Goal: Information Seeking & Learning: Learn about a topic

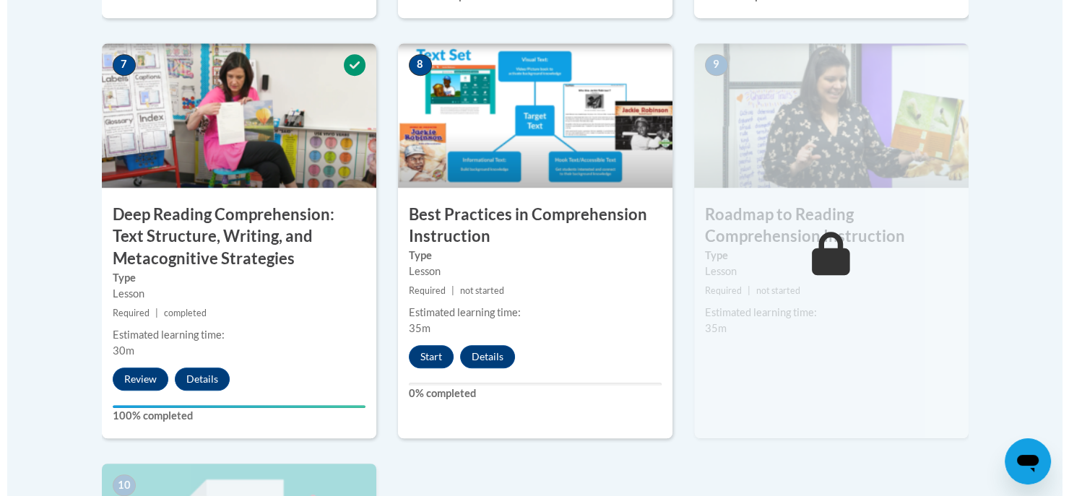
scroll to position [1264, 0]
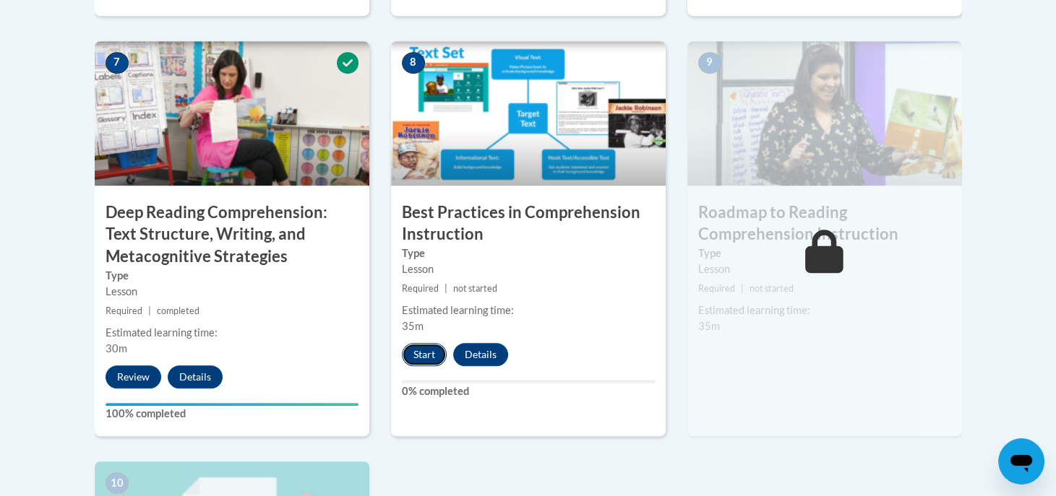
click at [426, 353] on button "Start" at bounding box center [424, 354] width 45 height 23
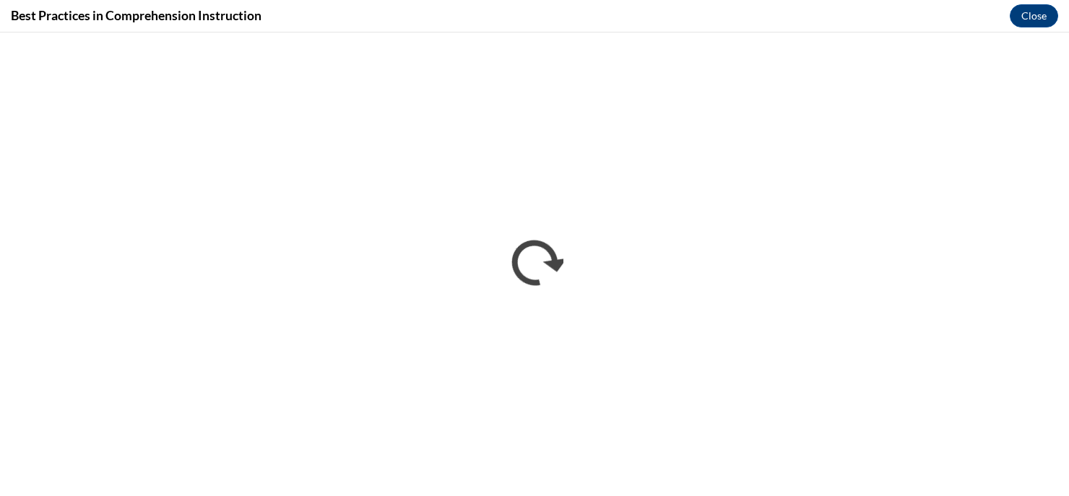
scroll to position [0, 0]
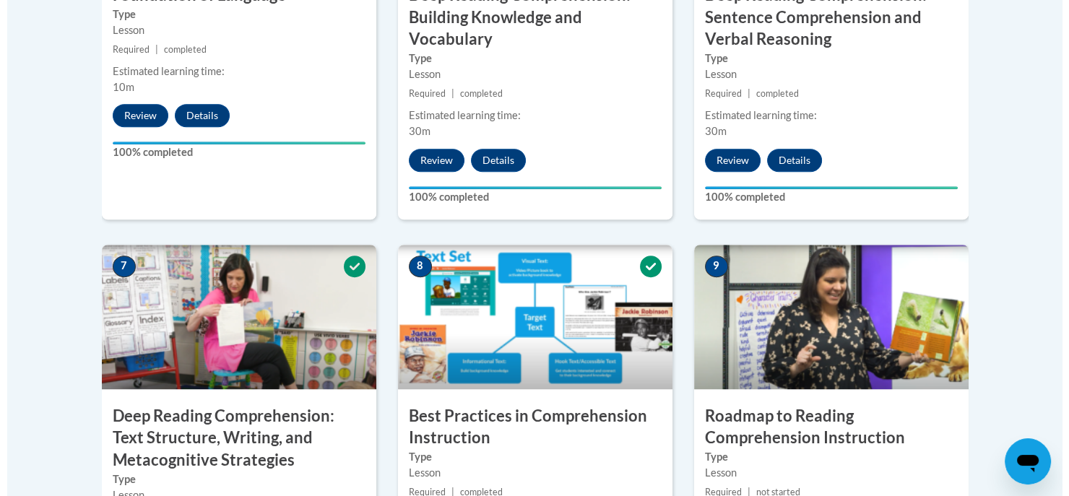
scroll to position [1382, 0]
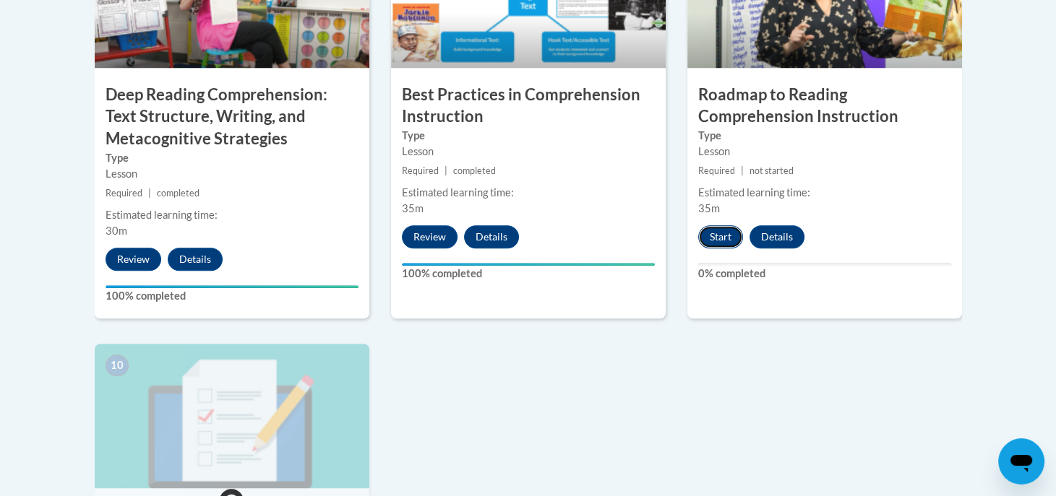
click at [707, 240] on button "Start" at bounding box center [720, 236] width 45 height 23
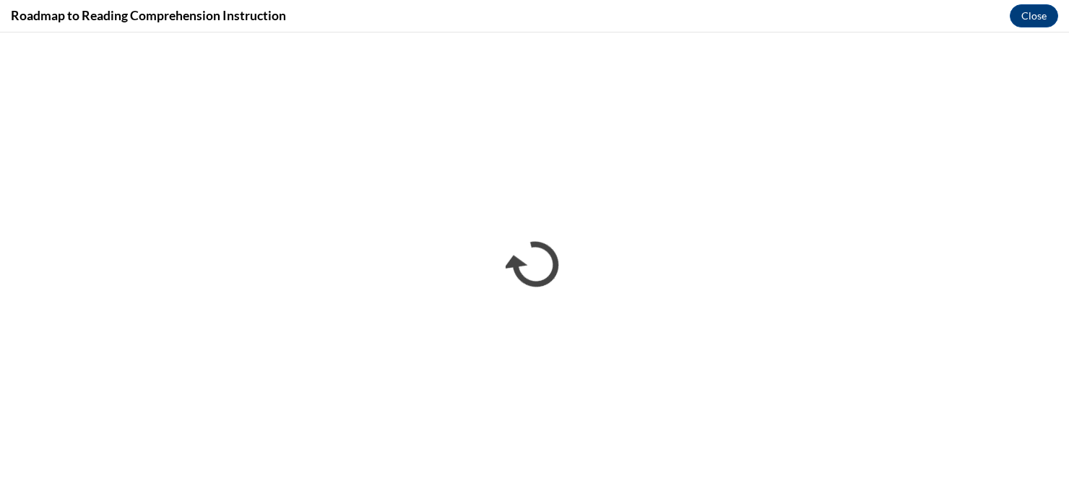
scroll to position [0, 0]
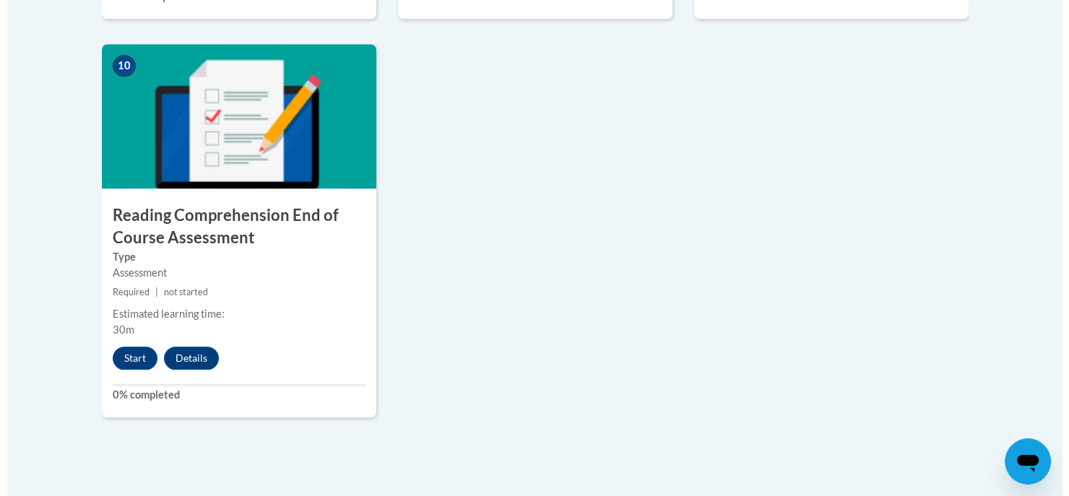
scroll to position [1683, 0]
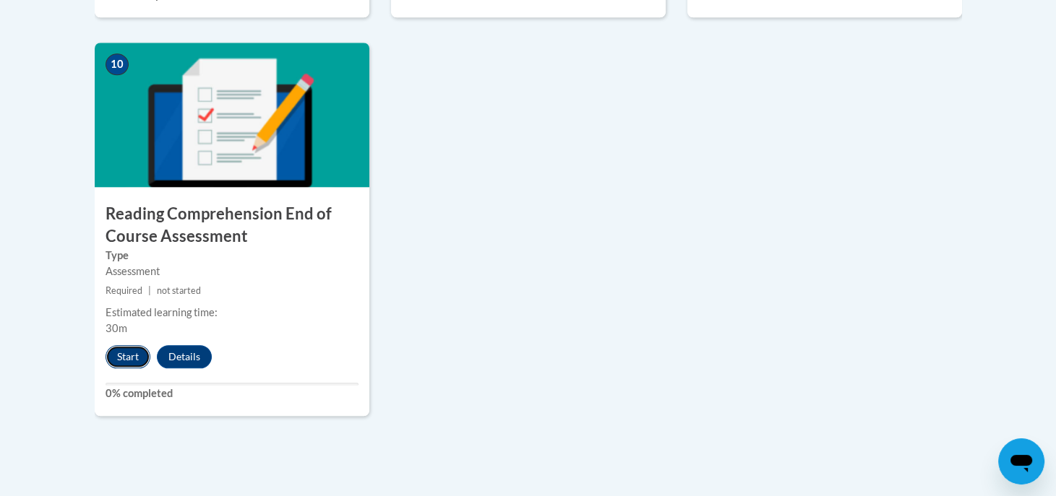
click at [134, 360] on button "Start" at bounding box center [127, 356] width 45 height 23
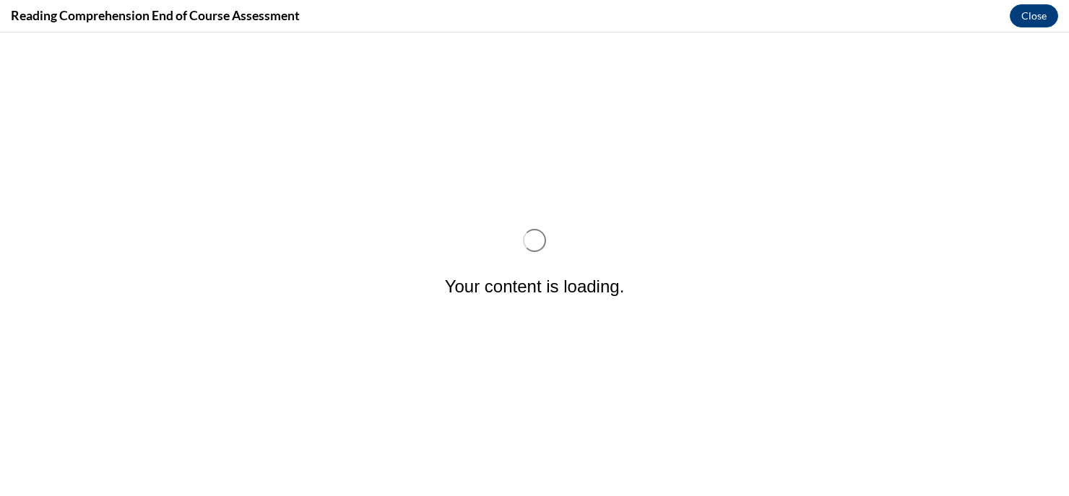
scroll to position [0, 0]
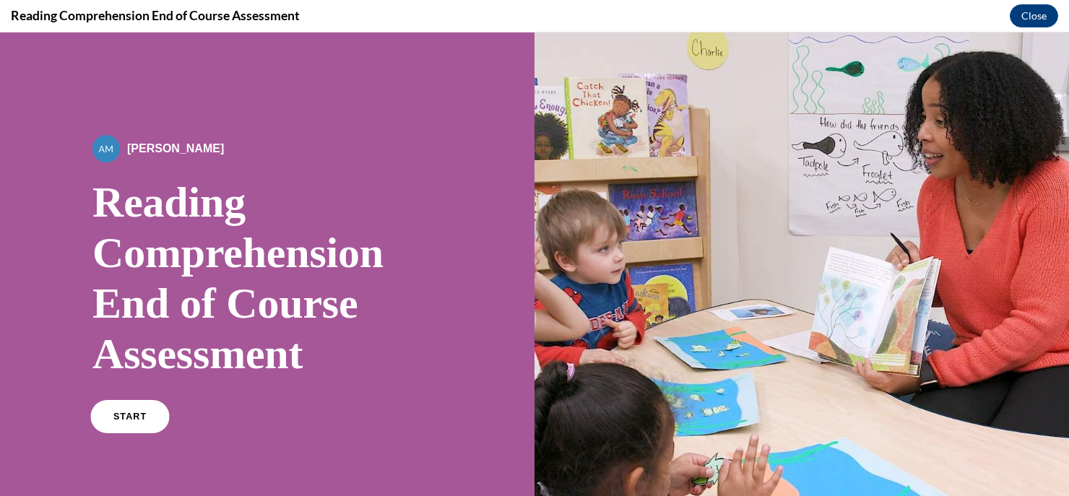
click at [119, 412] on span "START" at bounding box center [129, 417] width 33 height 11
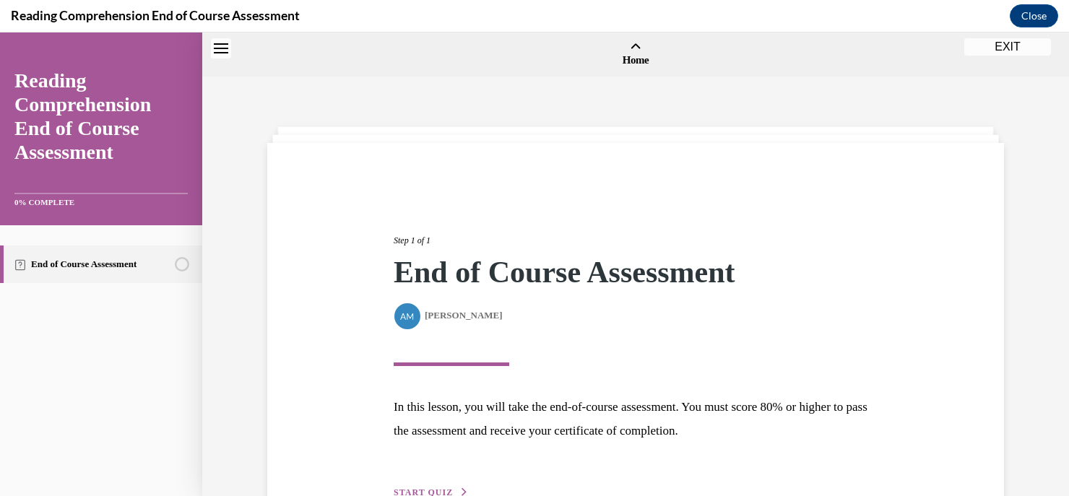
scroll to position [44, 0]
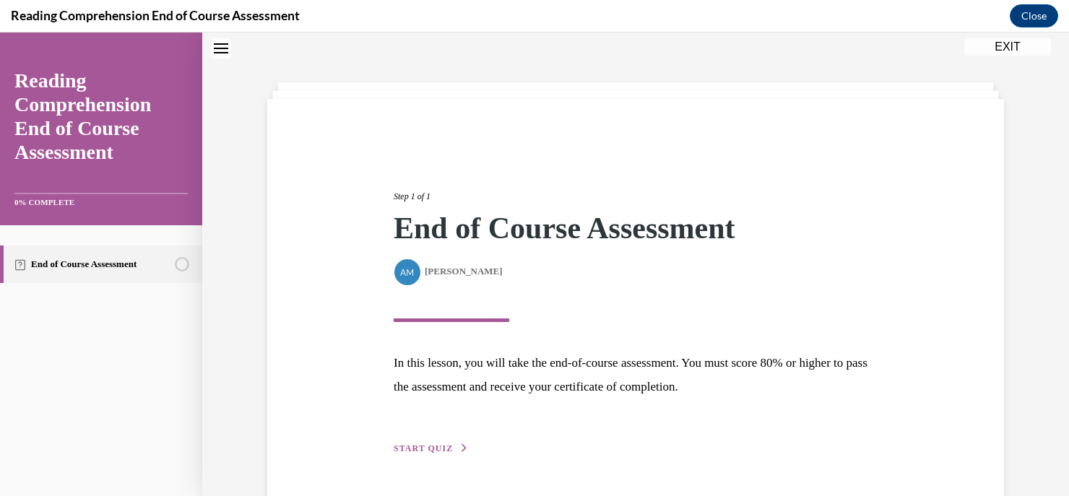
click at [435, 448] on span "START QUIZ" at bounding box center [423, 449] width 59 height 10
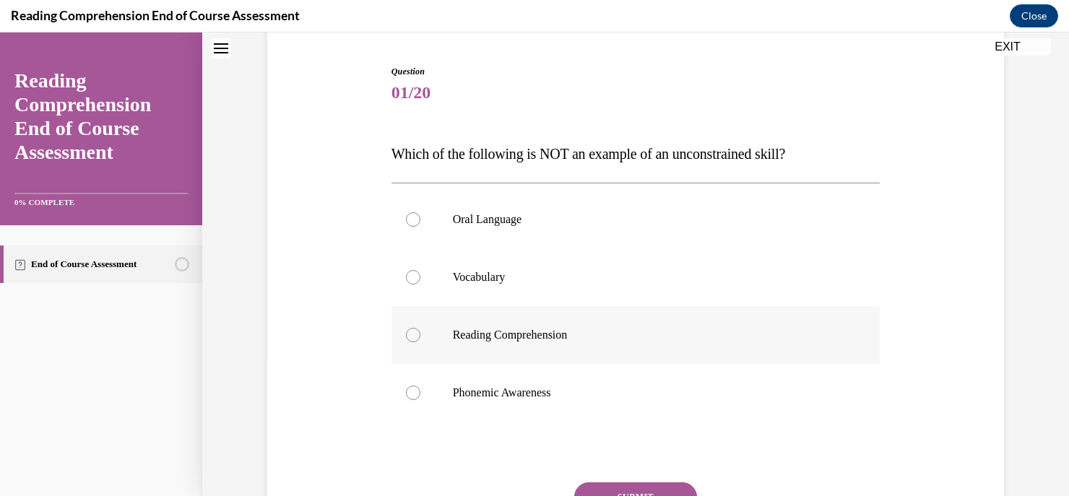
scroll to position [224, 0]
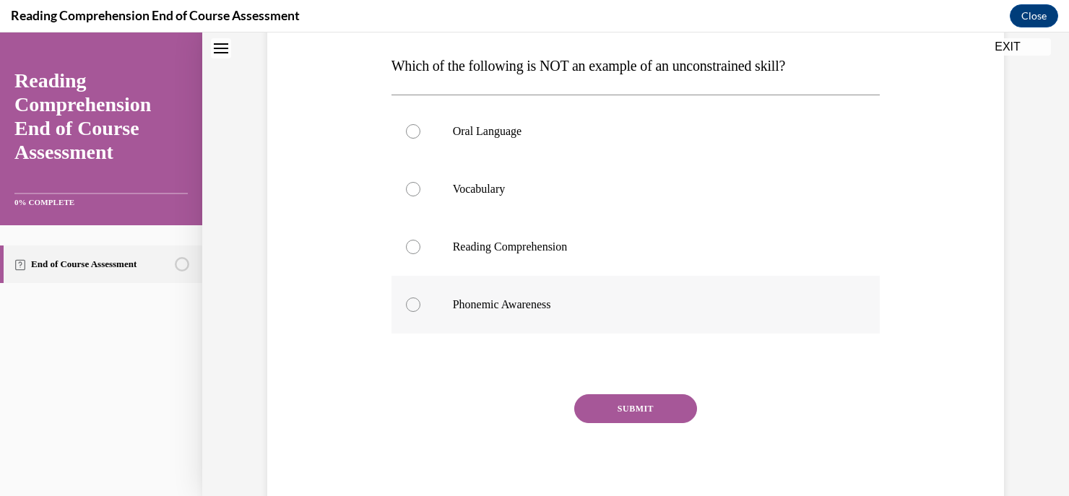
click at [597, 301] on p "Phonemic Awareness" at bounding box center [649, 305] width 392 height 14
click at [421, 301] on input "Phonemic Awareness" at bounding box center [413, 305] width 14 height 14
radio input "true"
click at [627, 418] on button "SUBMIT" at bounding box center [635, 409] width 123 height 29
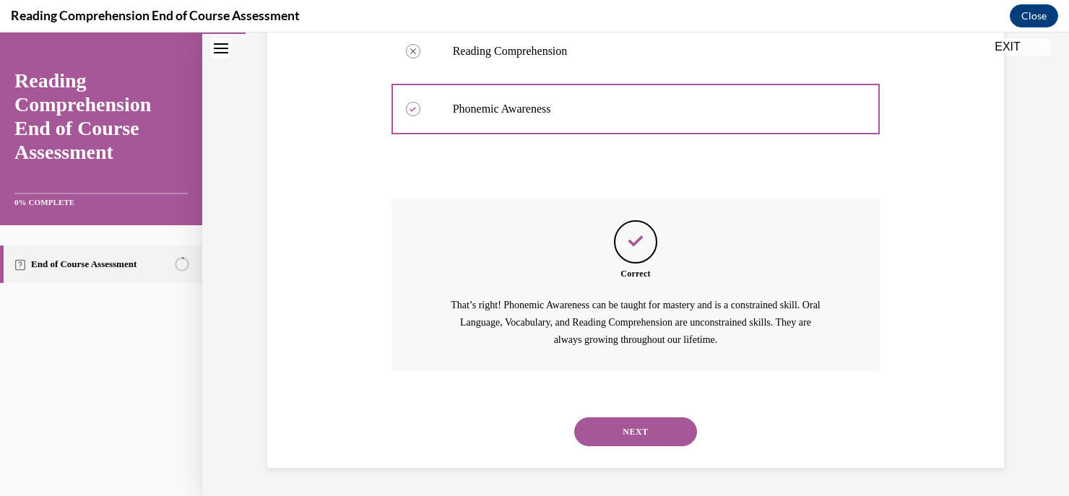
click at [629, 424] on button "NEXT" at bounding box center [635, 432] width 123 height 29
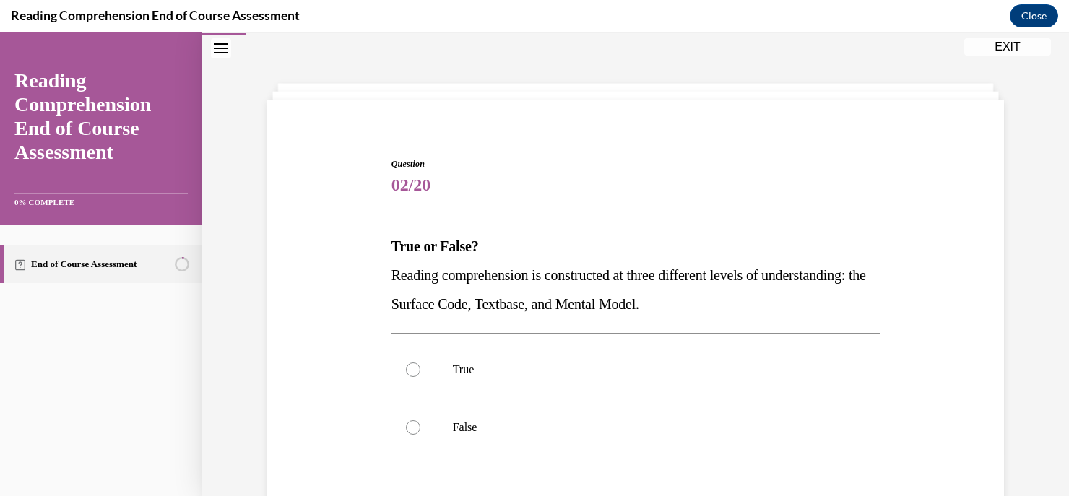
scroll to position [168, 0]
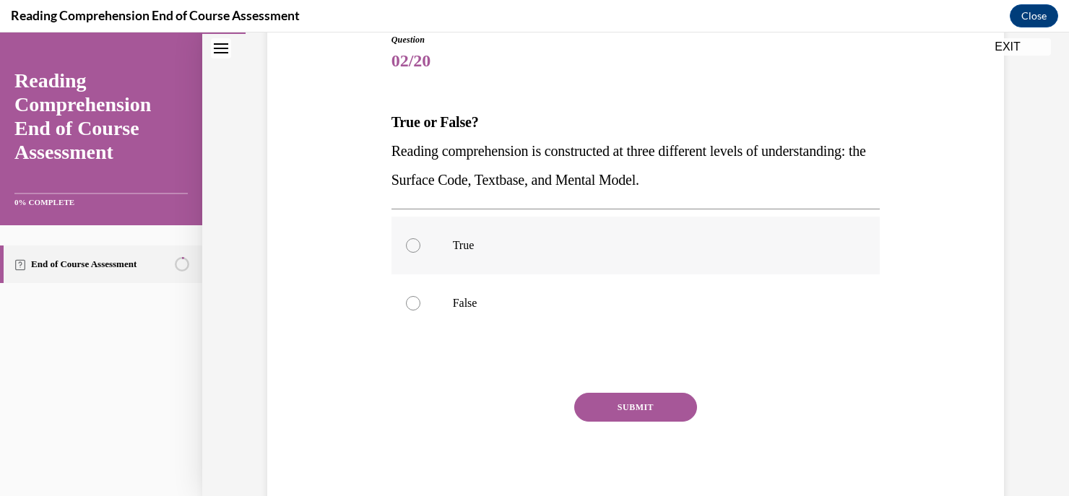
click at [719, 247] on p "True" at bounding box center [649, 245] width 392 height 14
click at [421, 247] on input "True" at bounding box center [413, 245] width 14 height 14
radio input "true"
click at [645, 409] on button "SUBMIT" at bounding box center [635, 407] width 123 height 29
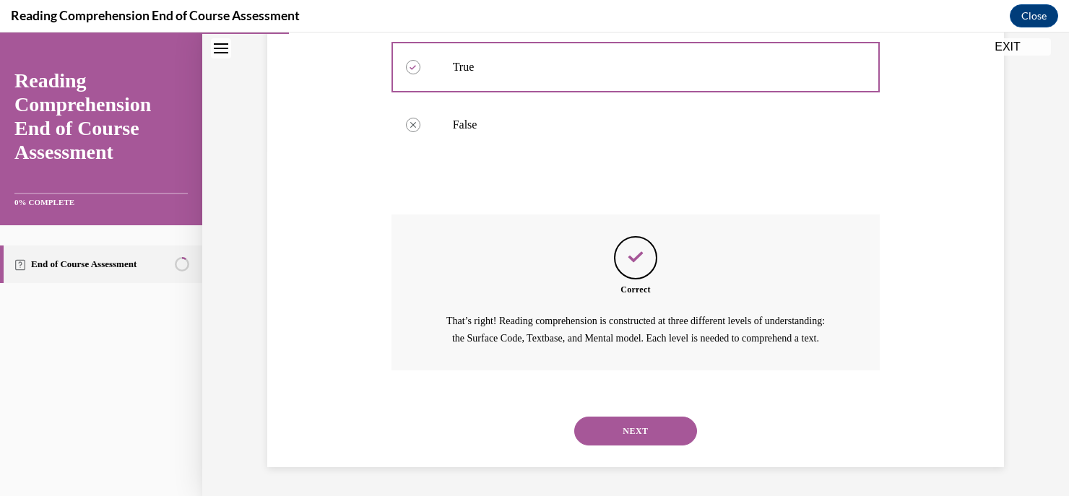
click at [643, 427] on button "NEXT" at bounding box center [635, 431] width 123 height 29
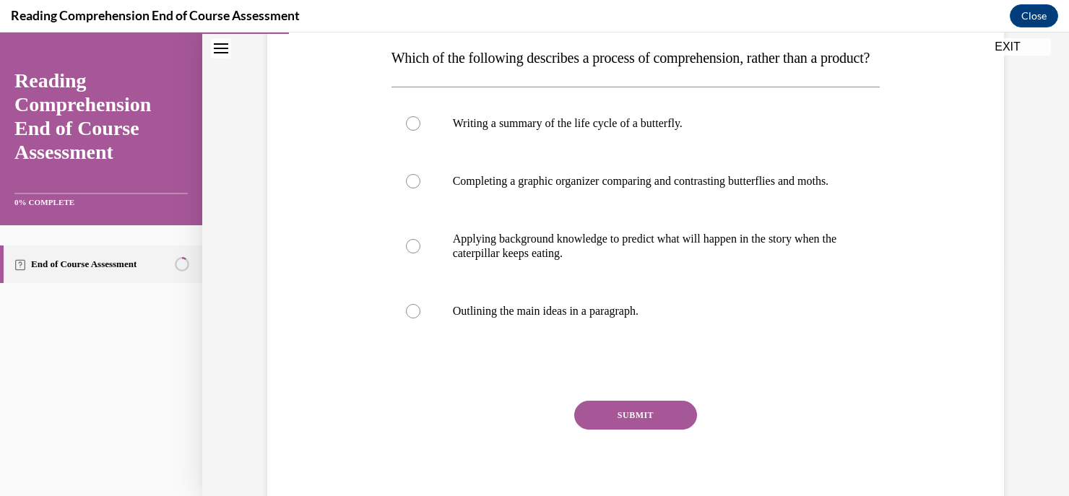
scroll to position [231, 0]
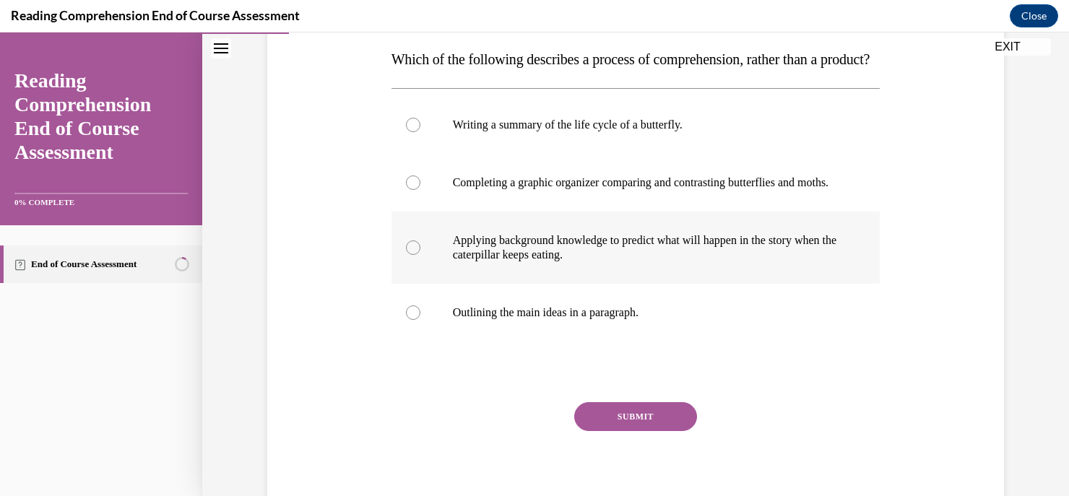
click at [564, 262] on p "Applying background knowledge to predict what will happen in the story when the…" at bounding box center [649, 247] width 392 height 29
click at [421, 255] on input "Applying background knowledge to predict what will happen in the story when the…" at bounding box center [413, 248] width 14 height 14
radio input "true"
click at [627, 431] on button "SUBMIT" at bounding box center [635, 416] width 123 height 29
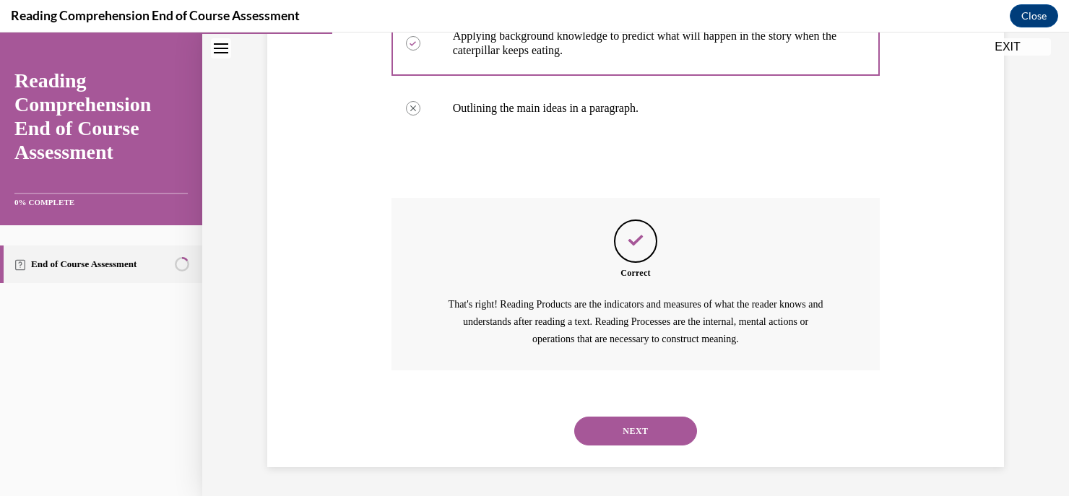
click at [644, 431] on button "NEXT" at bounding box center [635, 431] width 123 height 29
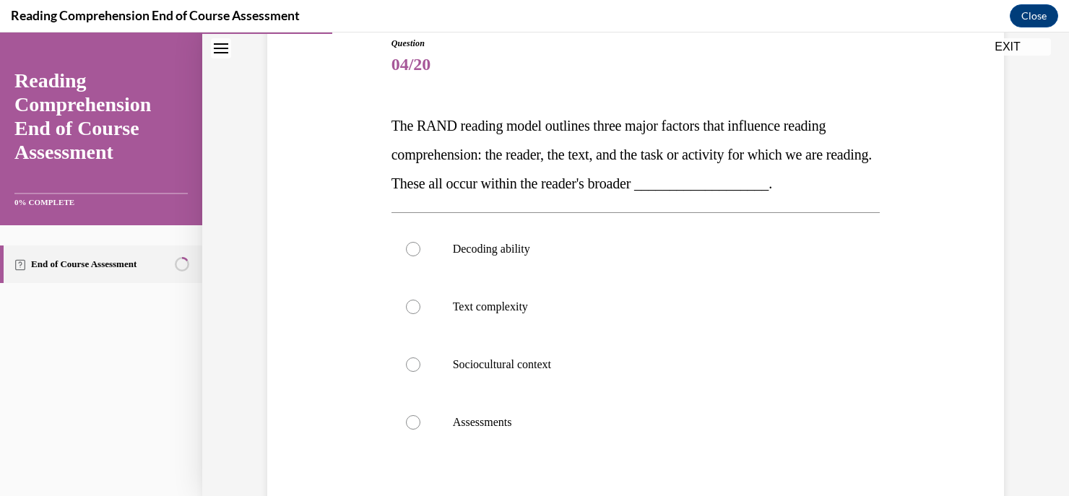
scroll to position [165, 0]
click at [647, 356] on p "Sociocultural context" at bounding box center [649, 363] width 392 height 14
click at [421, 356] on input "Sociocultural context" at bounding box center [413, 363] width 14 height 14
radio input "true"
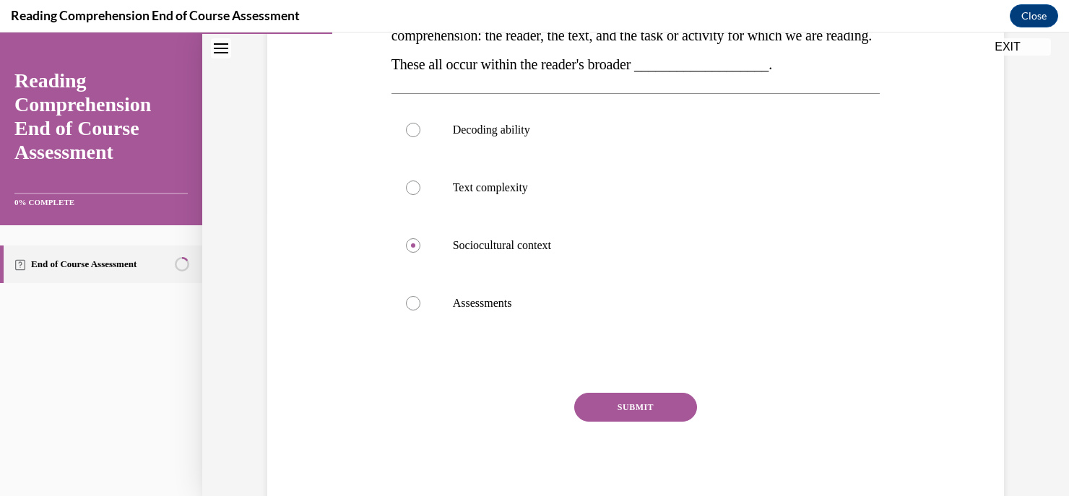
click at [626, 399] on button "SUBMIT" at bounding box center [635, 407] width 123 height 29
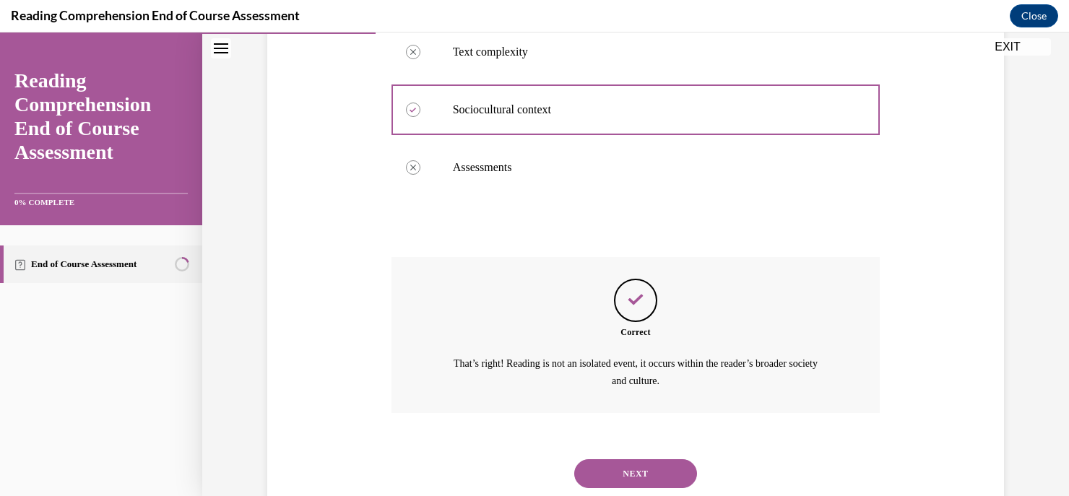
scroll to position [460, 0]
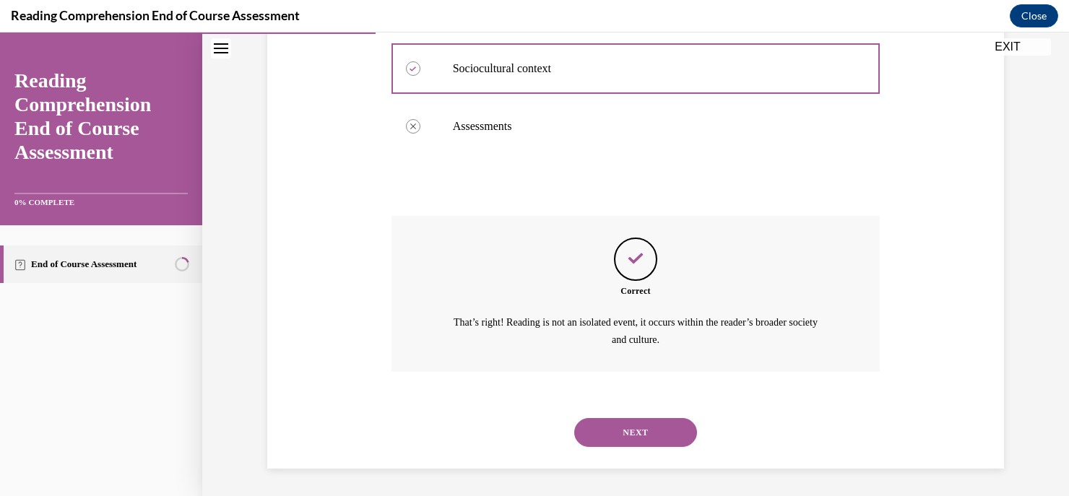
click at [647, 447] on div "NEXT" at bounding box center [636, 433] width 489 height 58
click at [654, 427] on button "NEXT" at bounding box center [635, 432] width 123 height 29
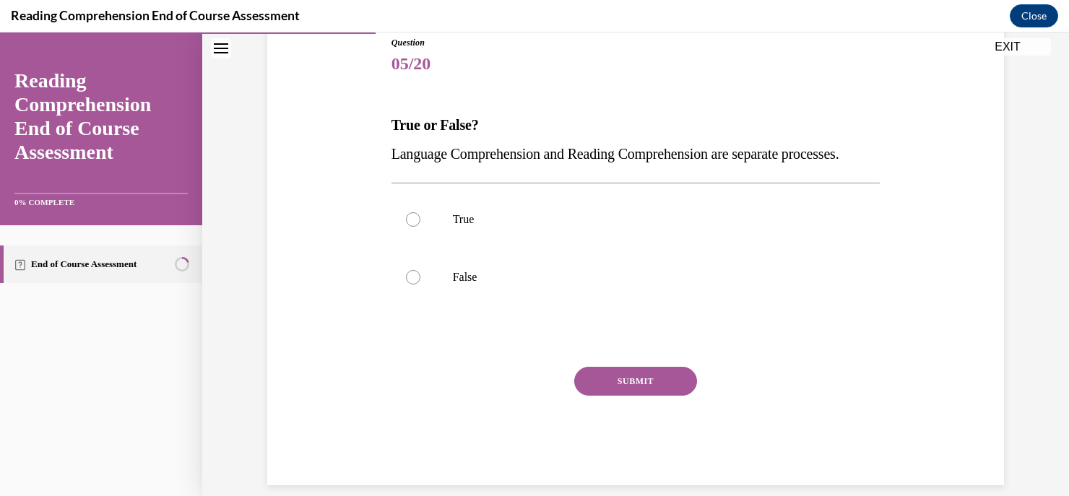
scroll to position [168, 0]
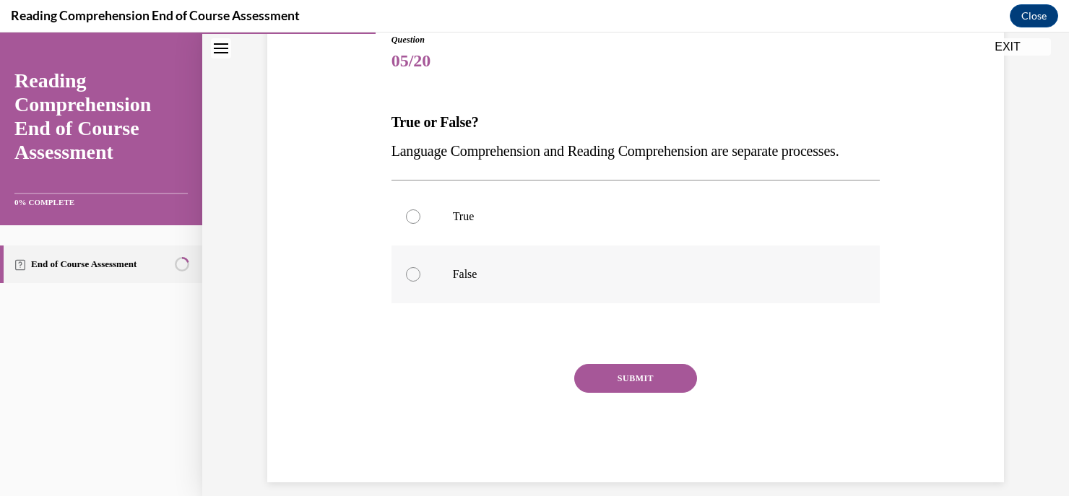
click at [640, 303] on label "False" at bounding box center [636, 275] width 489 height 58
click at [421, 282] on input "False" at bounding box center [413, 274] width 14 height 14
radio input "true"
click at [642, 393] on button "SUBMIT" at bounding box center [635, 378] width 123 height 29
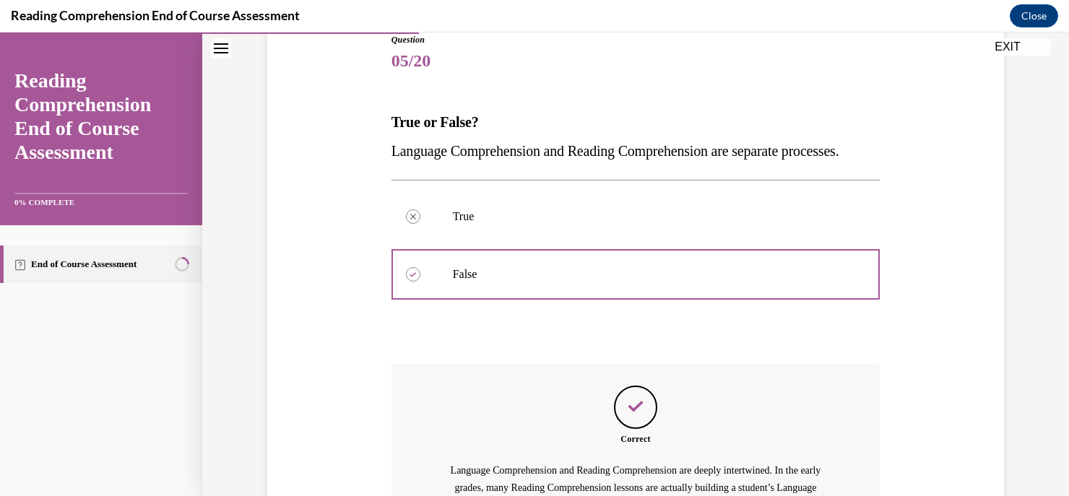
scroll to position [362, 0]
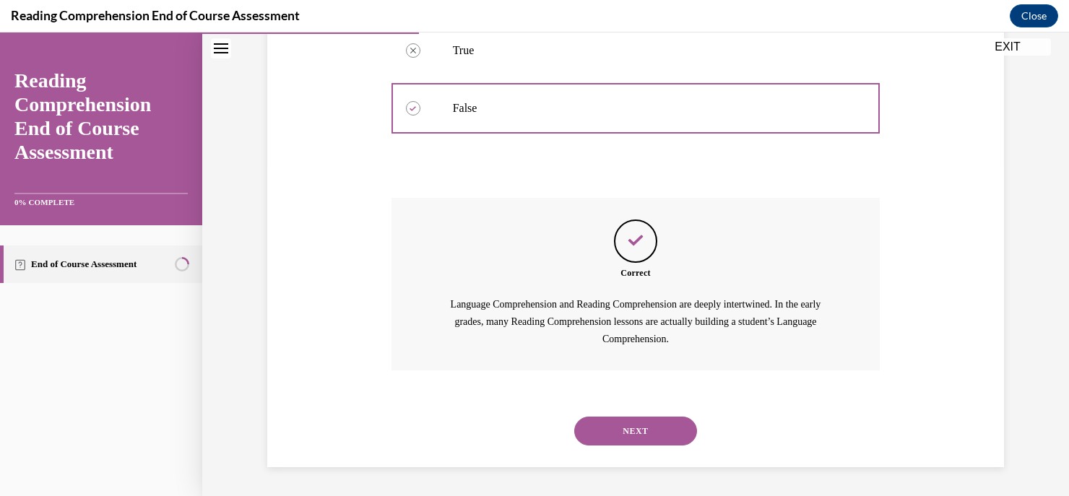
click at [608, 439] on button "NEXT" at bounding box center [635, 431] width 123 height 29
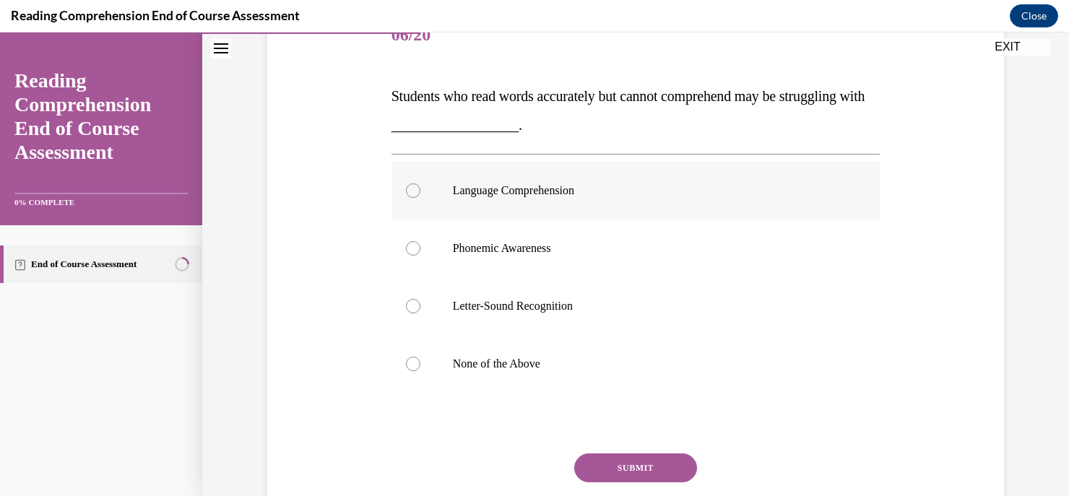
scroll to position [195, 0]
click at [712, 209] on label "Language Comprehension" at bounding box center [636, 189] width 489 height 58
click at [421, 197] on input "Language Comprehension" at bounding box center [413, 189] width 14 height 14
radio input "true"
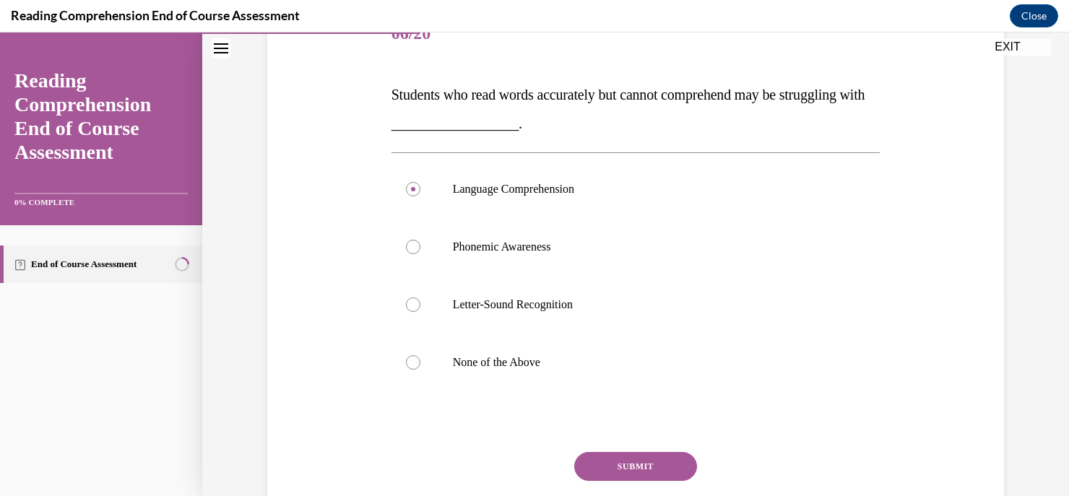
click at [654, 465] on button "SUBMIT" at bounding box center [635, 466] width 123 height 29
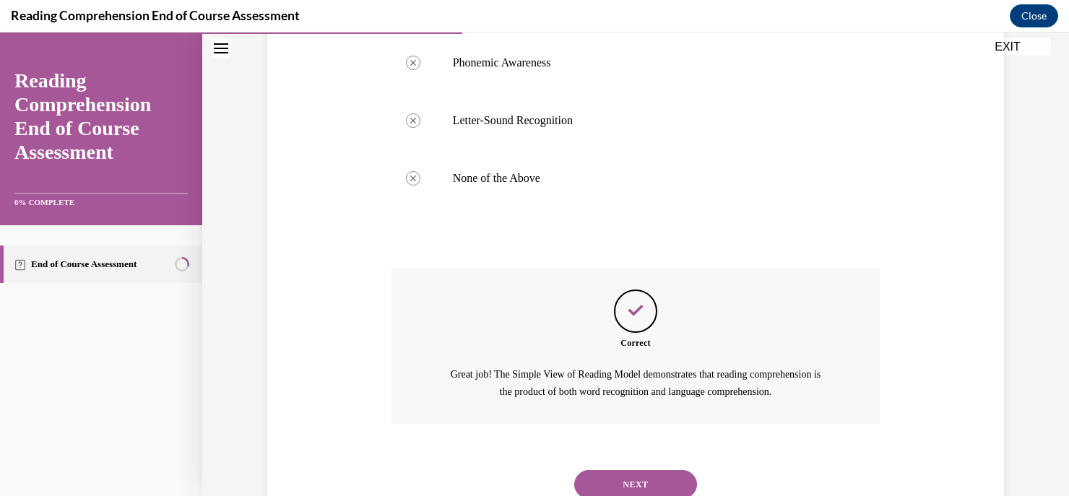
scroll to position [379, 0]
click at [639, 473] on button "NEXT" at bounding box center [635, 484] width 123 height 29
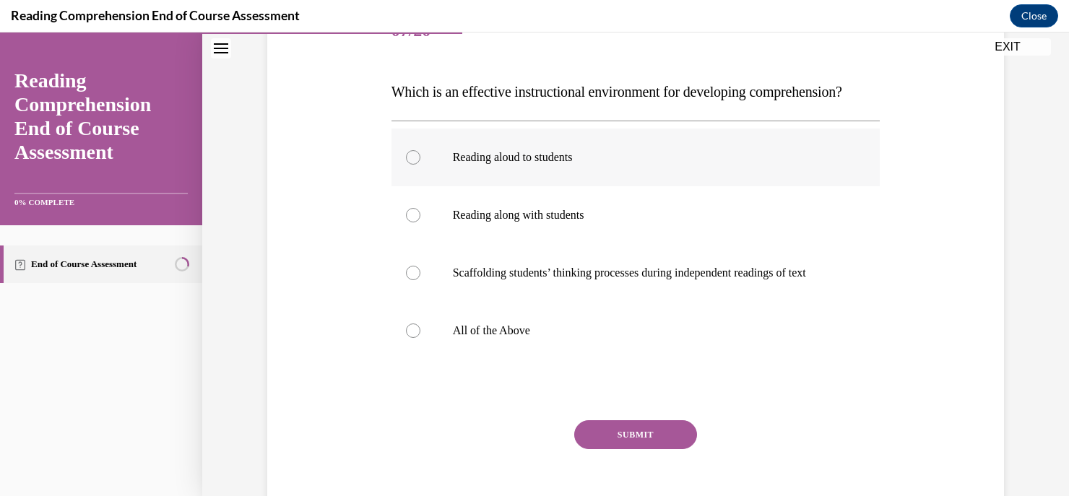
scroll to position [199, 0]
click at [760, 337] on p "All of the Above" at bounding box center [649, 329] width 392 height 14
click at [421, 337] on input "All of the Above" at bounding box center [413, 329] width 14 height 14
radio input "true"
click at [639, 448] on button "SUBMIT" at bounding box center [635, 433] width 123 height 29
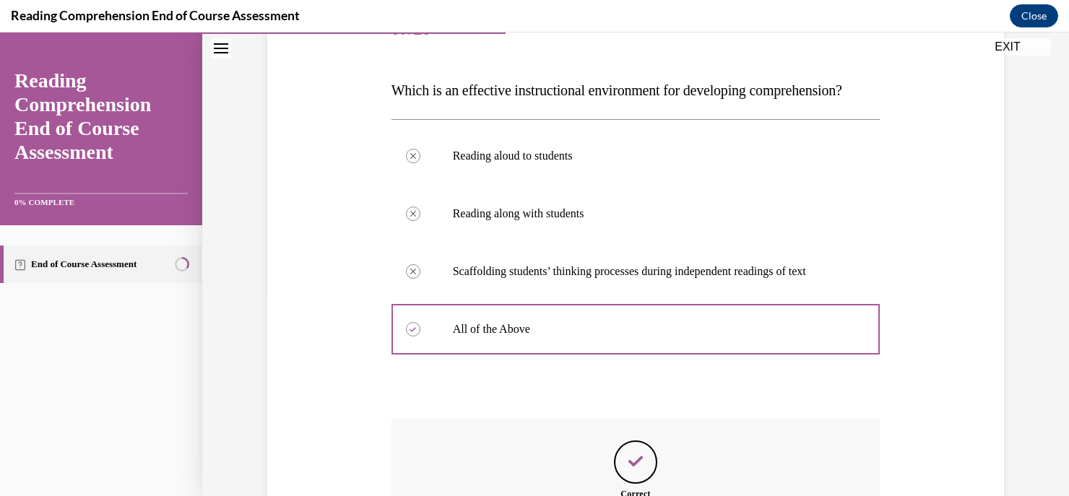
scroll to position [431, 0]
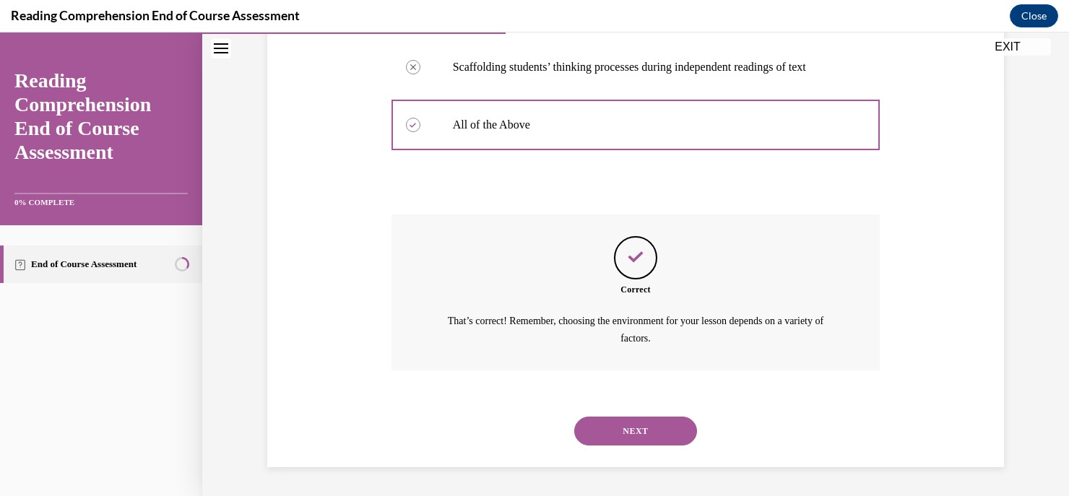
click at [606, 423] on button "NEXT" at bounding box center [635, 431] width 123 height 29
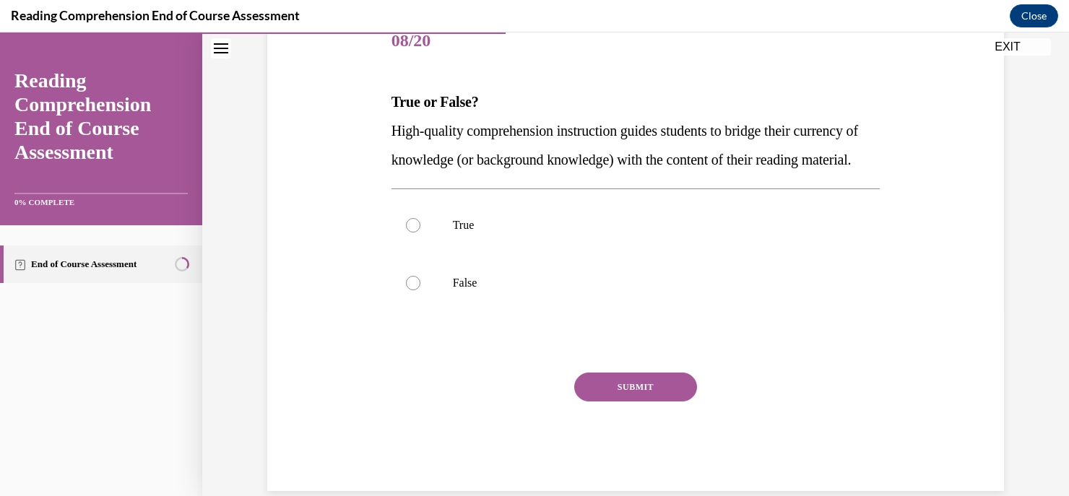
scroll to position [189, 0]
click at [624, 232] on p "True" at bounding box center [649, 224] width 392 height 14
click at [421, 232] on input "True" at bounding box center [413, 224] width 14 height 14
radio input "true"
click at [614, 401] on button "SUBMIT" at bounding box center [635, 386] width 123 height 29
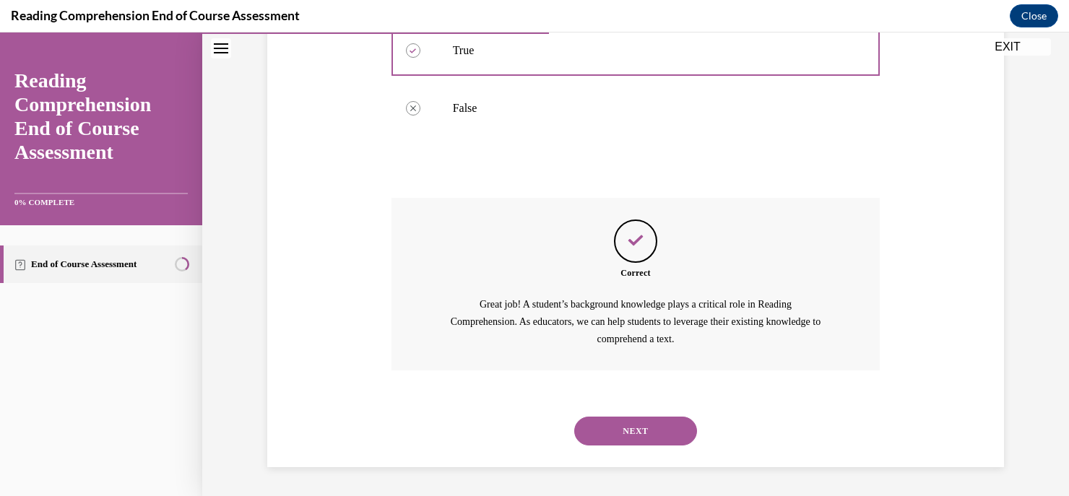
scroll to position [391, 0]
click at [628, 423] on button "NEXT" at bounding box center [635, 431] width 123 height 29
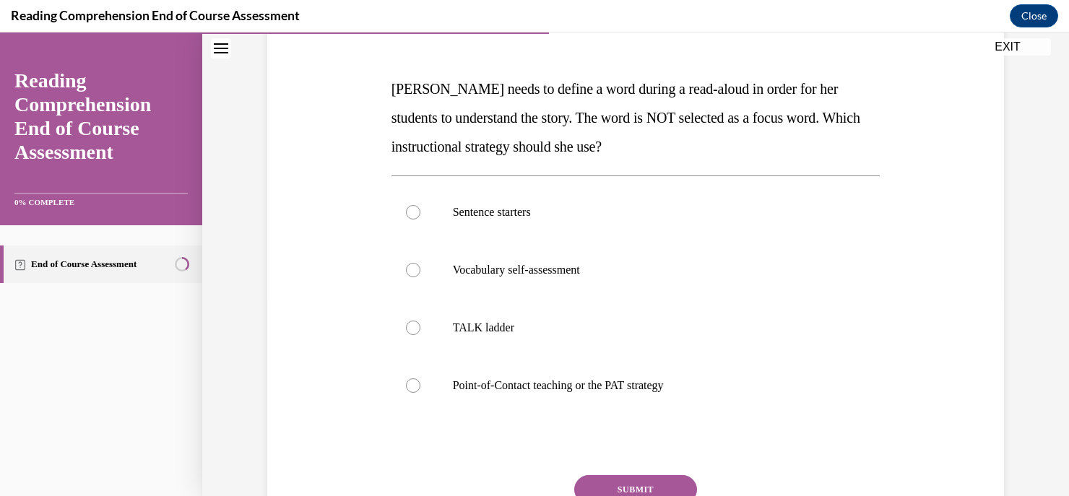
scroll to position [204, 0]
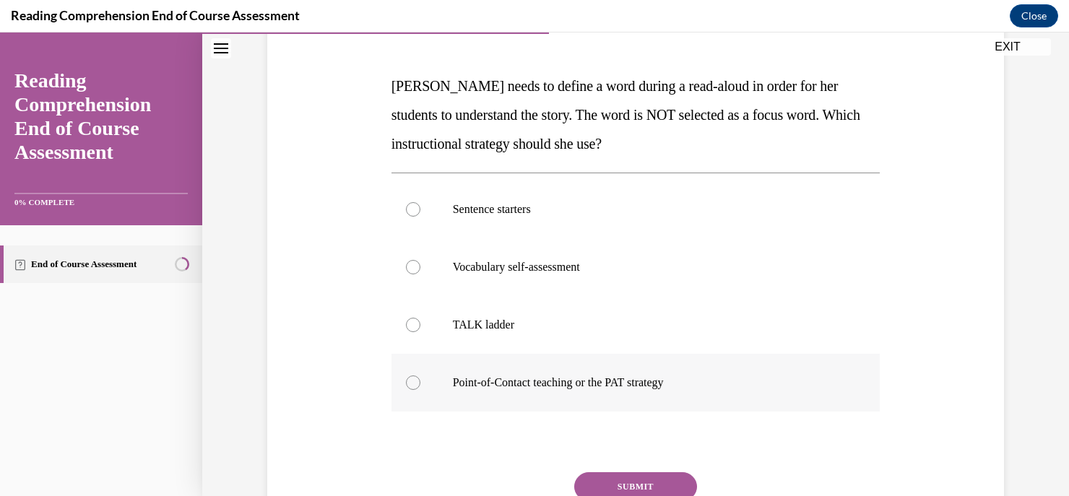
click at [775, 376] on p "Point-of-Contact teaching or the PAT strategy" at bounding box center [649, 383] width 392 height 14
click at [421, 376] on input "Point-of-Contact teaching or the PAT strategy" at bounding box center [413, 383] width 14 height 14
radio input "true"
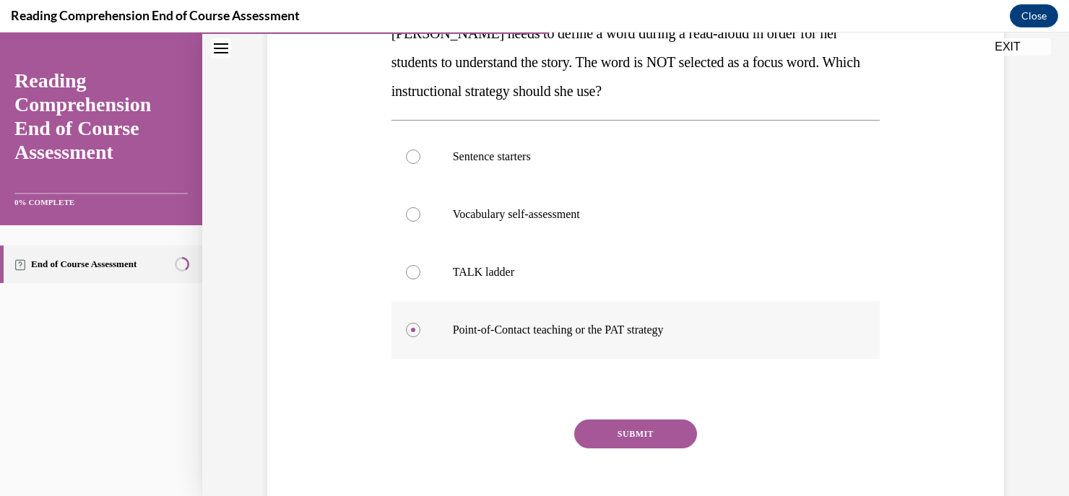
scroll to position [258, 0]
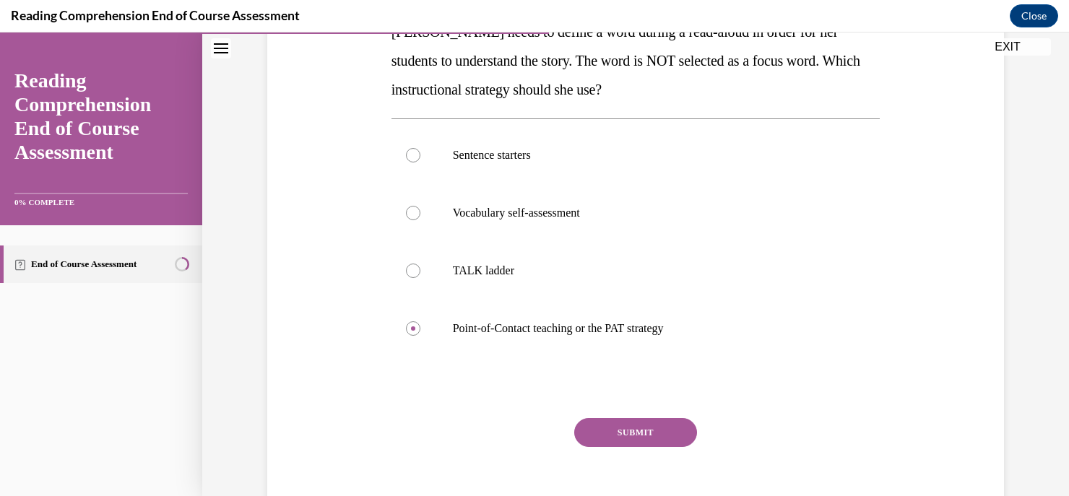
click at [634, 427] on button "SUBMIT" at bounding box center [635, 432] width 123 height 29
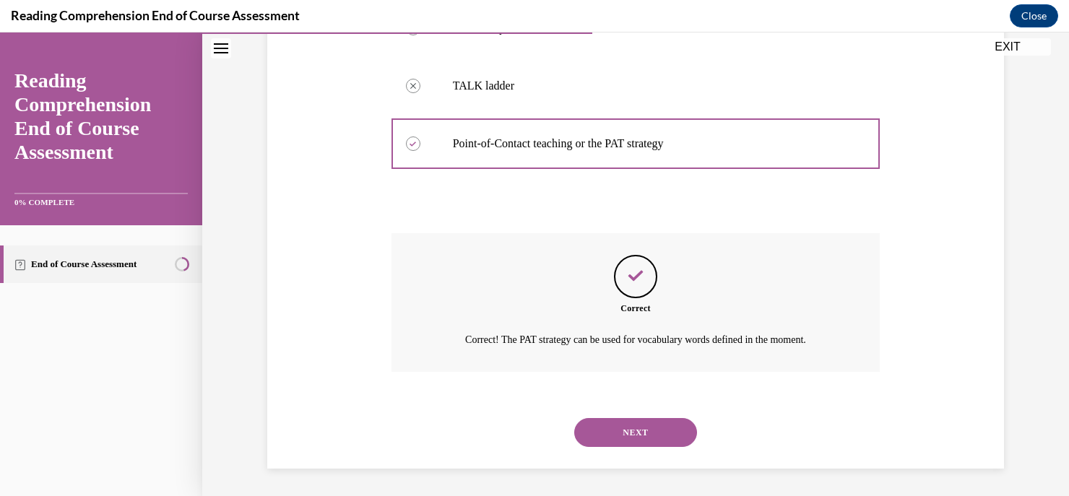
click at [625, 444] on button "NEXT" at bounding box center [635, 432] width 123 height 29
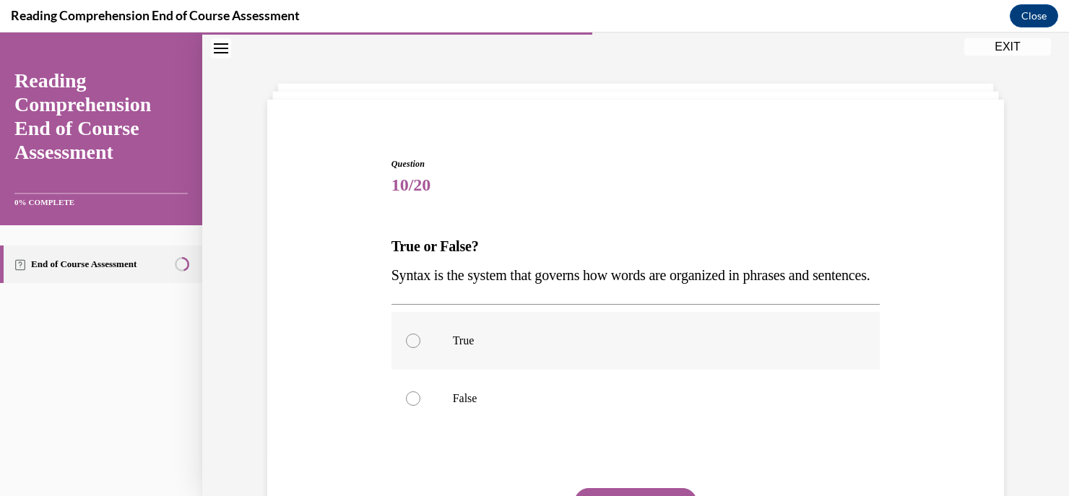
scroll to position [168, 0]
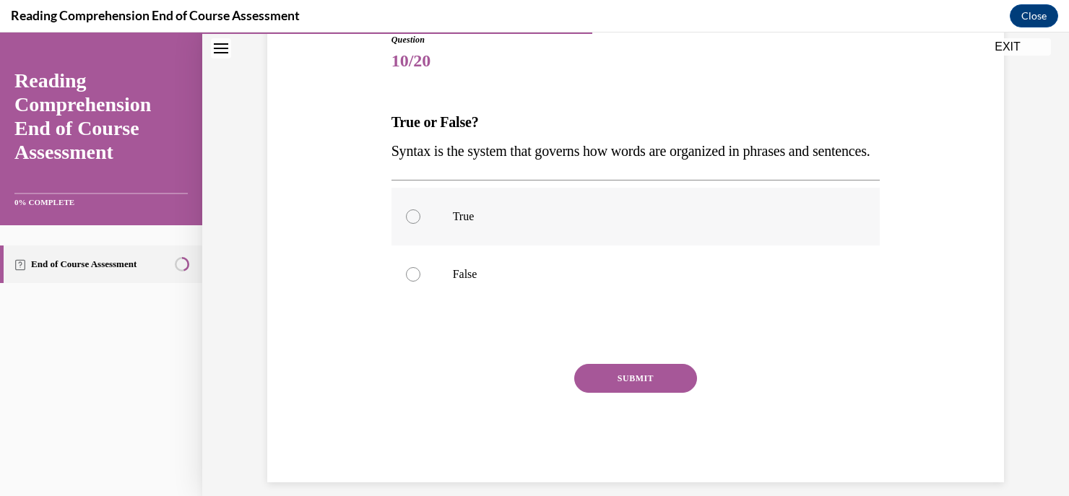
click at [607, 246] on label "True" at bounding box center [636, 217] width 489 height 58
click at [421, 224] on input "True" at bounding box center [413, 217] width 14 height 14
radio input "true"
click at [614, 393] on button "SUBMIT" at bounding box center [635, 378] width 123 height 29
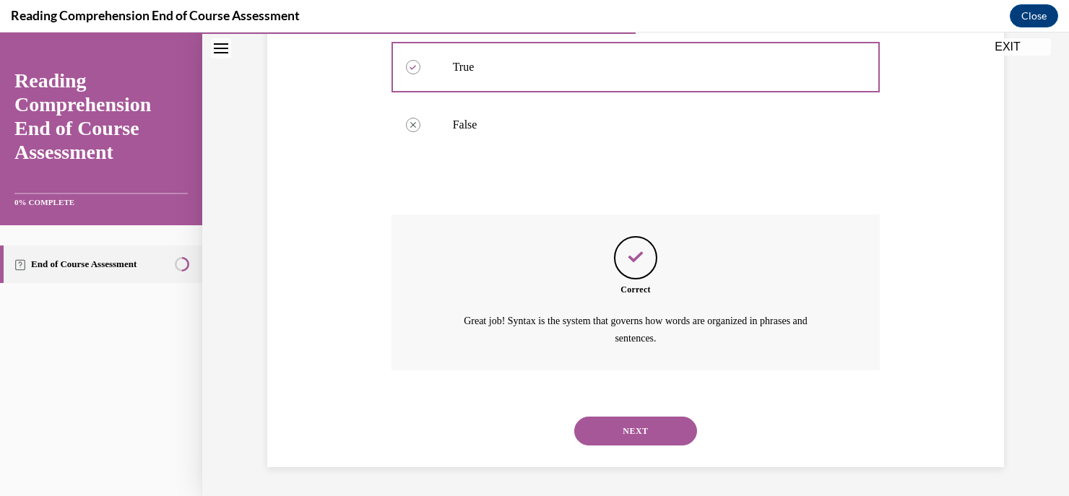
click at [616, 433] on button "NEXT" at bounding box center [635, 431] width 123 height 29
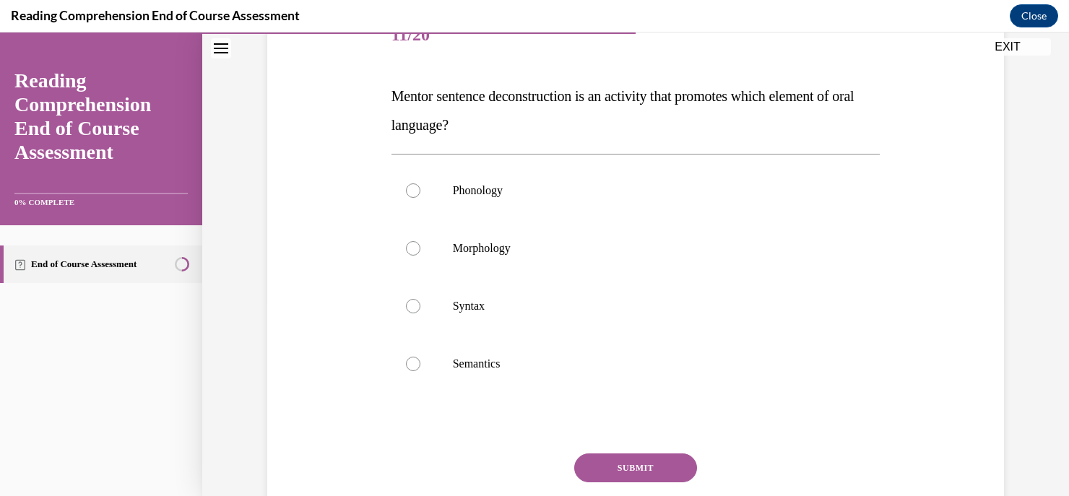
scroll to position [194, 0]
click at [768, 301] on p "Syntax" at bounding box center [649, 305] width 392 height 14
click at [421, 301] on input "Syntax" at bounding box center [413, 305] width 14 height 14
radio input "true"
click at [656, 471] on button "SUBMIT" at bounding box center [635, 467] width 123 height 29
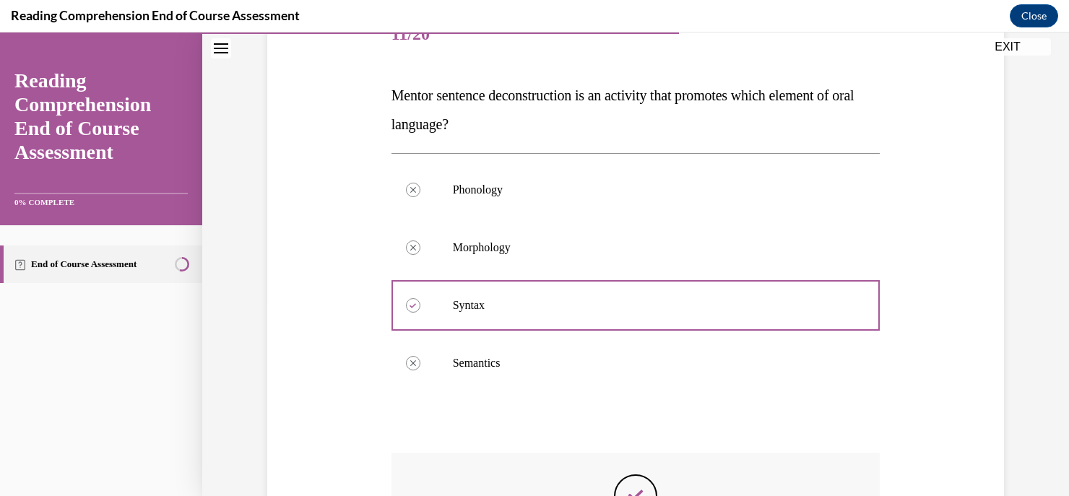
scroll to position [431, 0]
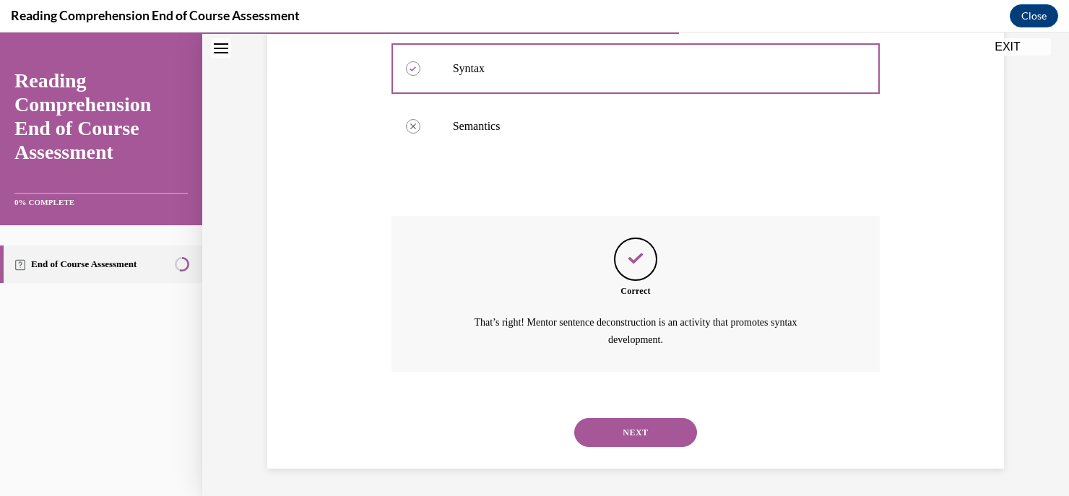
click at [659, 429] on button "NEXT" at bounding box center [635, 432] width 123 height 29
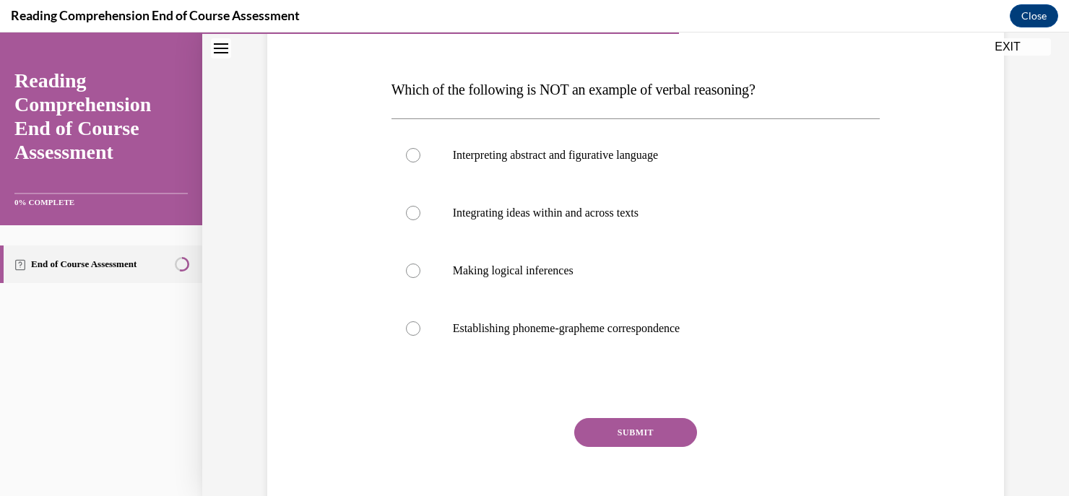
scroll to position [201, 0]
click at [700, 326] on p "Establishing phoneme-grapheme correspondence" at bounding box center [649, 328] width 392 height 14
click at [421, 326] on input "Establishing phoneme-grapheme correspondence" at bounding box center [413, 328] width 14 height 14
radio input "true"
click at [621, 418] on button "SUBMIT" at bounding box center [635, 432] width 123 height 29
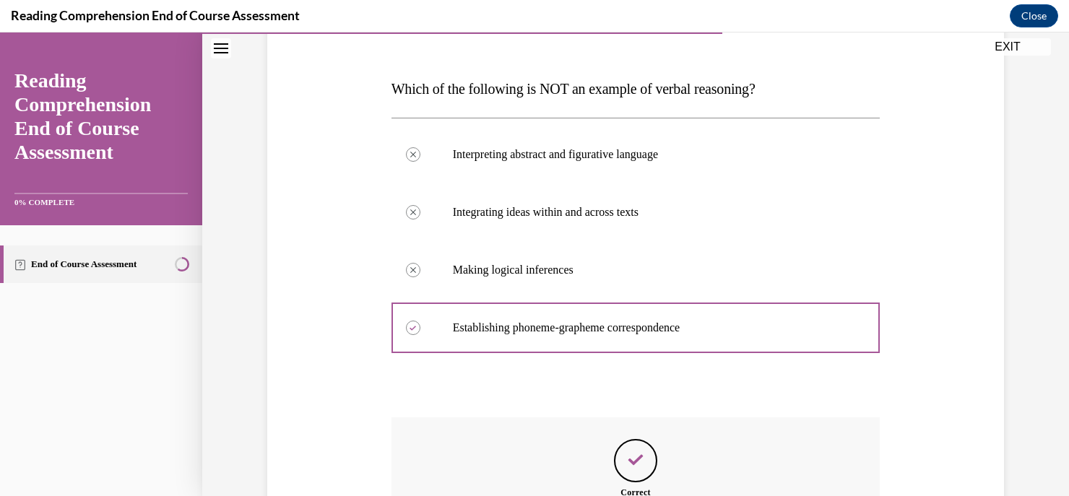
scroll to position [386, 0]
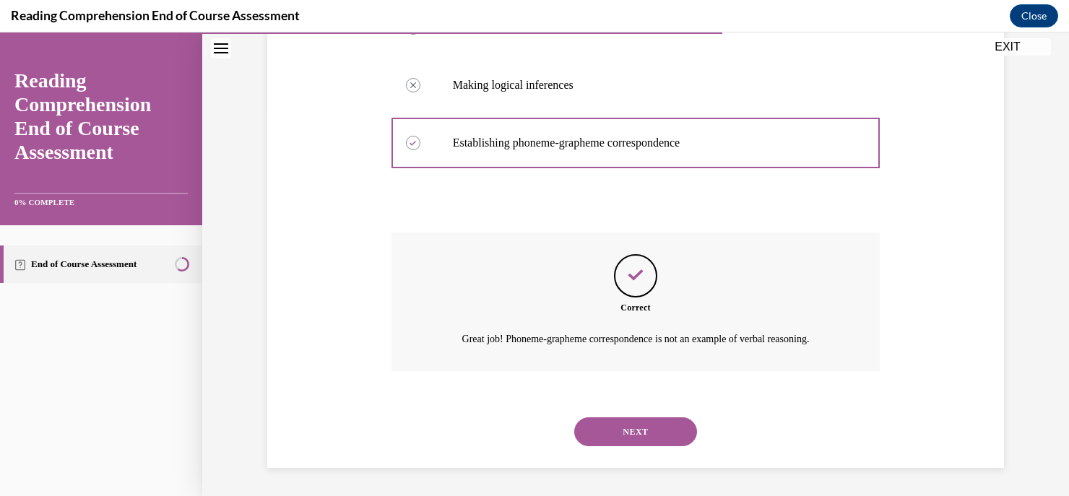
click at [640, 444] on button "NEXT" at bounding box center [635, 432] width 123 height 29
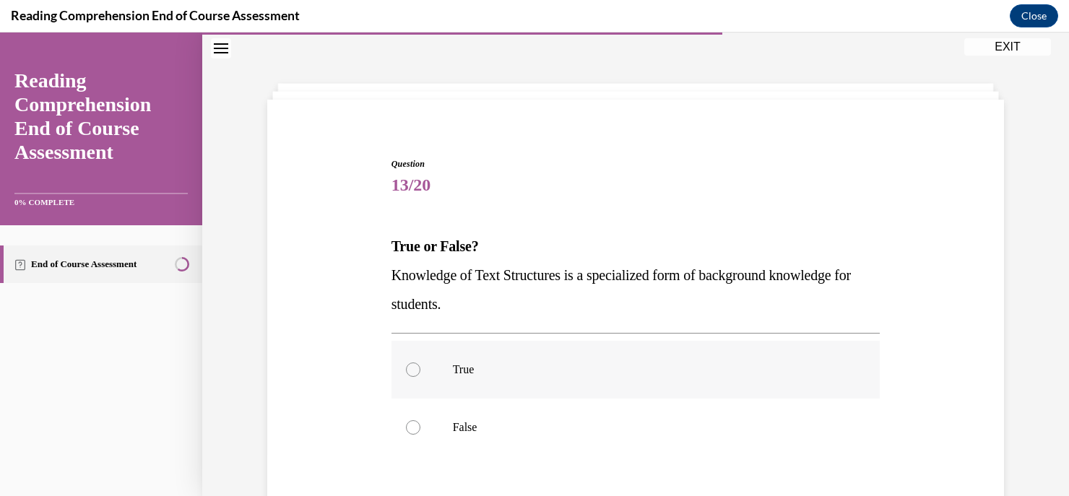
scroll to position [168, 0]
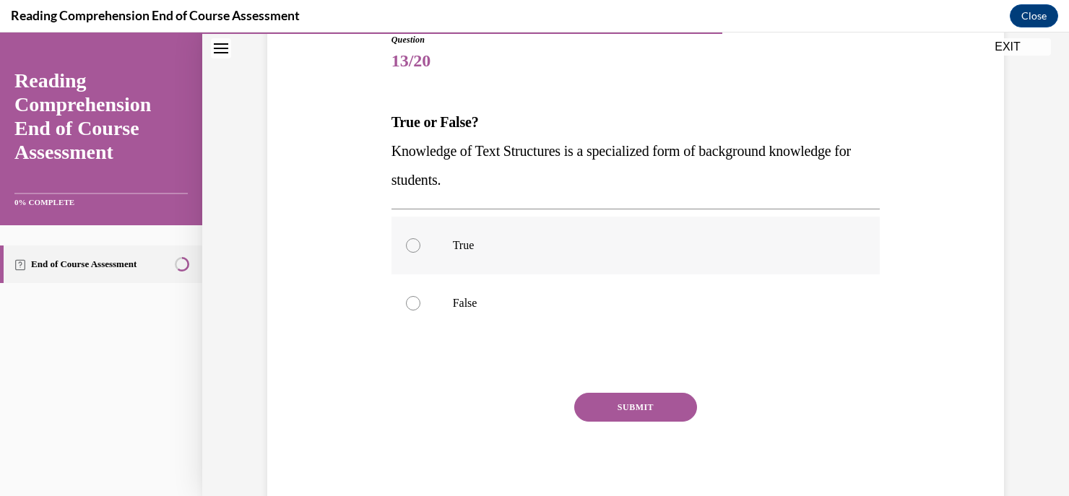
click at [654, 240] on p "True" at bounding box center [649, 245] width 392 height 14
click at [421, 240] on input "True" at bounding box center [413, 245] width 14 height 14
radio input "true"
click at [650, 402] on button "SUBMIT" at bounding box center [635, 407] width 123 height 29
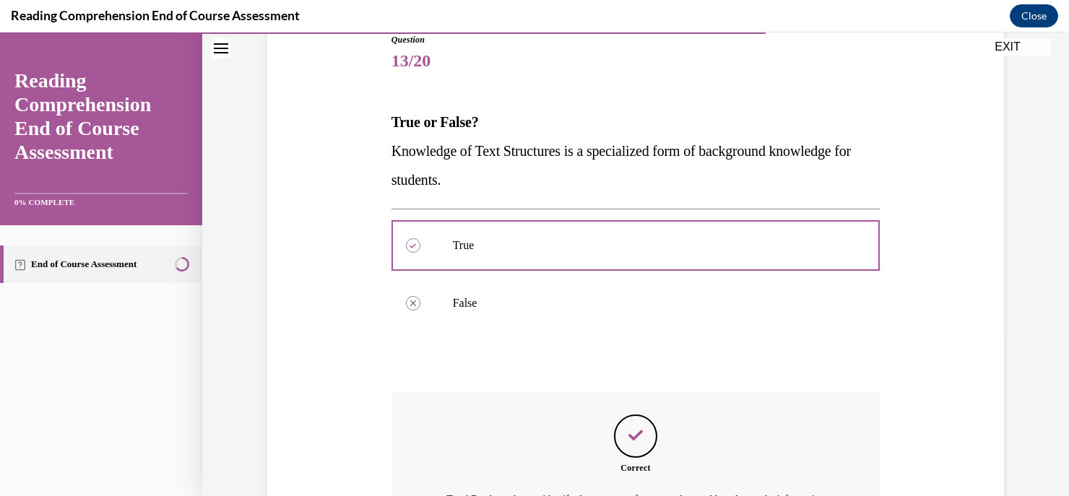
scroll to position [345, 0]
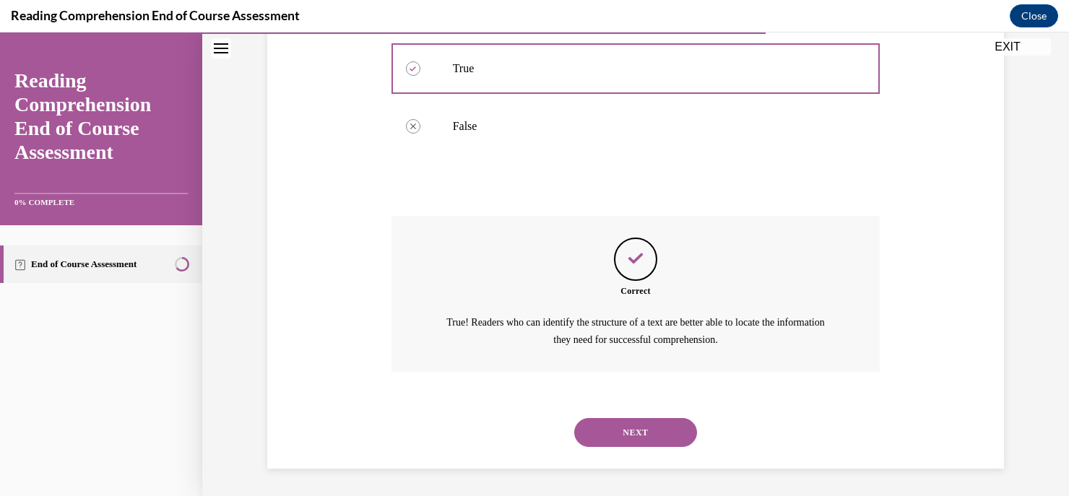
click at [648, 433] on button "NEXT" at bounding box center [635, 432] width 123 height 29
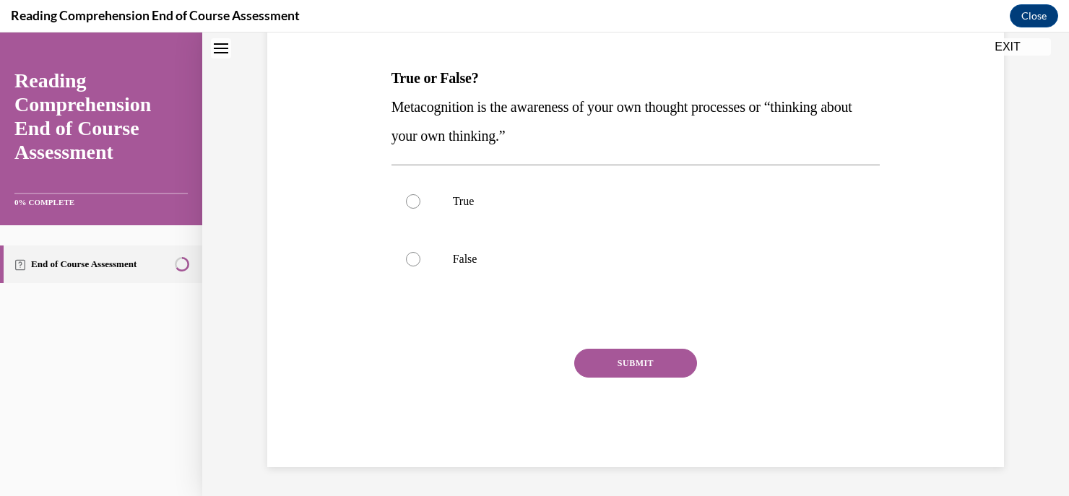
scroll to position [43, 0]
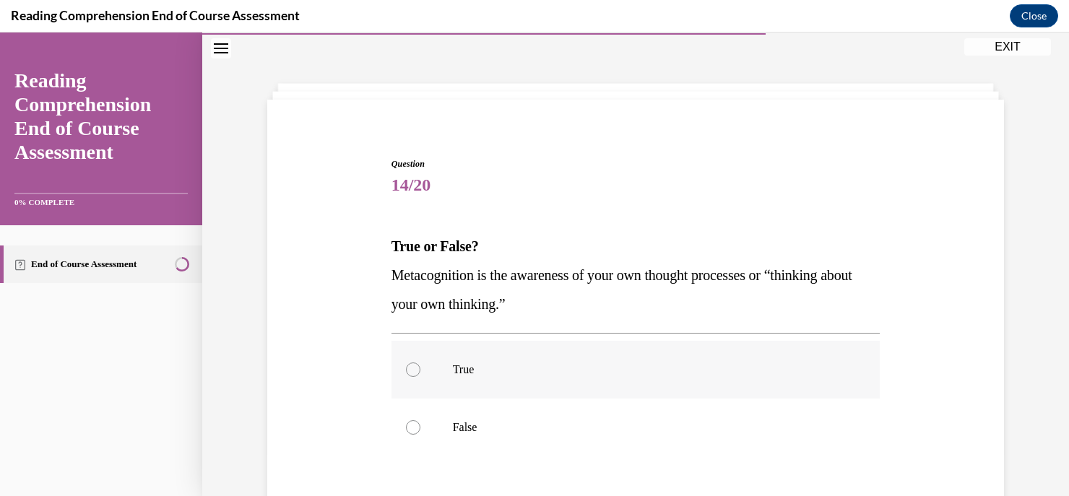
click at [634, 389] on label "True" at bounding box center [636, 370] width 489 height 58
click at [421, 377] on input "True" at bounding box center [413, 370] width 14 height 14
radio input "true"
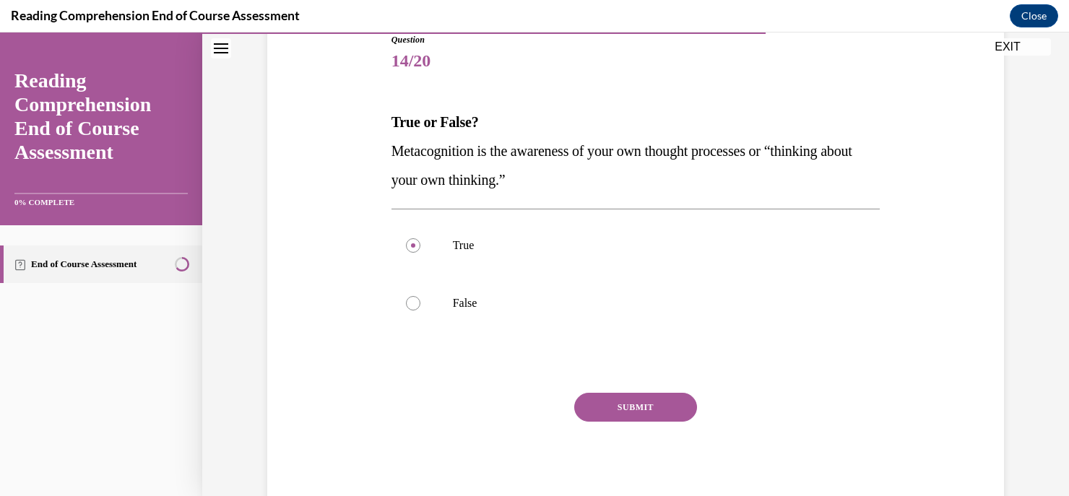
click at [632, 405] on button "SUBMIT" at bounding box center [635, 407] width 123 height 29
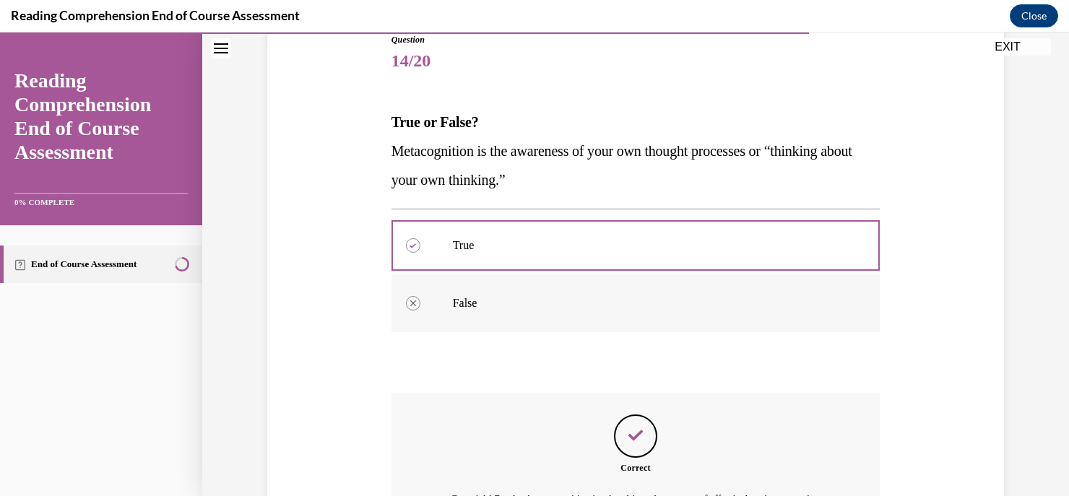
scroll to position [345, 0]
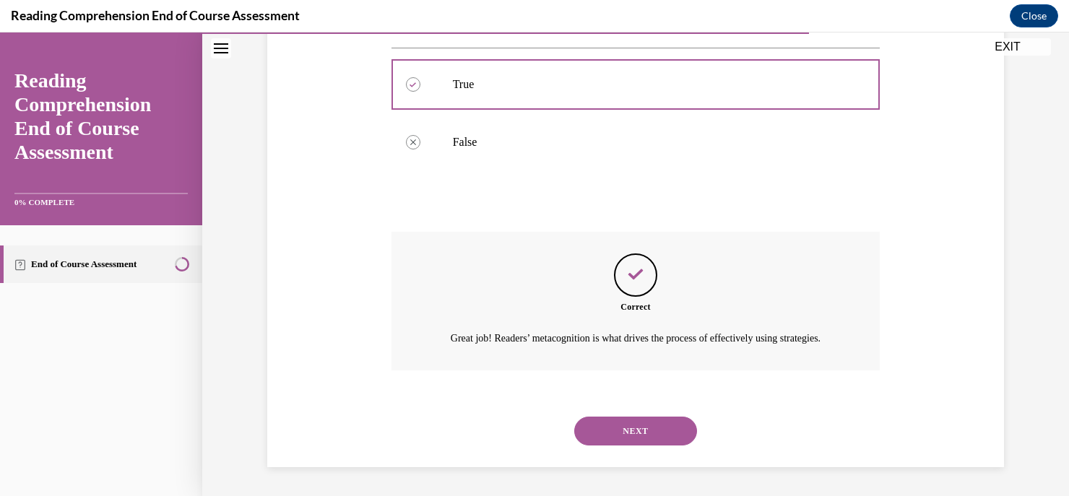
click at [640, 423] on button "NEXT" at bounding box center [635, 431] width 123 height 29
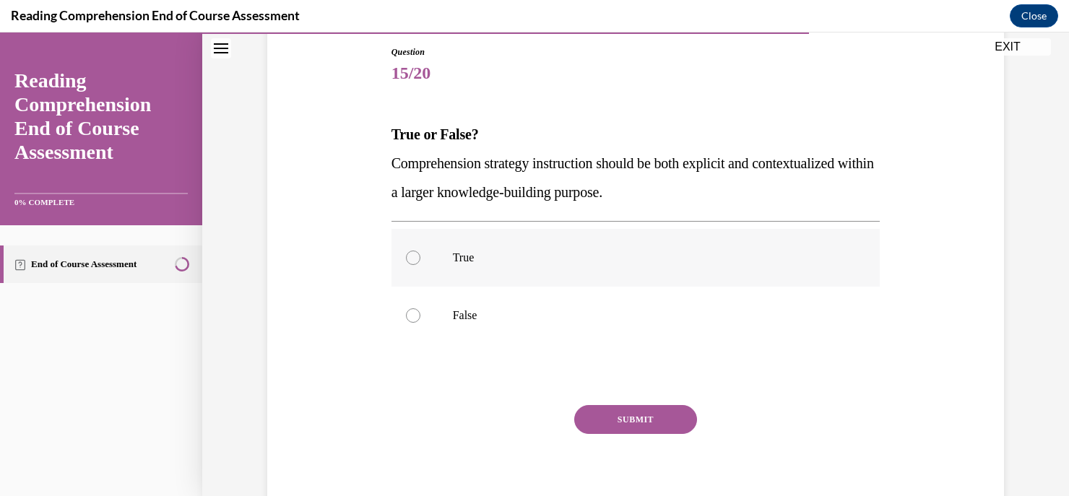
scroll to position [158, 0]
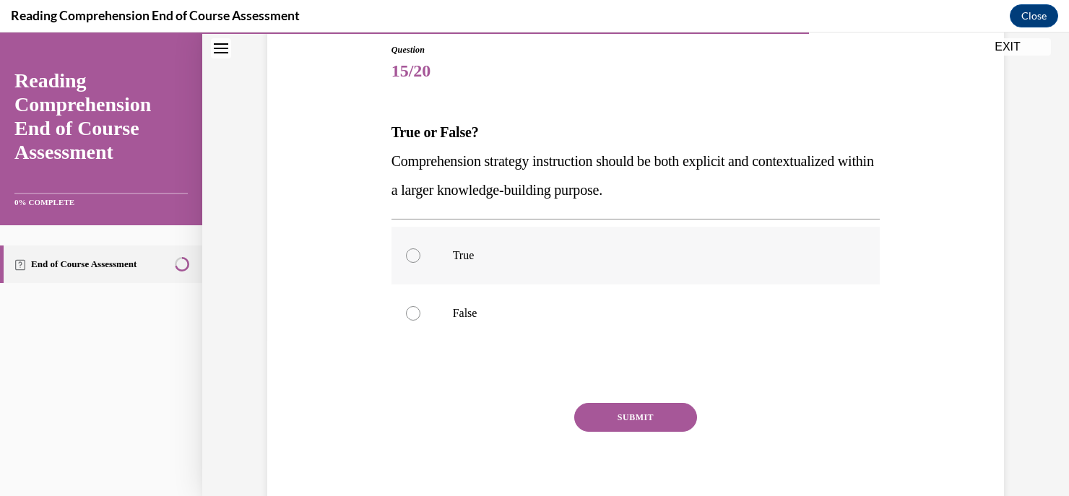
click at [705, 242] on label "True" at bounding box center [636, 256] width 489 height 58
click at [421, 249] on input "True" at bounding box center [413, 256] width 14 height 14
radio input "true"
click at [629, 413] on button "SUBMIT" at bounding box center [635, 417] width 123 height 29
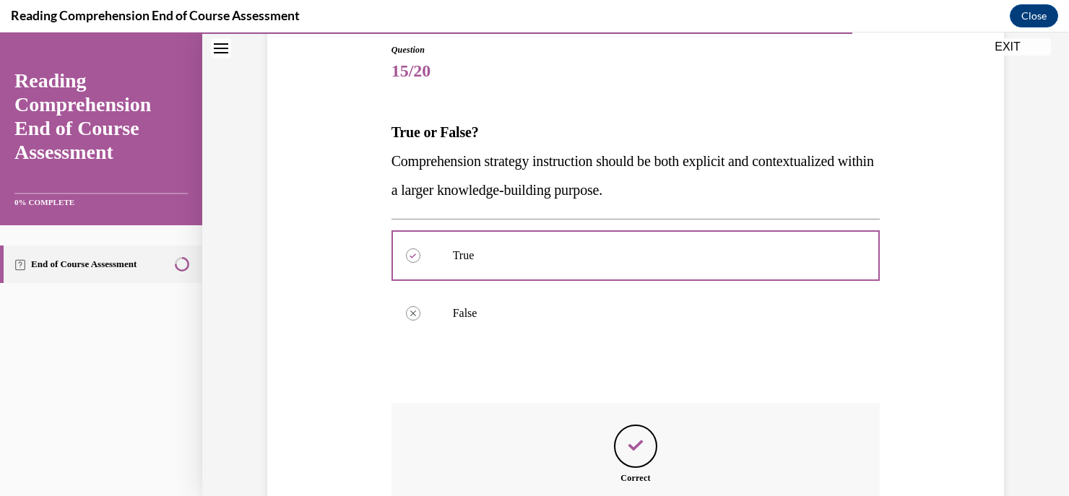
scroll to position [328, 0]
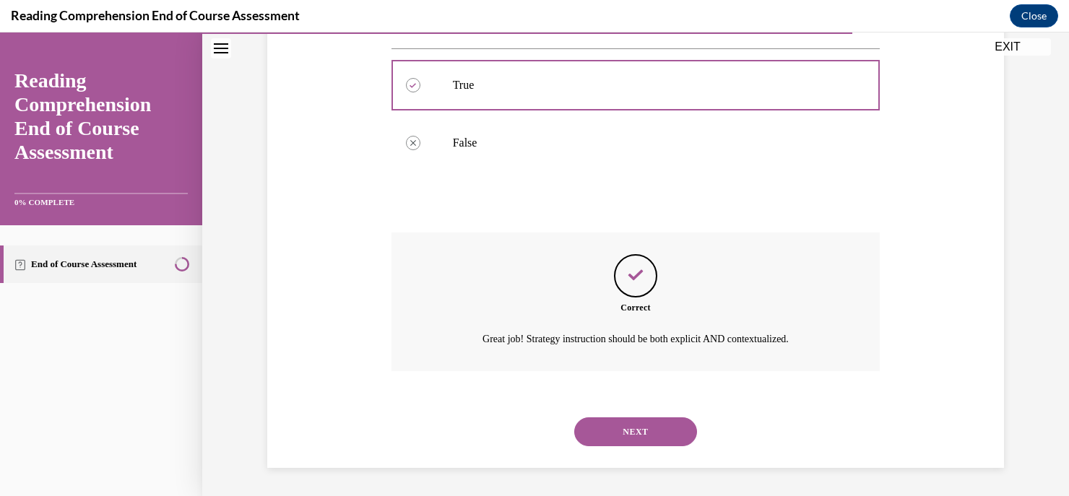
click at [630, 436] on button "NEXT" at bounding box center [635, 432] width 123 height 29
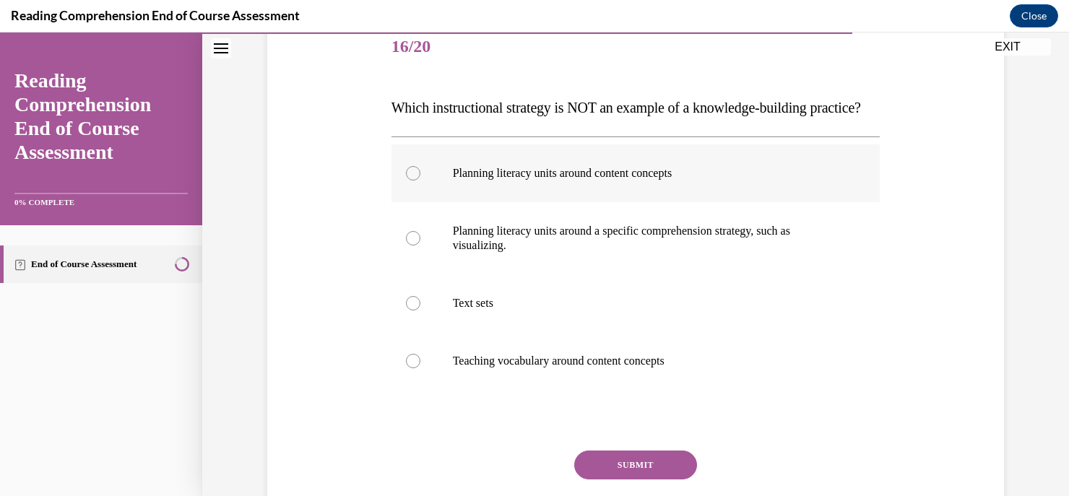
scroll to position [183, 0]
click at [783, 252] on p "Planning literacy units around a specific comprehension strategy, such as visua…" at bounding box center [649, 237] width 392 height 29
click at [421, 245] on input "Planning literacy units around a specific comprehension strategy, such as visua…" at bounding box center [413, 238] width 14 height 14
radio input "true"
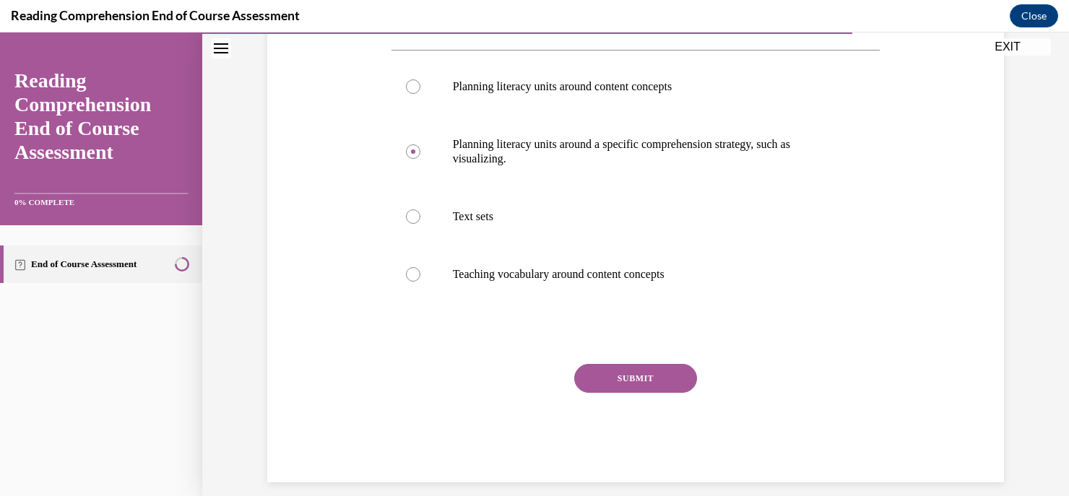
click at [636, 393] on button "SUBMIT" at bounding box center [635, 378] width 123 height 29
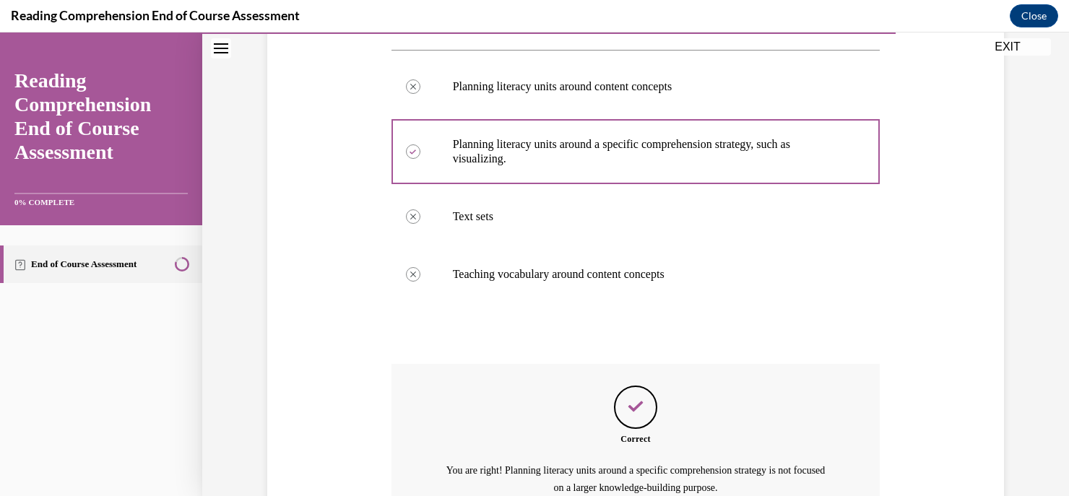
scroll to position [446, 0]
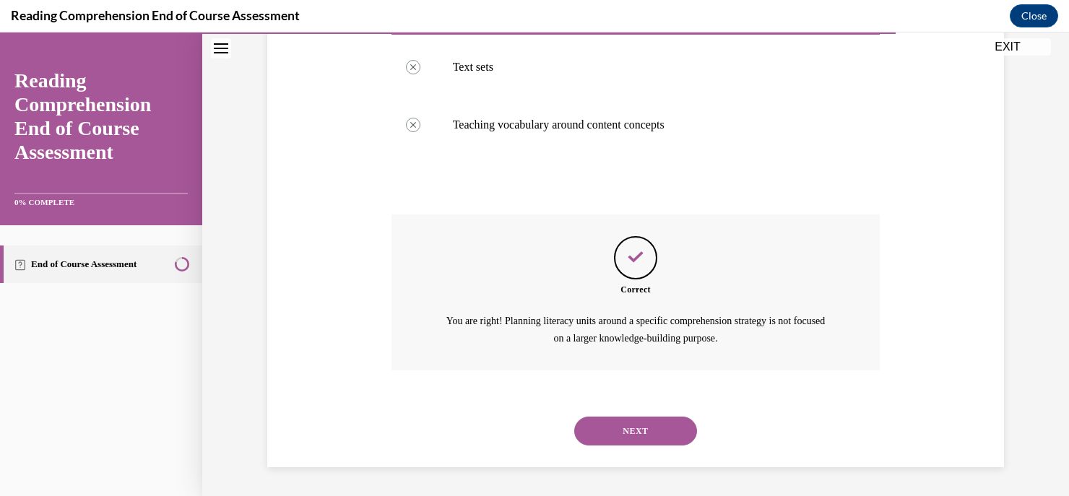
click at [650, 441] on button "NEXT" at bounding box center [635, 431] width 123 height 29
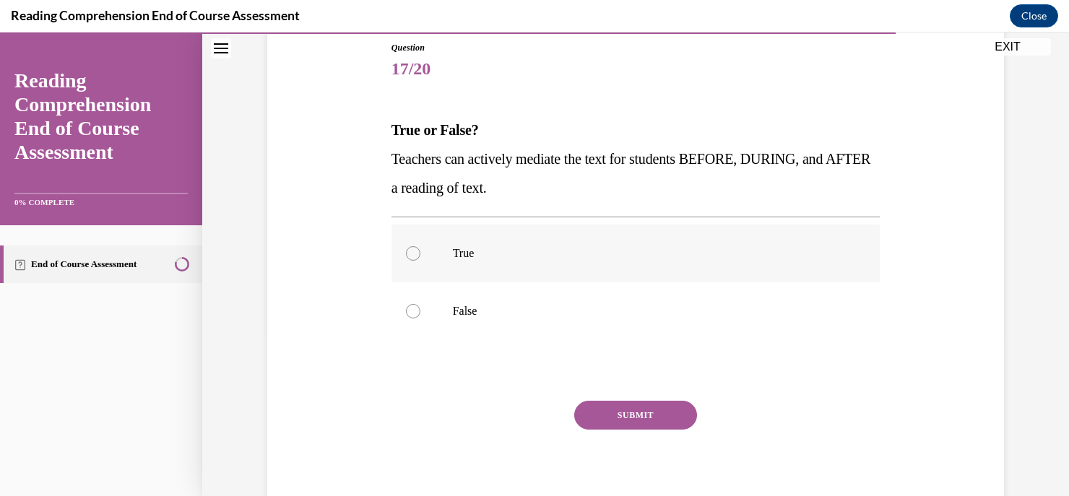
scroll to position [160, 0]
click at [618, 247] on p "True" at bounding box center [649, 253] width 392 height 14
click at [421, 247] on input "True" at bounding box center [413, 253] width 14 height 14
radio input "true"
click at [616, 407] on button "SUBMIT" at bounding box center [635, 414] width 123 height 29
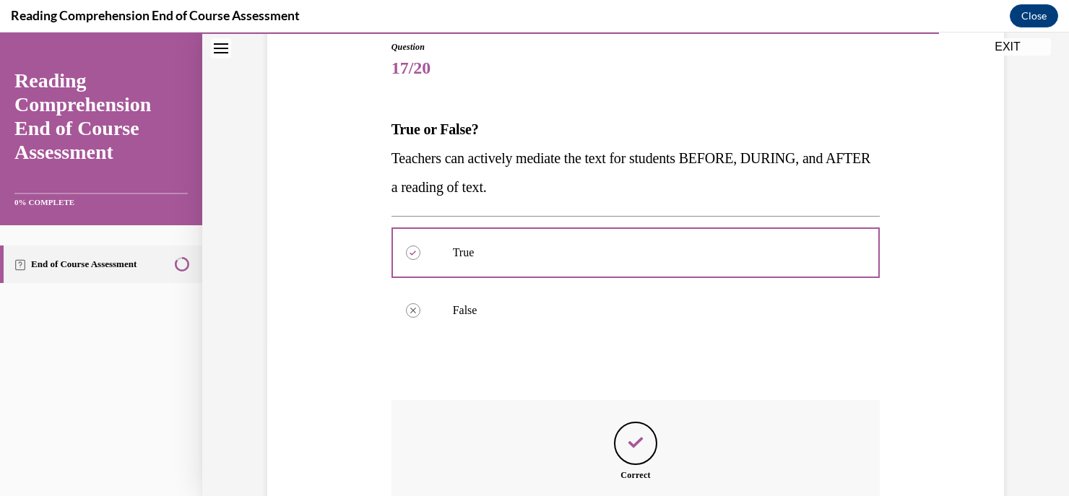
scroll to position [345, 0]
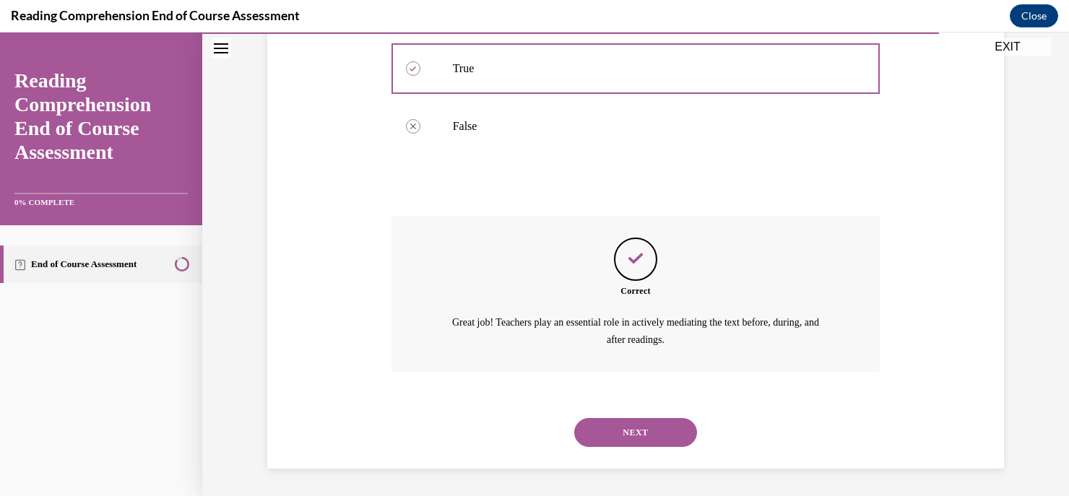
click at [637, 439] on button "NEXT" at bounding box center [635, 432] width 123 height 29
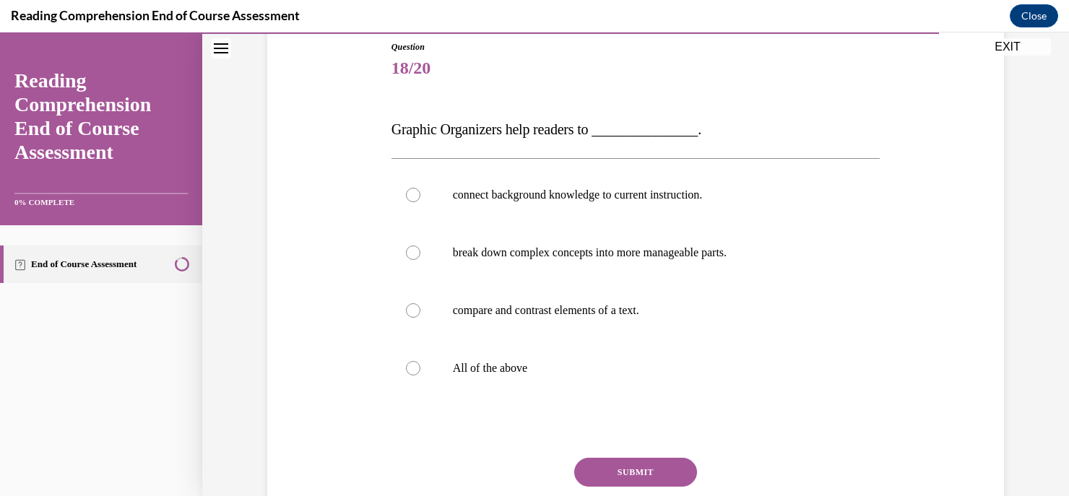
scroll to position [165, 0]
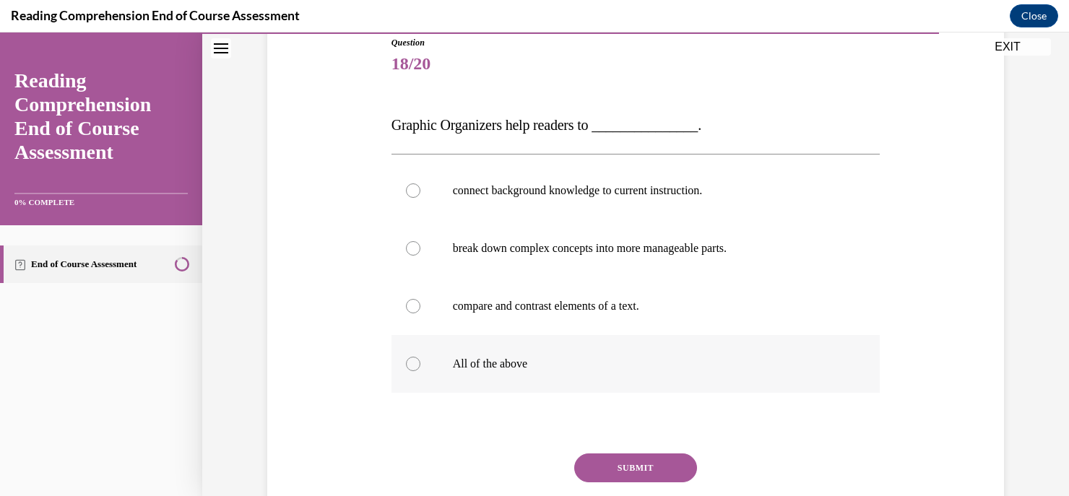
click at [507, 375] on label "All of the above" at bounding box center [636, 364] width 489 height 58
click at [421, 371] on input "All of the above" at bounding box center [413, 364] width 14 height 14
radio input "true"
click at [626, 468] on button "SUBMIT" at bounding box center [635, 468] width 123 height 29
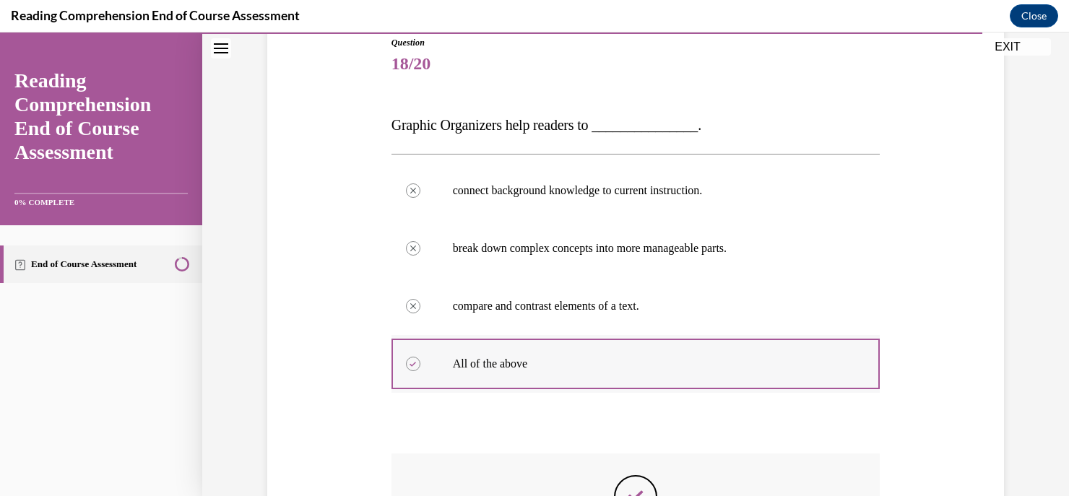
scroll to position [402, 0]
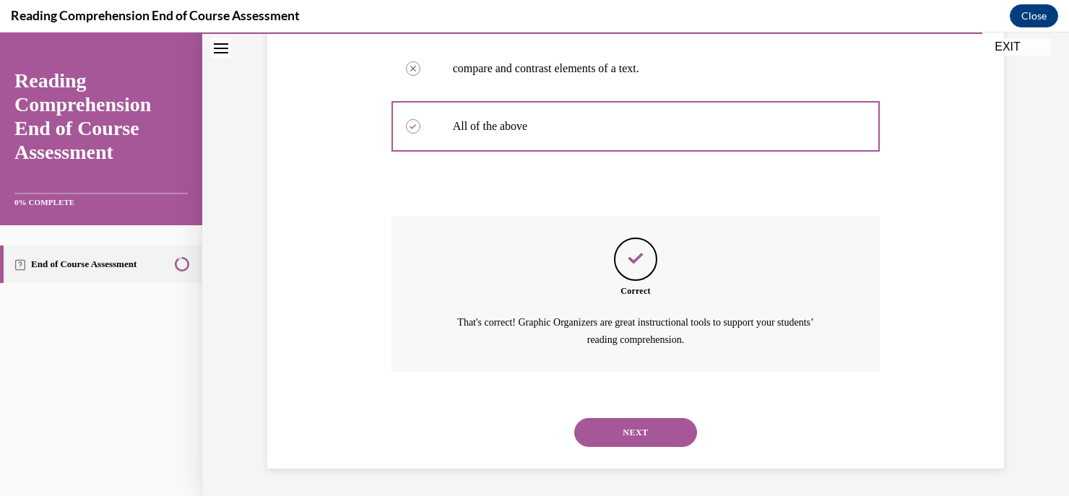
click at [612, 428] on button "NEXT" at bounding box center [635, 432] width 123 height 29
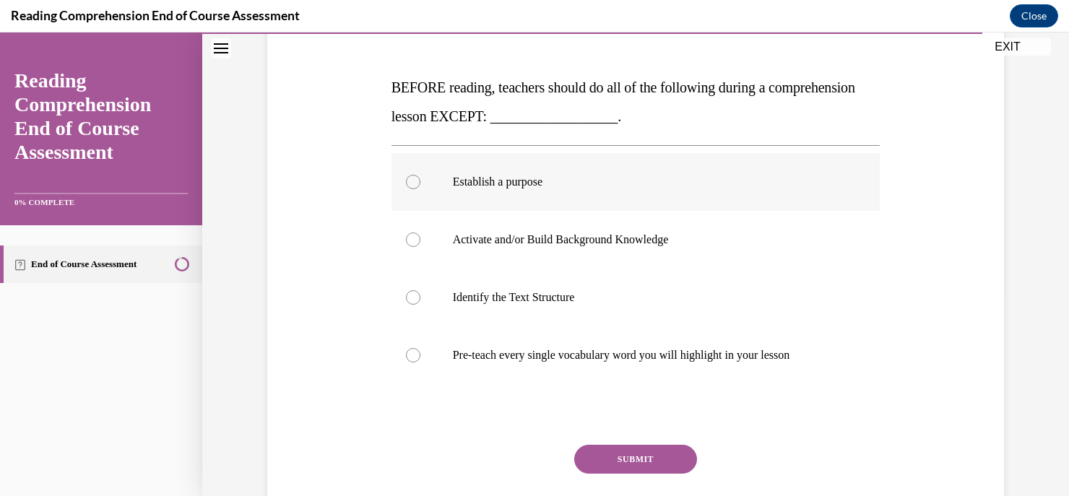
scroll to position [202, 0]
click at [784, 369] on label "Pre-teach every single vocabulary word you will highlight in your lesson" at bounding box center [636, 356] width 489 height 58
click at [421, 363] on input "Pre-teach every single vocabulary word you will highlight in your lesson" at bounding box center [413, 355] width 14 height 14
radio input "true"
click at [636, 465] on button "SUBMIT" at bounding box center [635, 459] width 123 height 29
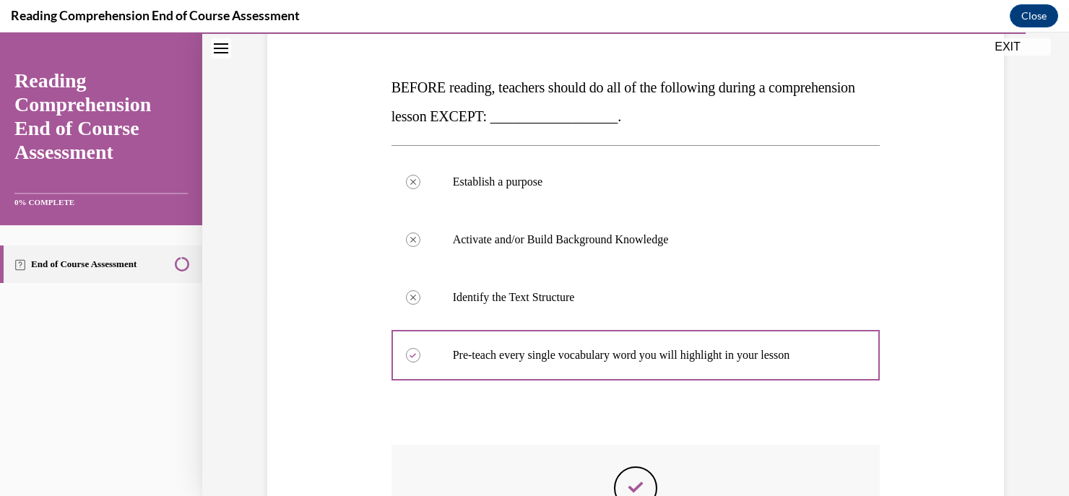
scroll to position [431, 0]
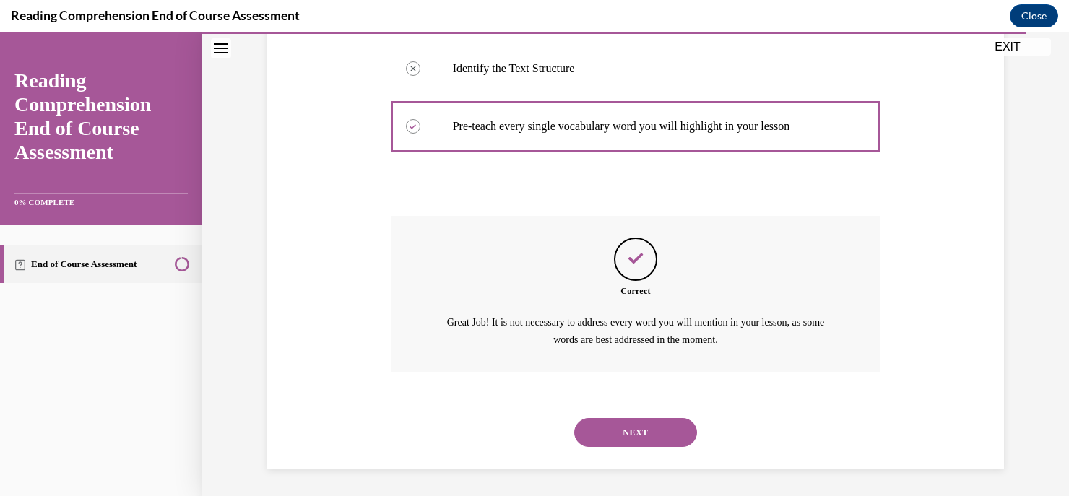
click at [616, 431] on button "NEXT" at bounding box center [635, 432] width 123 height 29
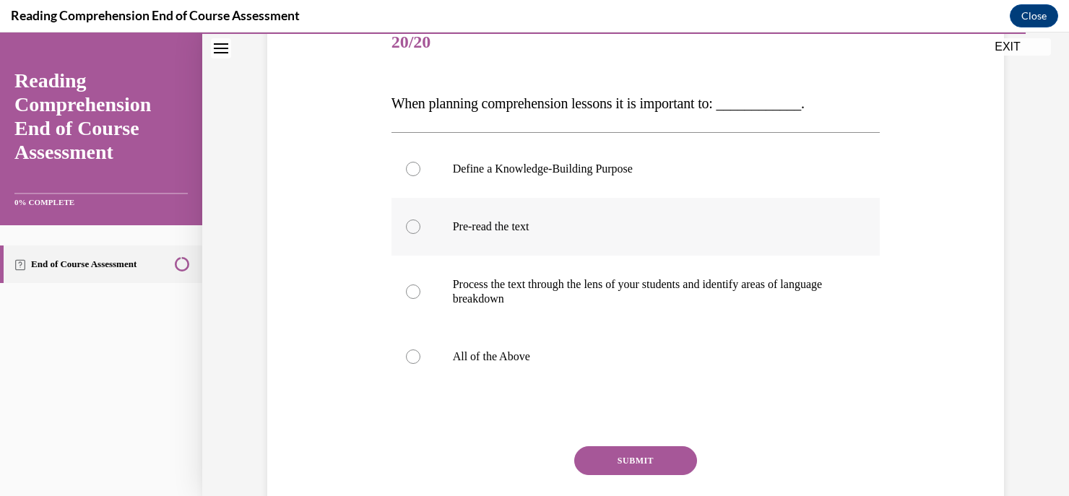
scroll to position [188, 0]
click at [520, 341] on label "All of the Above" at bounding box center [636, 356] width 489 height 58
click at [421, 348] on input "All of the Above" at bounding box center [413, 355] width 14 height 14
radio input "true"
click at [597, 454] on button "SUBMIT" at bounding box center [635, 459] width 123 height 29
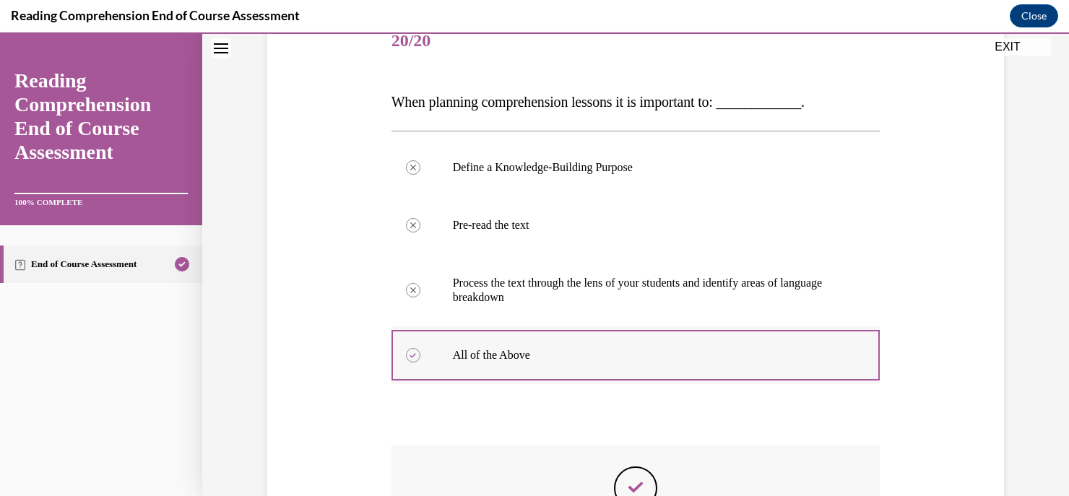
scroll to position [417, 0]
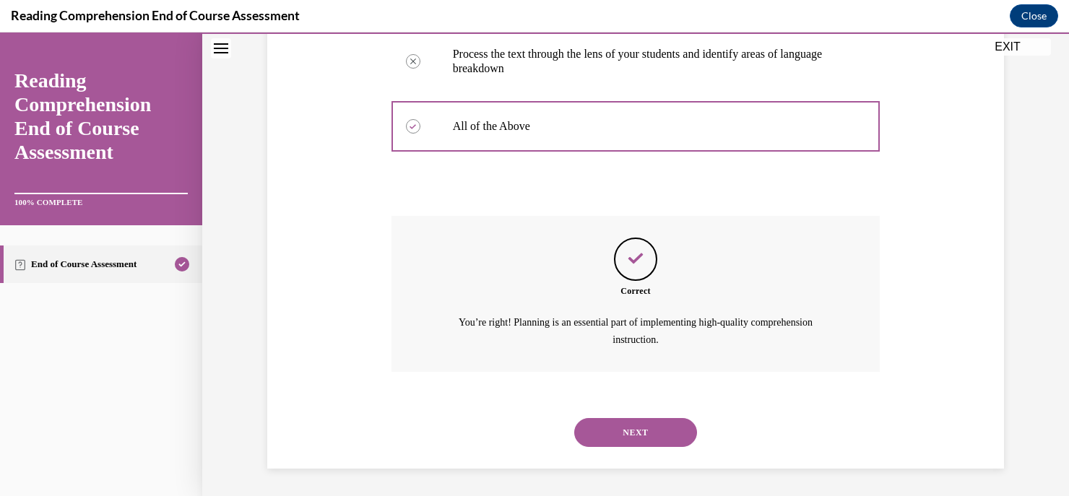
click at [638, 423] on button "NEXT" at bounding box center [635, 432] width 123 height 29
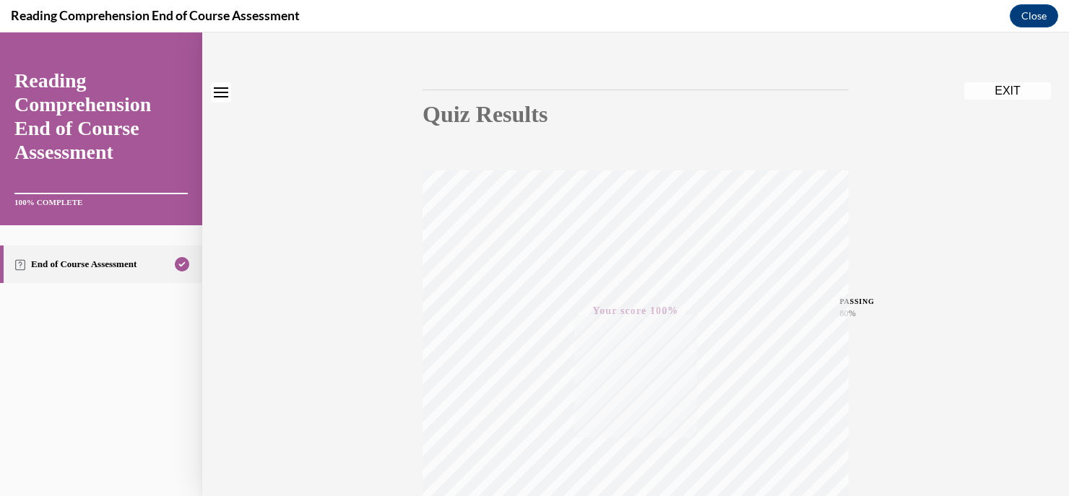
scroll to position [0, 0]
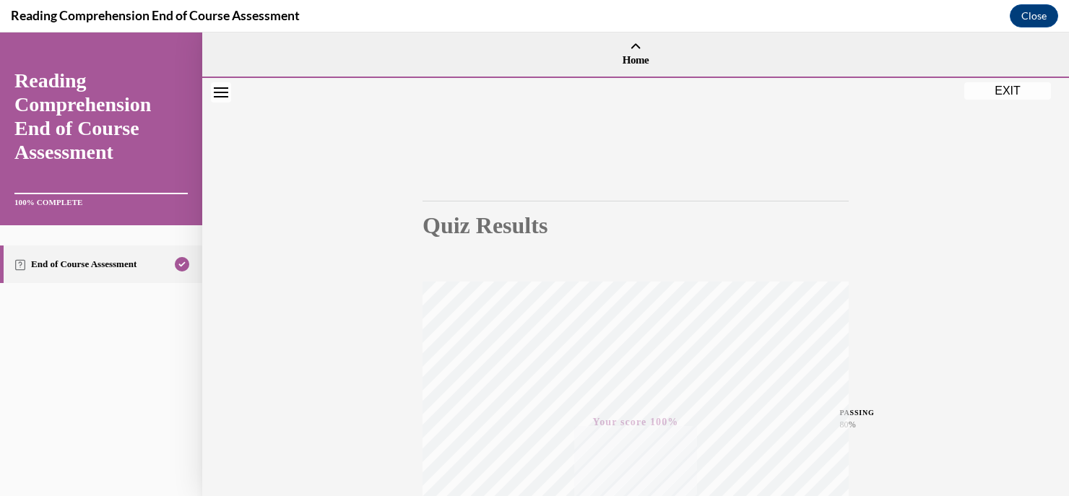
click at [1000, 95] on button "EXIT" at bounding box center [1008, 90] width 87 height 17
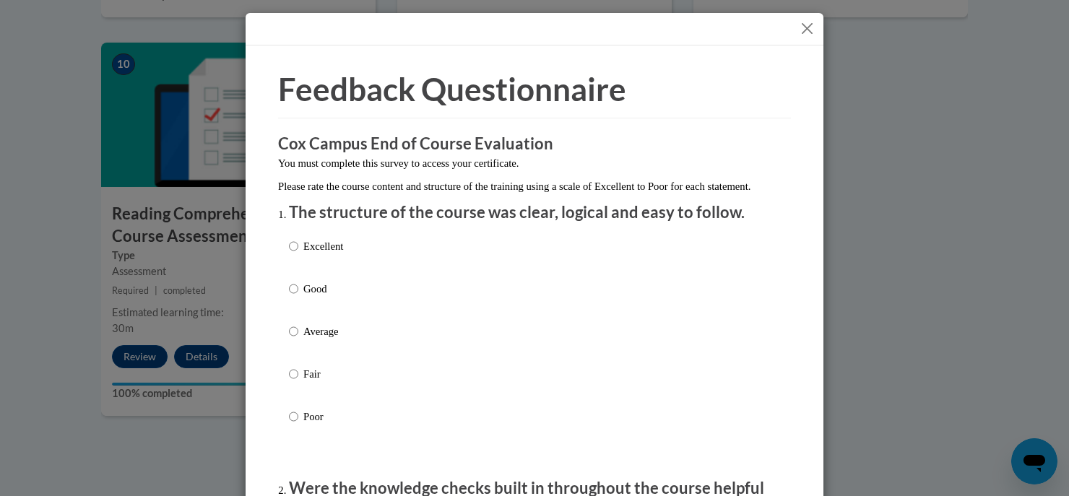
click at [309, 254] on p "Excellent" at bounding box center [323, 246] width 40 height 16
click at [298, 254] on input "Excellent" at bounding box center [293, 246] width 9 height 16
radio input "true"
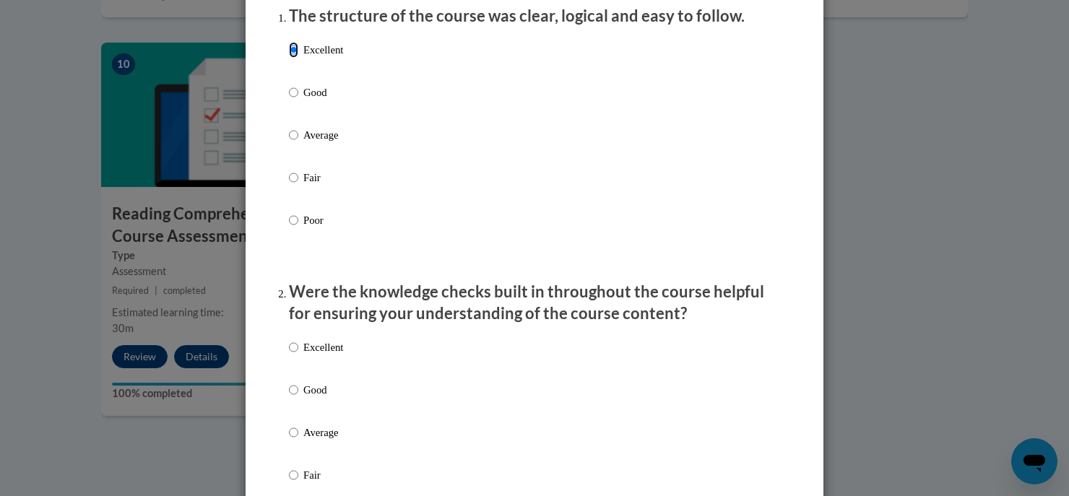
scroll to position [200, 0]
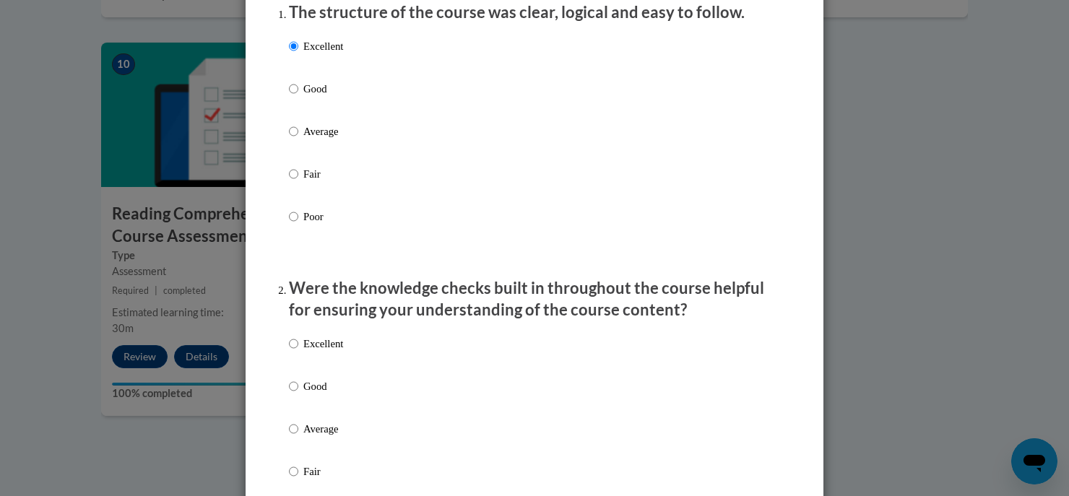
click at [309, 352] on p "Excellent" at bounding box center [323, 344] width 40 height 16
click at [298, 352] on input "Excellent" at bounding box center [293, 344] width 9 height 16
radio input "true"
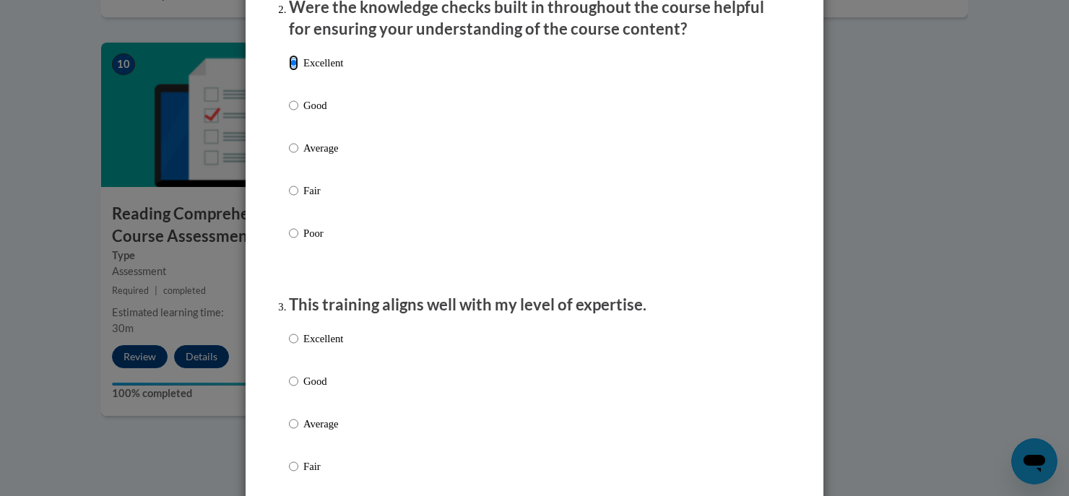
scroll to position [482, 0]
click at [329, 346] on p "Excellent" at bounding box center [323, 338] width 40 height 16
click at [298, 346] on input "Excellent" at bounding box center [293, 338] width 9 height 16
radio input "true"
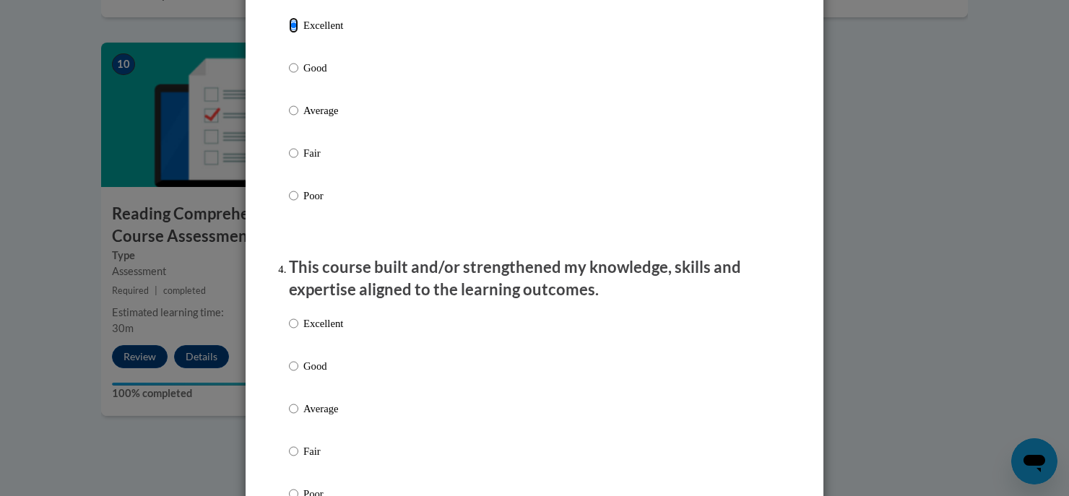
scroll to position [796, 0]
click at [309, 331] on p "Excellent" at bounding box center [323, 323] width 40 height 16
click at [298, 331] on input "Excellent" at bounding box center [293, 323] width 9 height 16
radio input "true"
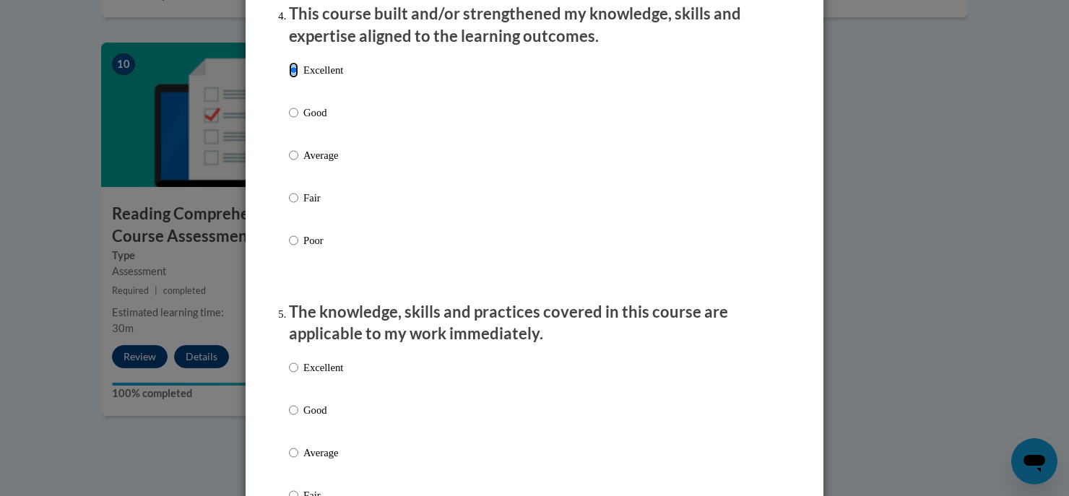
scroll to position [1049, 0]
click at [330, 375] on p "Excellent" at bounding box center [323, 367] width 40 height 16
click at [298, 375] on input "Excellent" at bounding box center [293, 367] width 9 height 16
radio input "true"
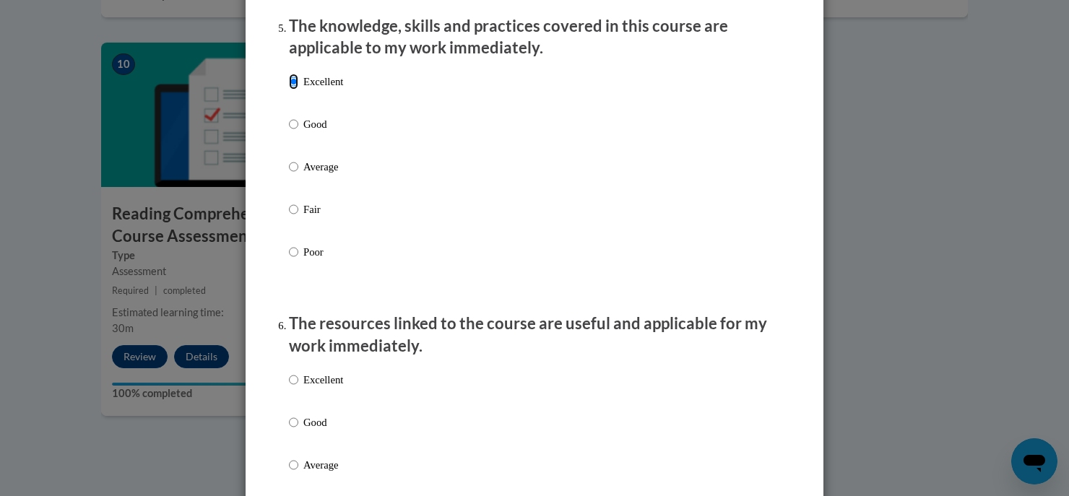
scroll to position [1336, 0]
click at [305, 387] on p "Excellent" at bounding box center [323, 379] width 40 height 16
click at [298, 387] on input "Excellent" at bounding box center [293, 379] width 9 height 16
radio input "true"
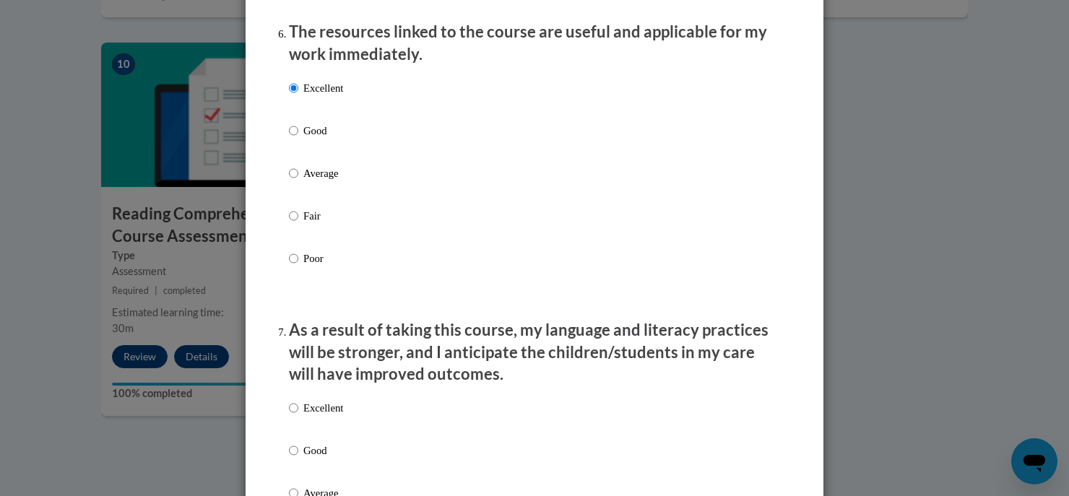
click at [293, 418] on label "Excellent" at bounding box center [316, 419] width 54 height 39
click at [293, 416] on input "Excellent" at bounding box center [293, 408] width 9 height 16
radio input "true"
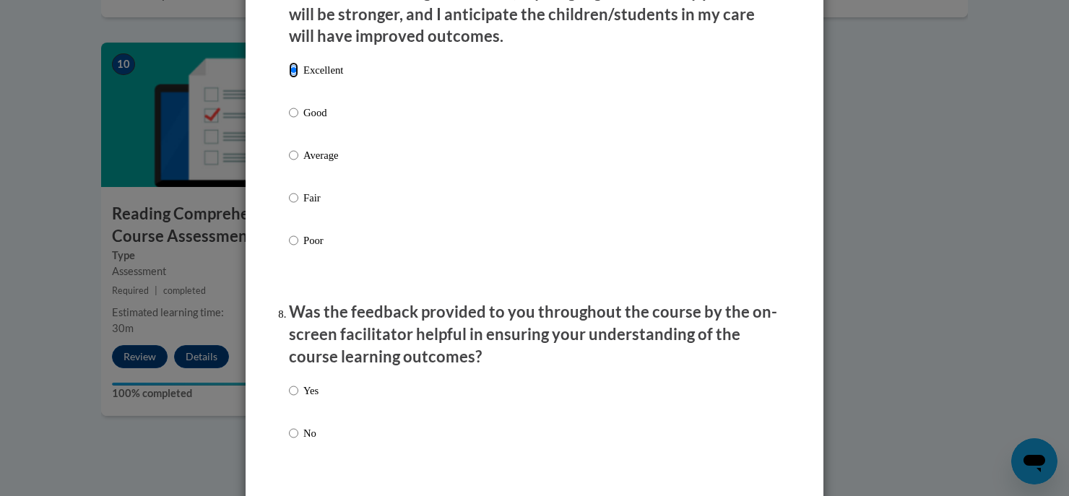
scroll to position [1963, 0]
click at [303, 400] on p "Yes" at bounding box center [310, 392] width 15 height 16
click at [298, 400] on input "Yes" at bounding box center [293, 392] width 9 height 16
radio input "true"
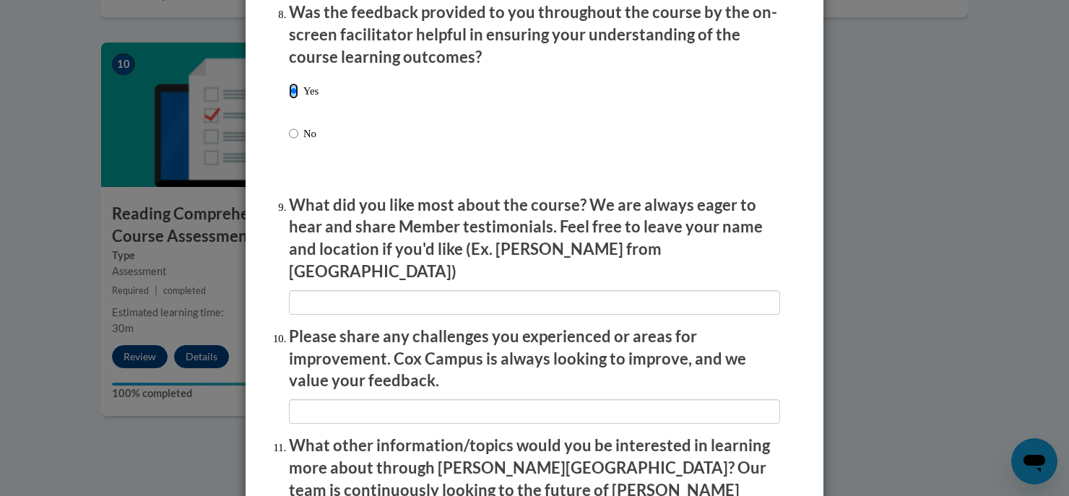
scroll to position [2508, 0]
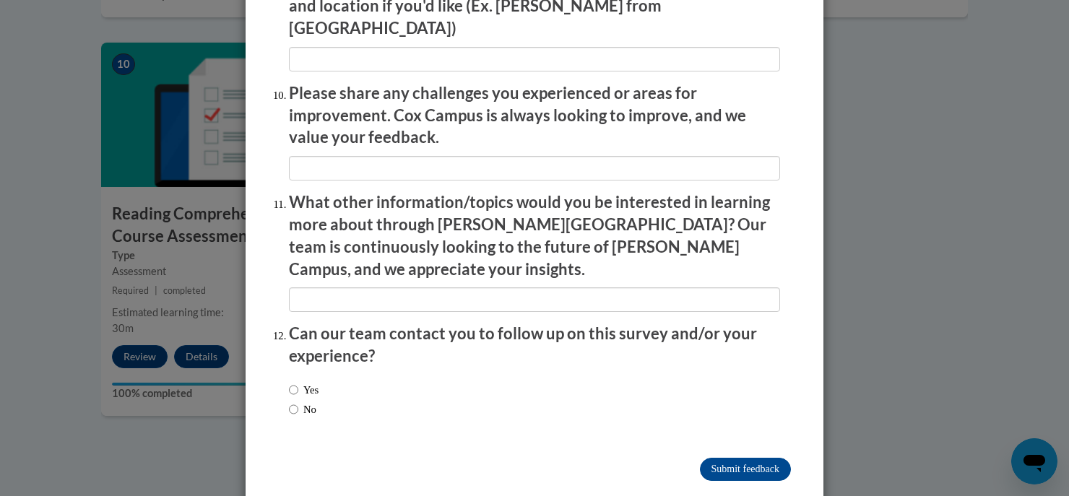
click at [294, 402] on label "No" at bounding box center [302, 410] width 27 height 16
click at [294, 402] on input "No" at bounding box center [293, 410] width 9 height 16
radio input "true"
click at [735, 458] on input "Submit feedback" at bounding box center [745, 469] width 91 height 23
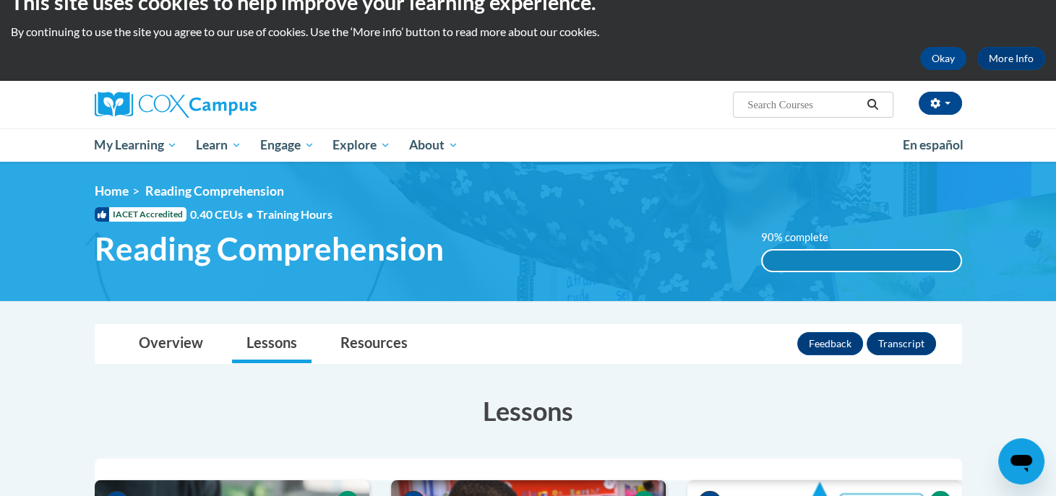
scroll to position [0, 0]
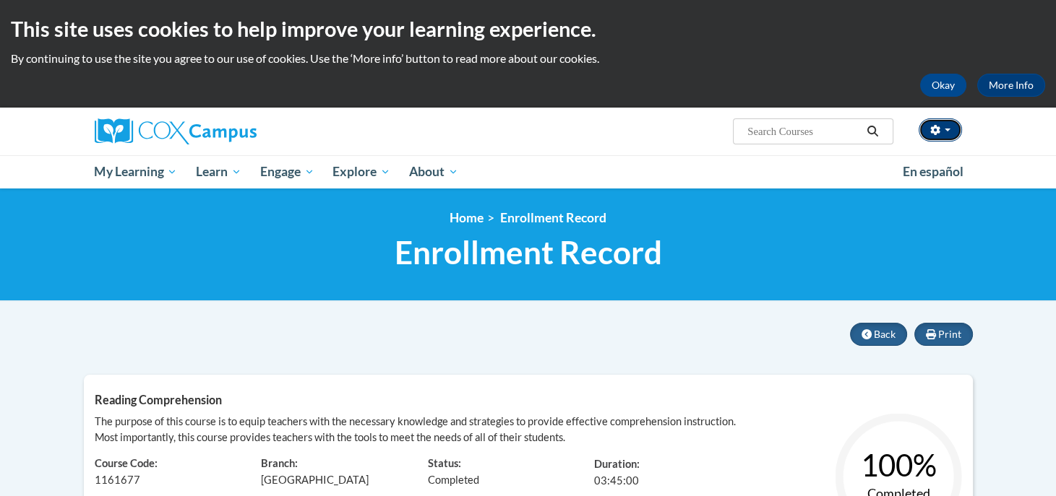
click at [949, 129] on span "button" at bounding box center [947, 130] width 6 height 3
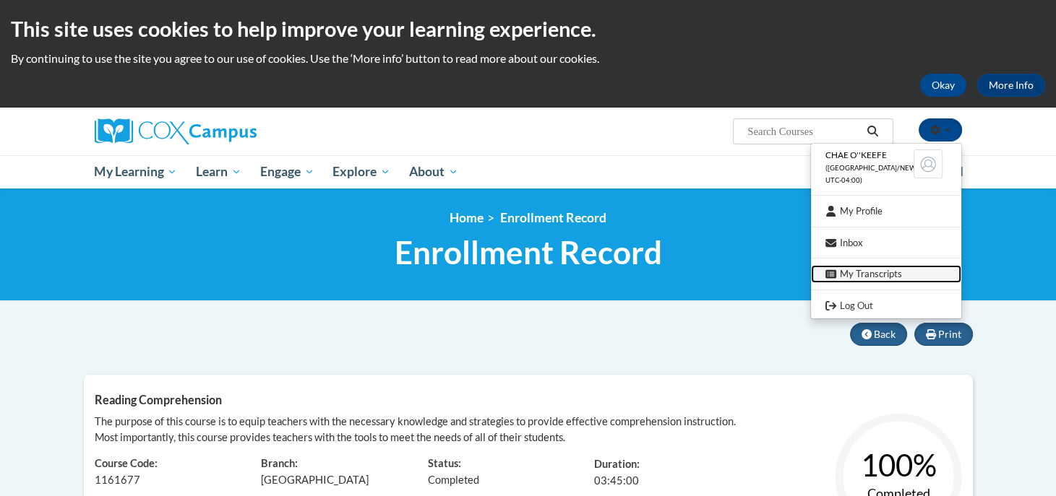
click at [882, 276] on link "My Transcripts" at bounding box center [886, 274] width 150 height 18
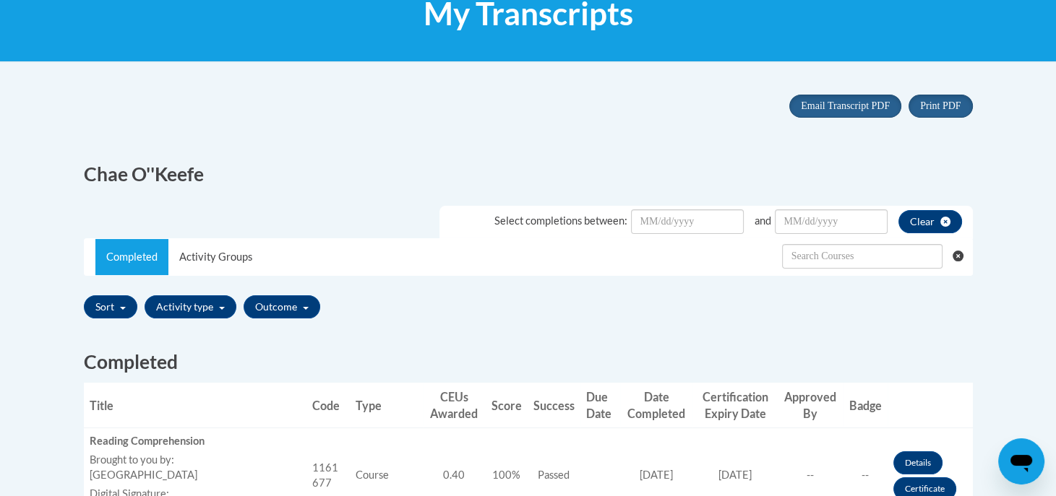
scroll to position [468, 0]
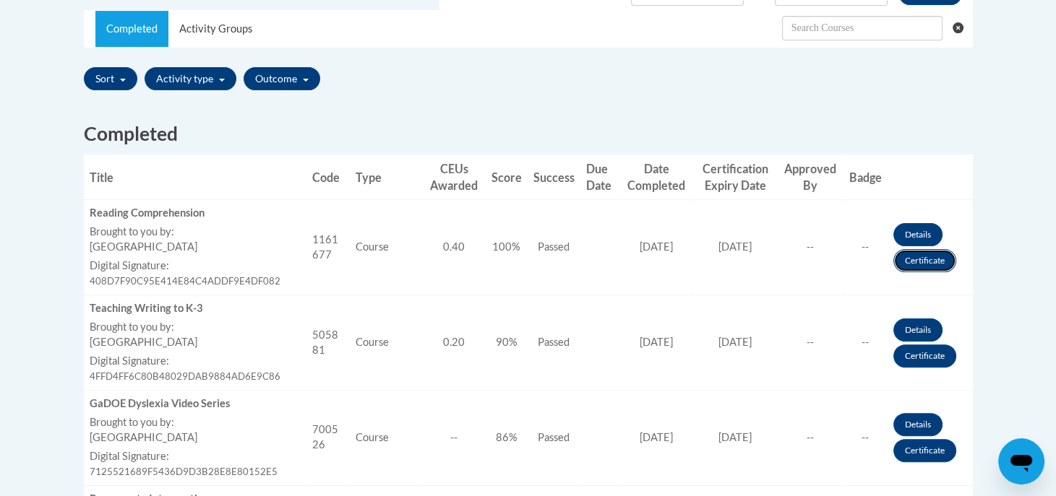
click at [900, 259] on link "Certificate" at bounding box center [924, 260] width 63 height 23
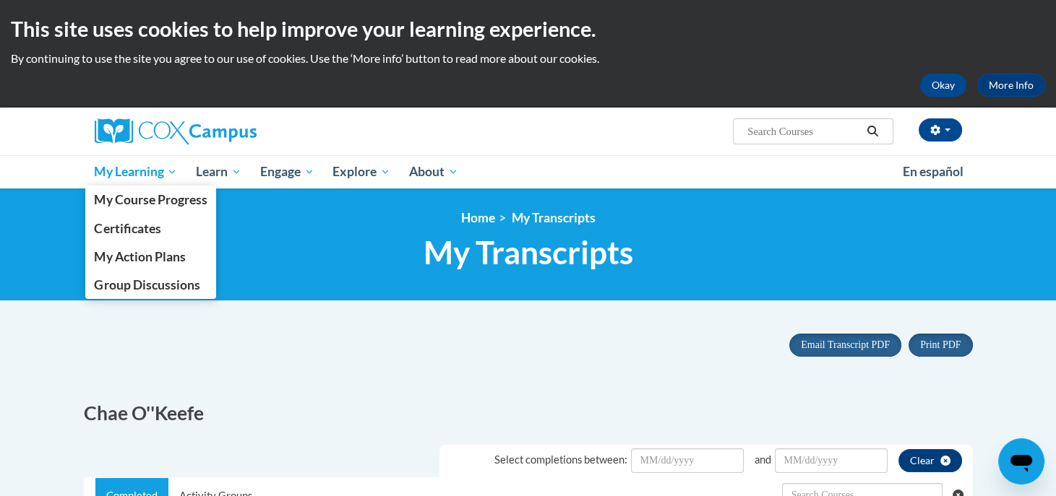
click at [128, 163] on span "My Learning" at bounding box center [135, 171] width 83 height 17
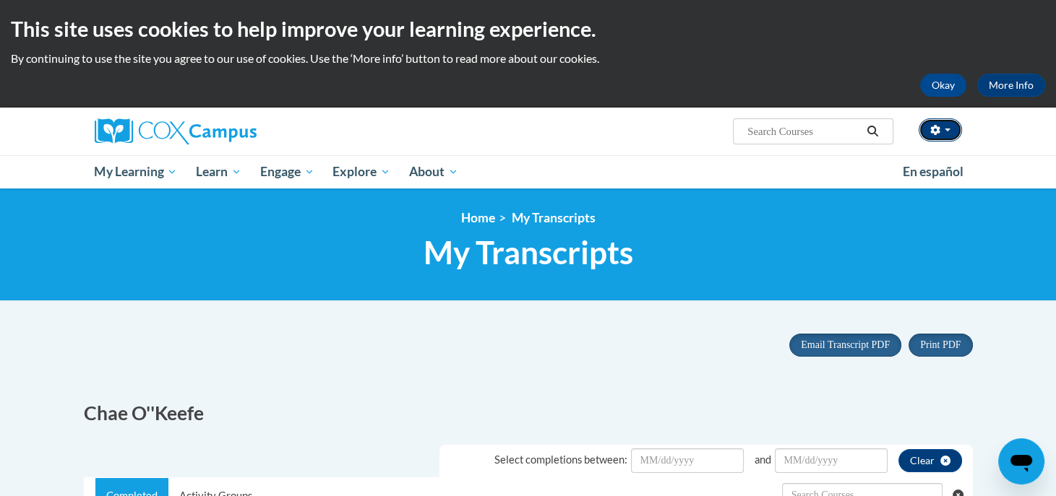
click at [948, 130] on span "button" at bounding box center [947, 130] width 6 height 3
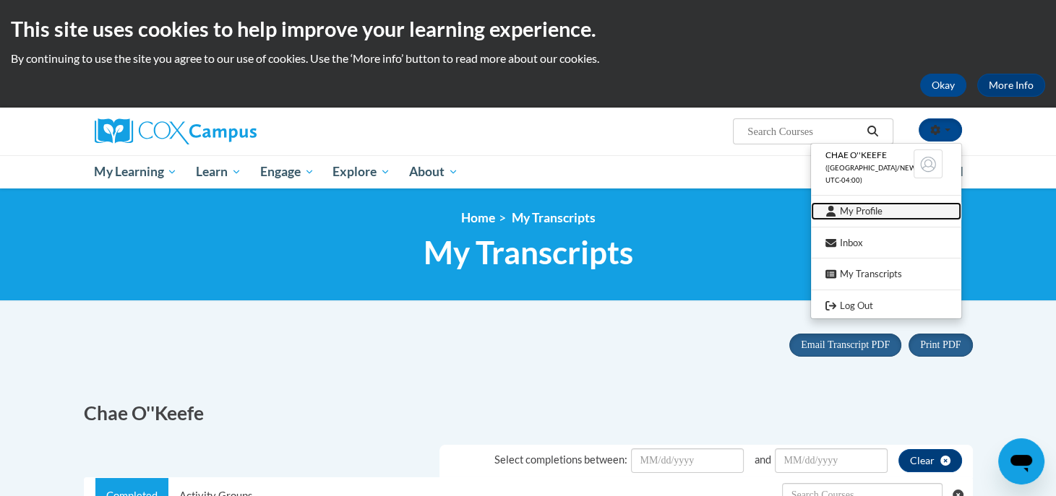
click at [863, 205] on link "My Profile" at bounding box center [886, 211] width 150 height 18
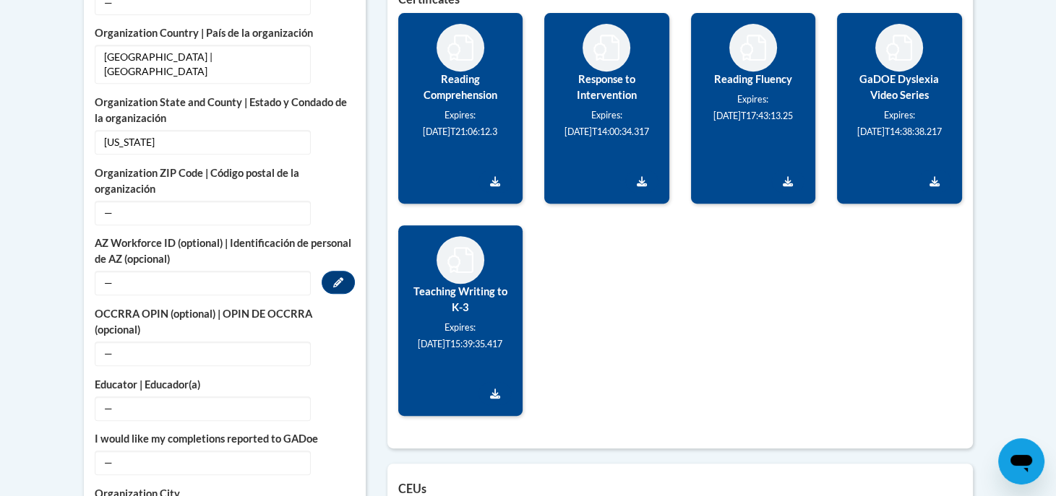
scroll to position [756, 0]
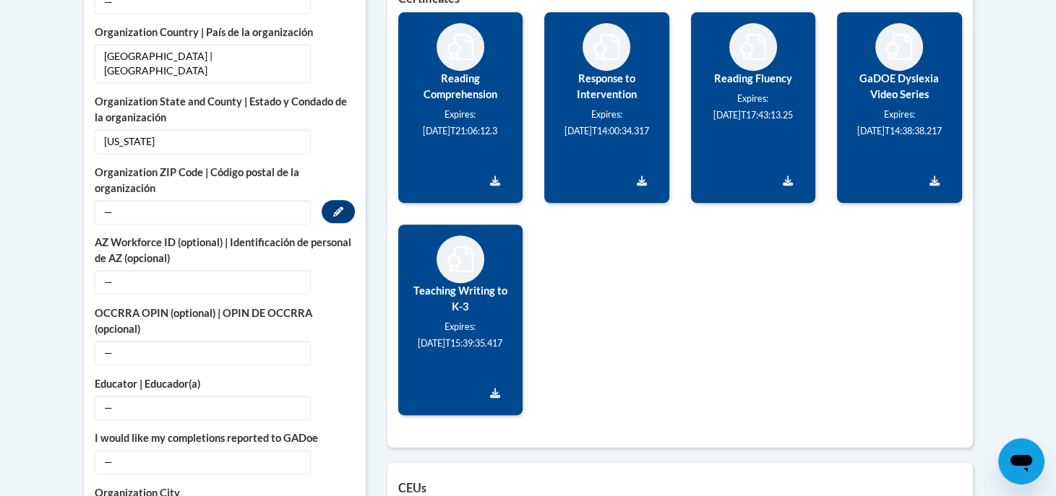
click at [139, 200] on span "—" at bounding box center [203, 212] width 216 height 25
click at [336, 207] on icon "Custom profile fields" at bounding box center [338, 212] width 10 height 10
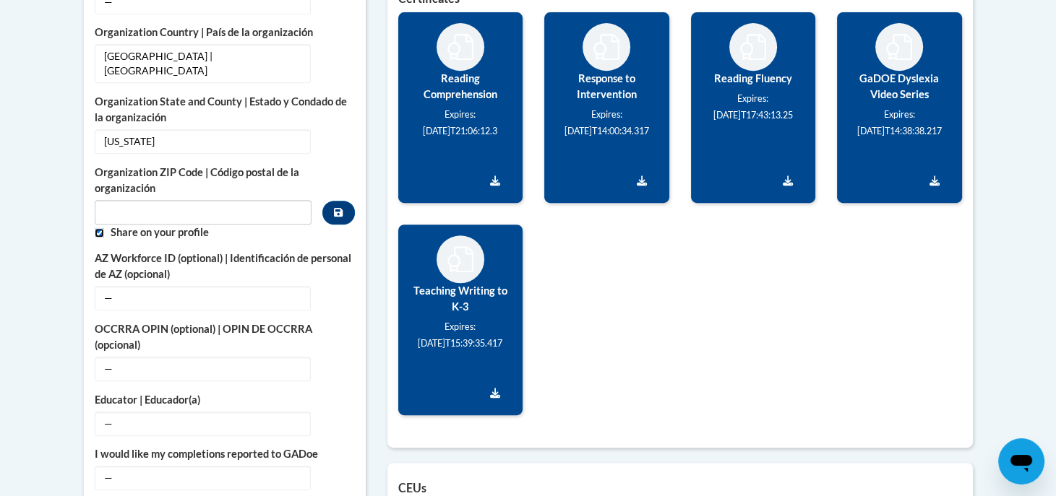
click at [97, 228] on input "Custom profile fields" at bounding box center [99, 232] width 9 height 9
checkbox input "false"
click at [116, 207] on input "Metadata input" at bounding box center [203, 212] width 217 height 25
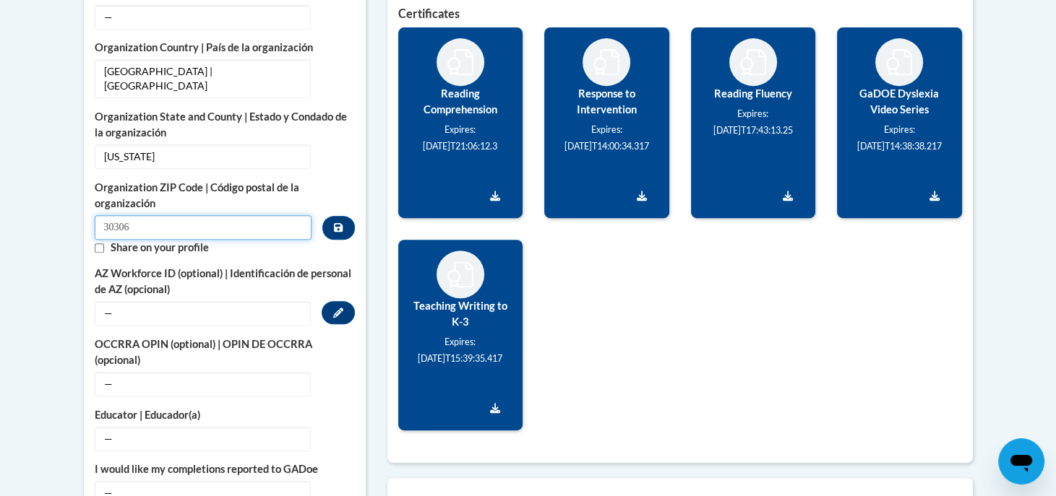
type input "30306"
click at [183, 301] on span "—" at bounding box center [203, 313] width 216 height 25
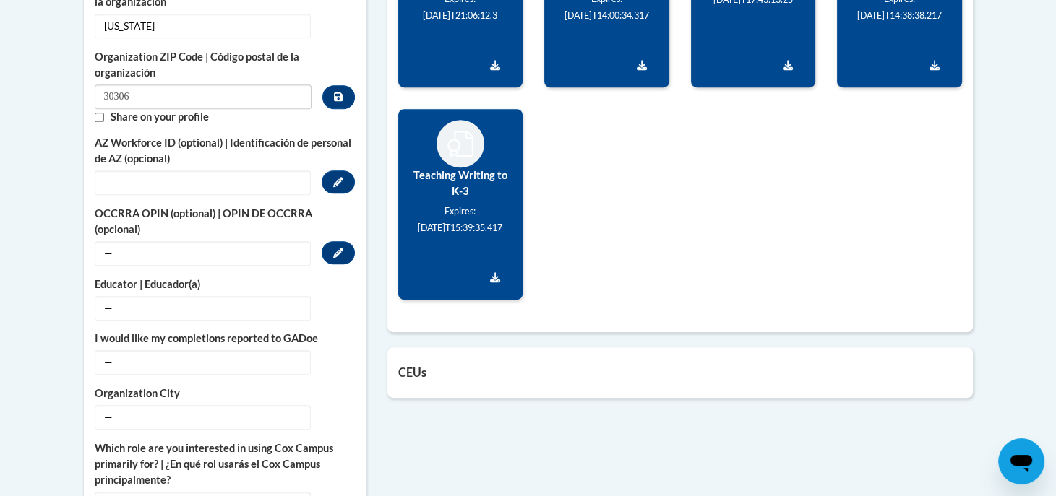
scroll to position [872, 0]
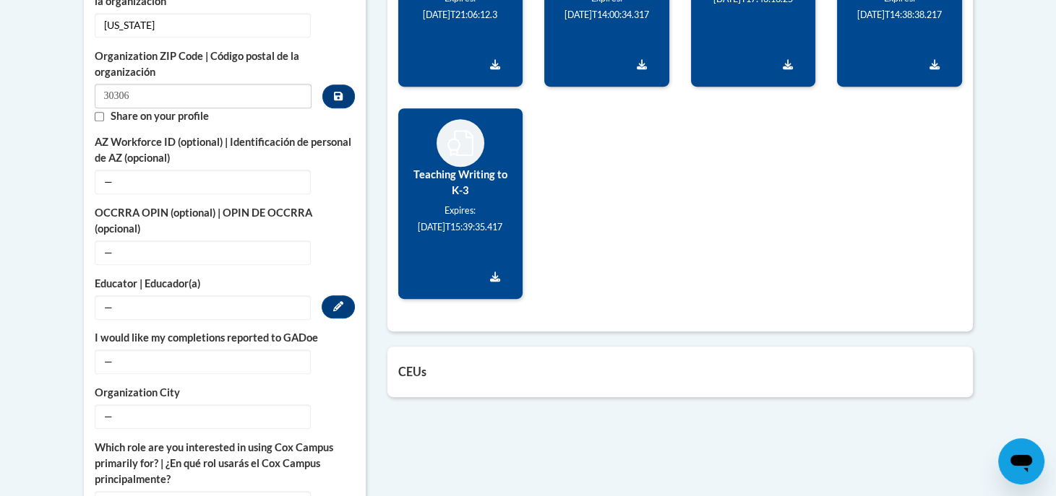
click at [280, 296] on span "—" at bounding box center [203, 308] width 216 height 25
click at [350, 296] on button "Edit" at bounding box center [338, 307] width 33 height 23
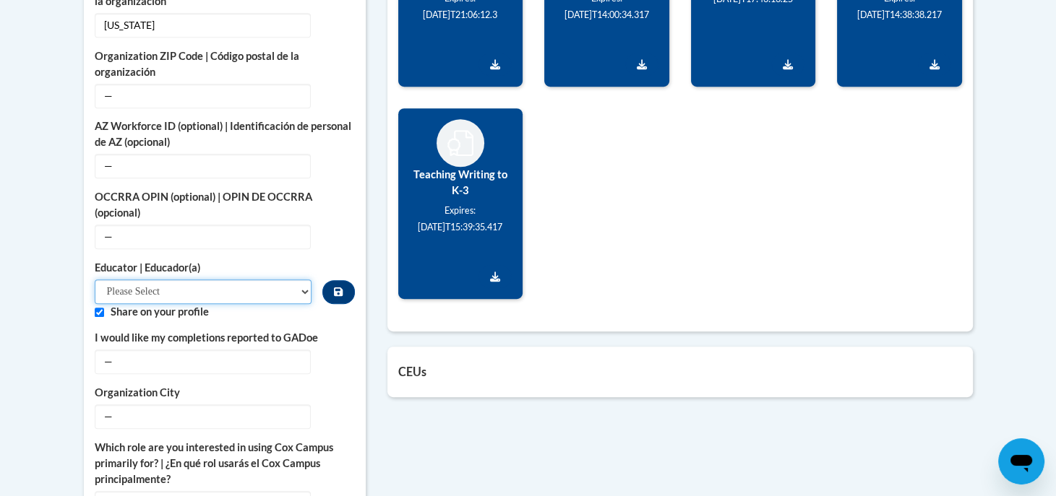
click at [289, 280] on select "Please Select Early Learning/Daycare Teacher/Family Home Care Provider | Maestr…" at bounding box center [203, 292] width 217 height 25
select select "d5fdb05a-b36c-4d60-97fa-9afceda7e903"
click at [95, 280] on select "Please Select Early Learning/Daycare Teacher/Family Home Care Provider | Maestr…" at bounding box center [203, 292] width 217 height 25
click at [96, 308] on input "Custom profile fields" at bounding box center [99, 312] width 9 height 9
checkbox input "false"
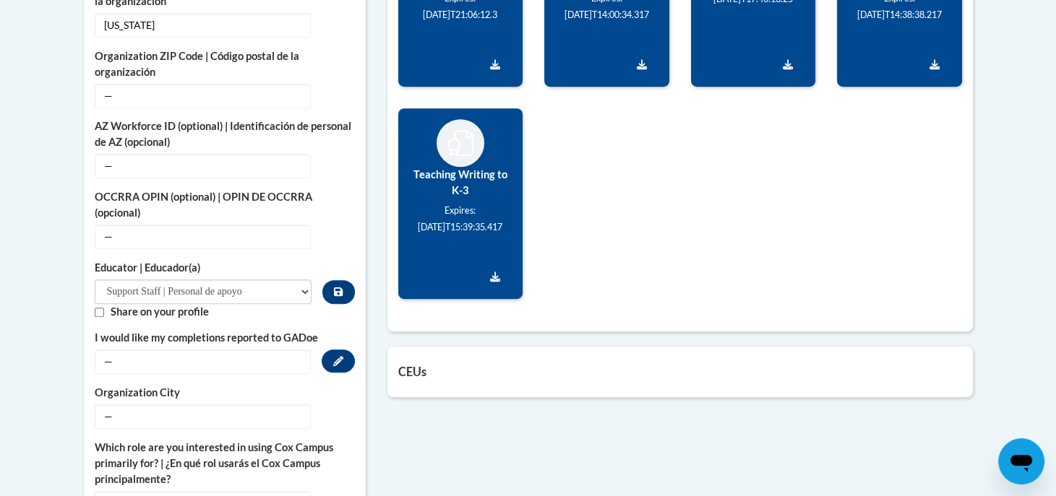
click at [160, 350] on span "—" at bounding box center [203, 362] width 216 height 25
click at [337, 356] on icon "Custom profile fields" at bounding box center [338, 361] width 10 height 10
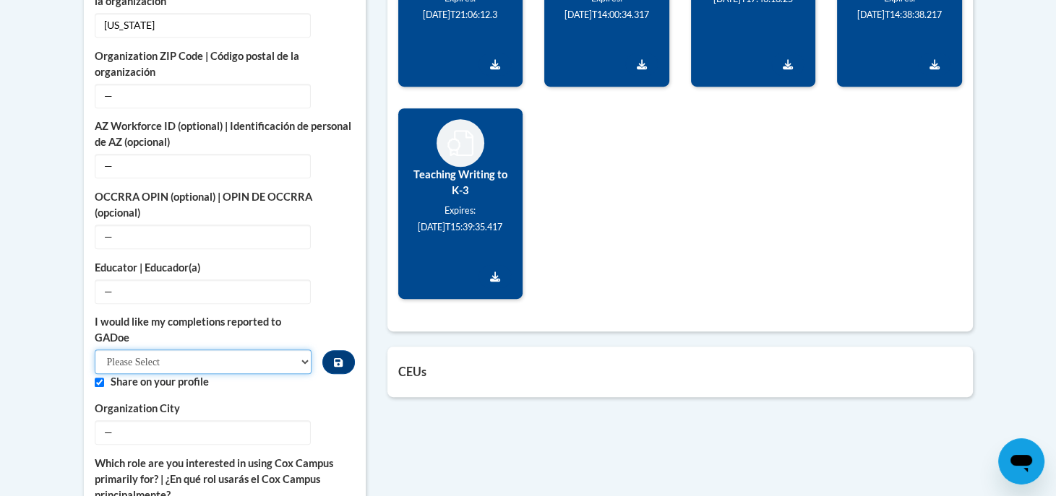
click at [293, 350] on select "Please Select Yes No" at bounding box center [203, 362] width 217 height 25
select select "603ba6f8-c7dd-435b-84cd-d4c8cfb77024"
click at [95, 350] on select "Please Select Yes No" at bounding box center [203, 362] width 217 height 25
click at [98, 378] on input "Custom profile fields" at bounding box center [99, 382] width 9 height 9
checkbox input "false"
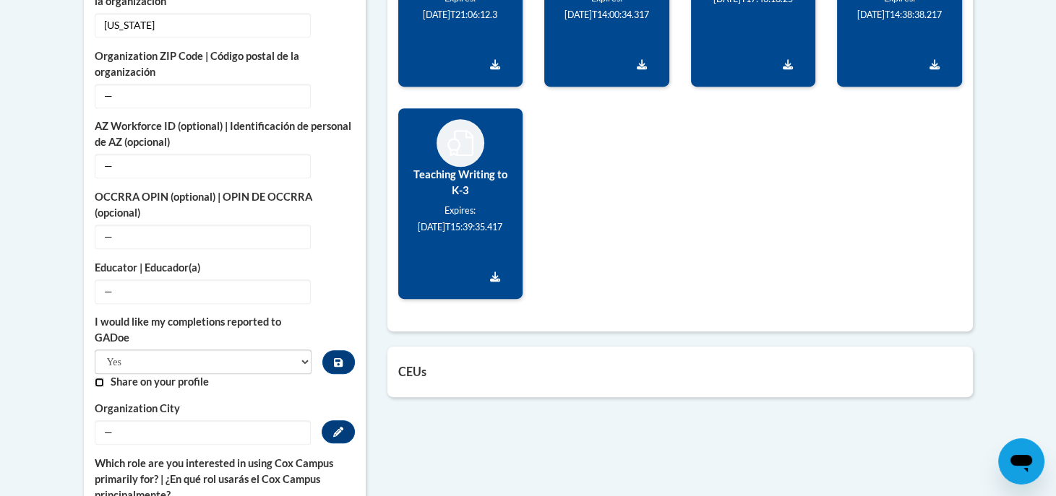
scroll to position [962, 0]
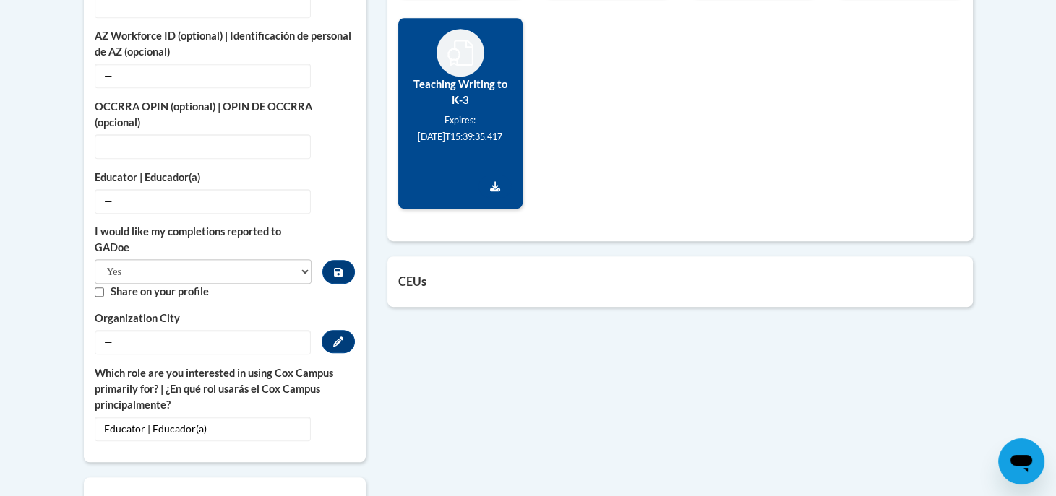
click at [202, 330] on span "—" at bounding box center [203, 342] width 216 height 25
click at [337, 337] on icon "Custom profile fields" at bounding box center [338, 342] width 10 height 10
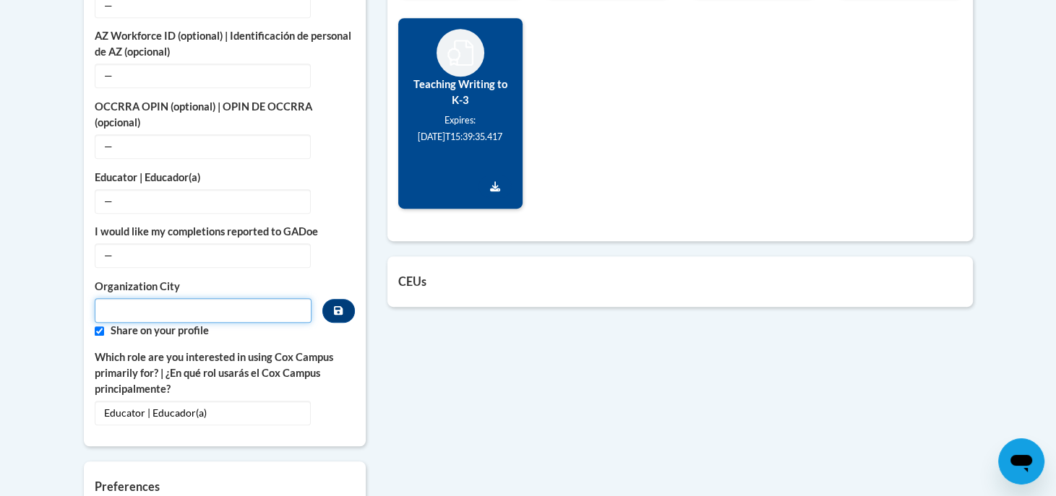
click at [244, 298] on input "Metadata input" at bounding box center [203, 310] width 217 height 25
click at [103, 327] on input "Custom profile fields" at bounding box center [99, 331] width 9 height 9
checkbox input "false"
click at [166, 298] on input "Metadata input" at bounding box center [203, 310] width 217 height 25
type input "Atlanta"
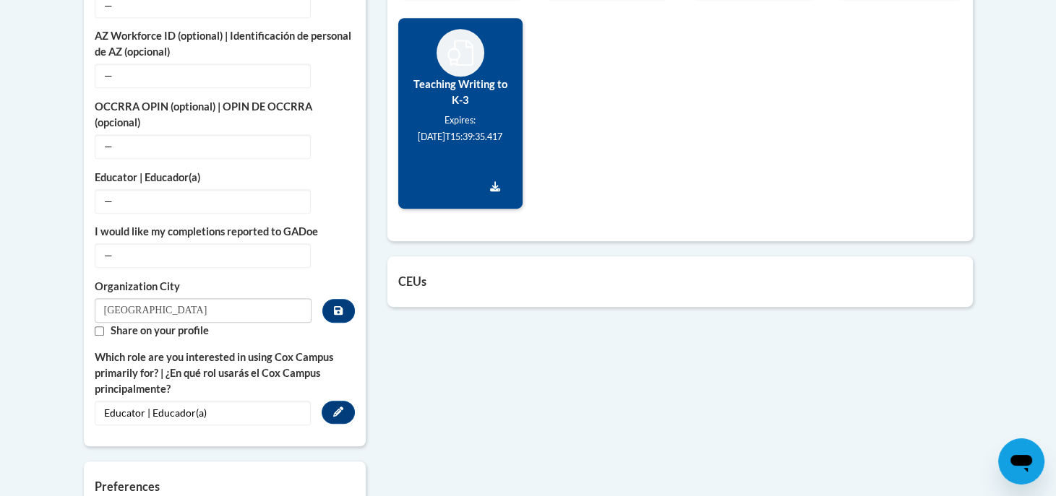
click at [229, 350] on label "Which role are you interested in using Cox Campus primarily for? | ¿En qué rol …" at bounding box center [225, 374] width 260 height 48
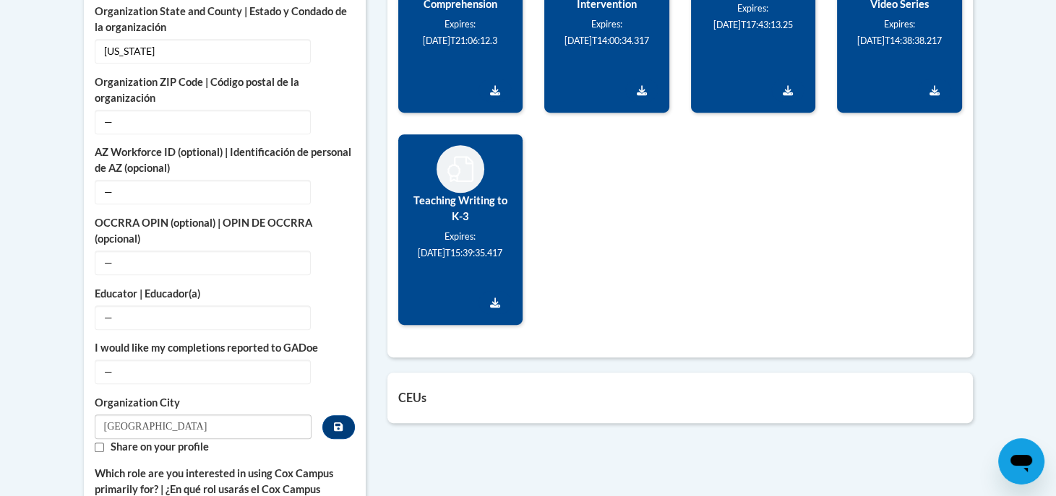
scroll to position [847, 0]
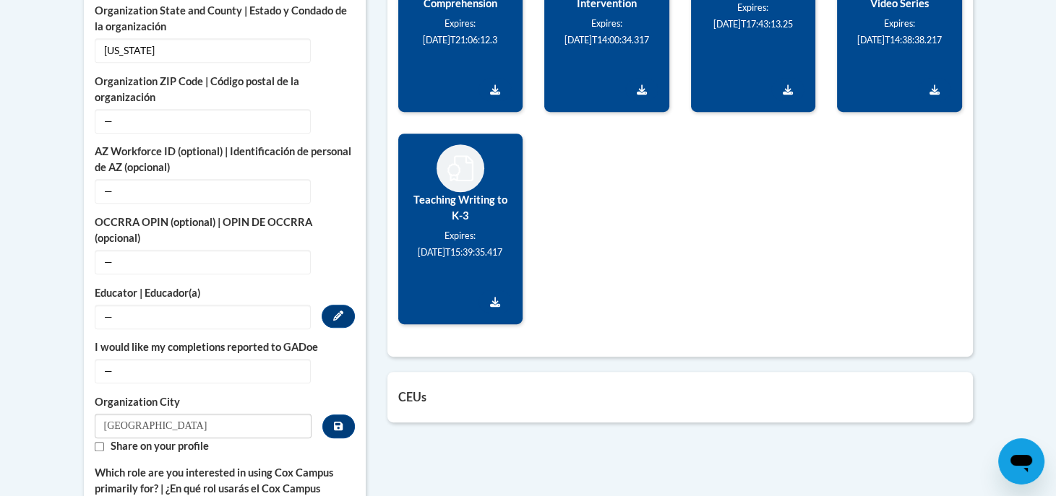
click at [210, 305] on span "—" at bounding box center [203, 317] width 216 height 25
click at [343, 305] on button "Edit" at bounding box center [338, 316] width 33 height 23
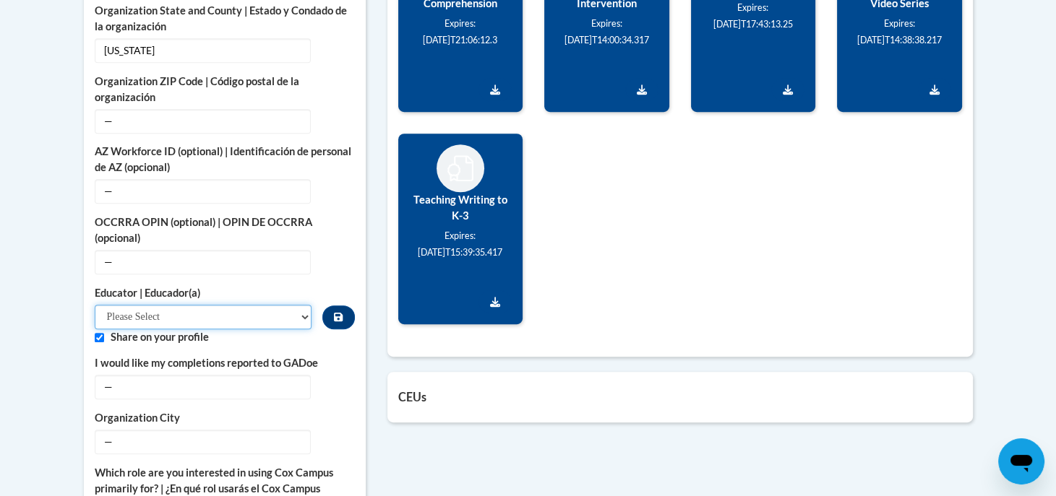
click at [258, 305] on select "Please Select Early Learning/Daycare Teacher/Family Home Care Provider | Maestr…" at bounding box center [203, 317] width 217 height 25
select select "8e40623d-54d0-45cd-9f92-5df65cd3f8cf"
click at [95, 305] on select "Please Select Early Learning/Daycare Teacher/Family Home Care Provider | Maestr…" at bounding box center [203, 317] width 217 height 25
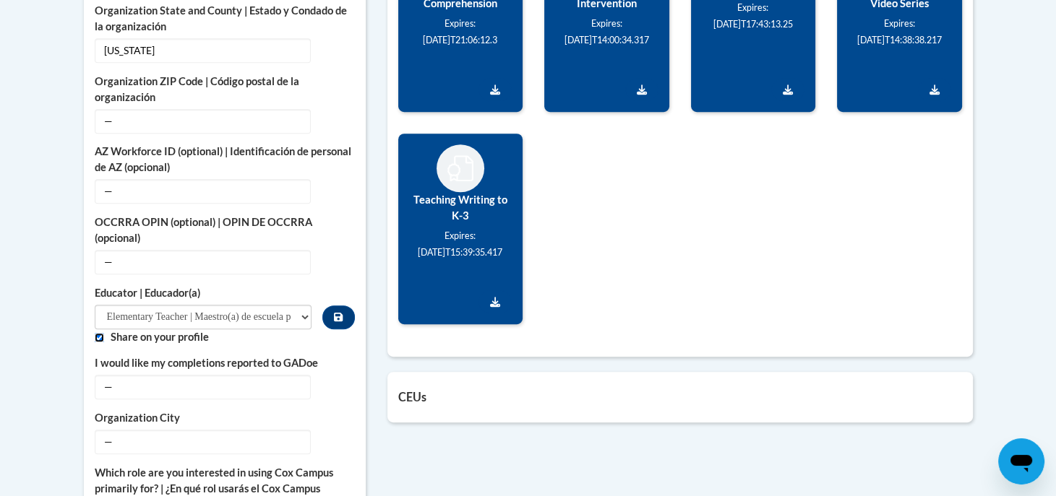
click at [98, 333] on input "Custom profile fields" at bounding box center [99, 337] width 9 height 9
checkbox input "false"
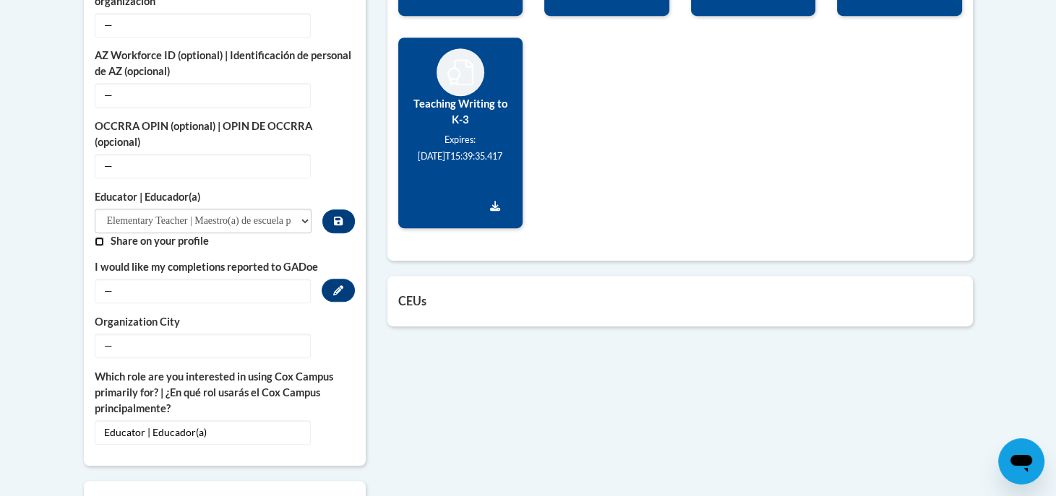
scroll to position [928, 0]
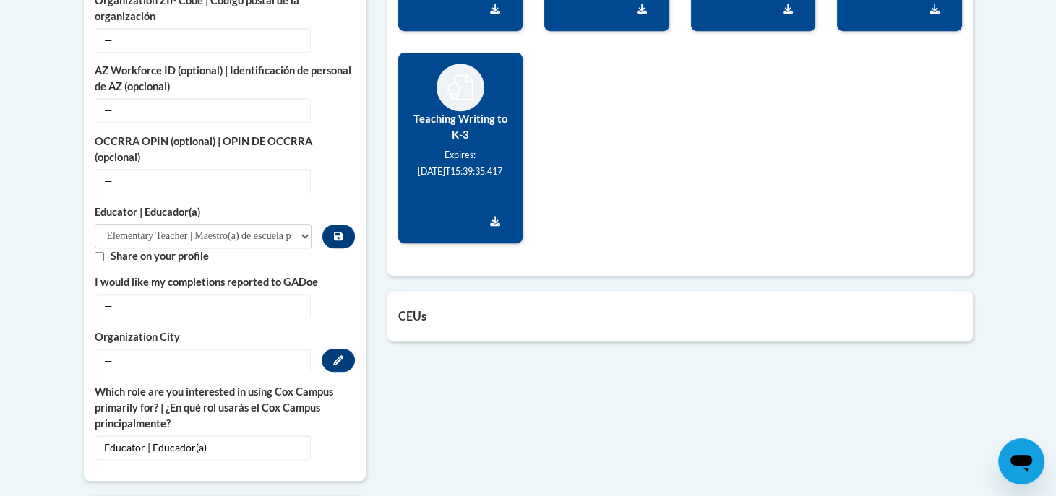
click at [203, 349] on span "—" at bounding box center [203, 361] width 216 height 25
click at [336, 356] on icon "Custom profile fields" at bounding box center [338, 361] width 10 height 10
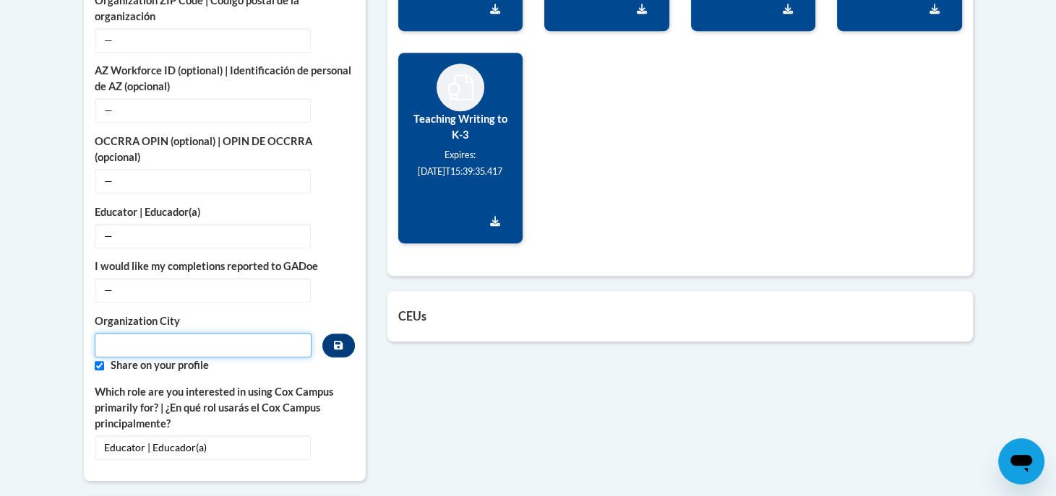
click at [136, 333] on input "Metadata input" at bounding box center [203, 345] width 217 height 25
type input "Atlanta"
click at [97, 361] on input "Custom profile fields" at bounding box center [99, 365] width 9 height 9
checkbox input "false"
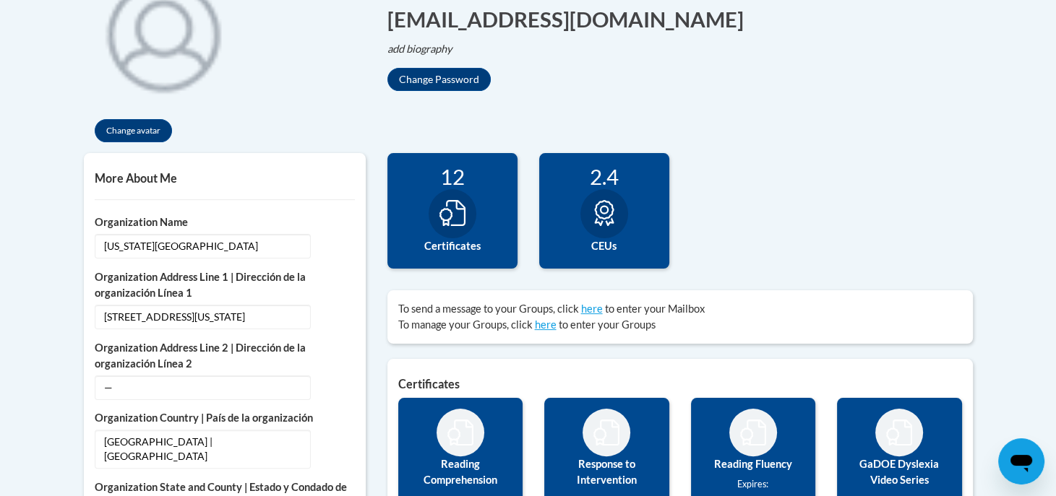
scroll to position [0, 0]
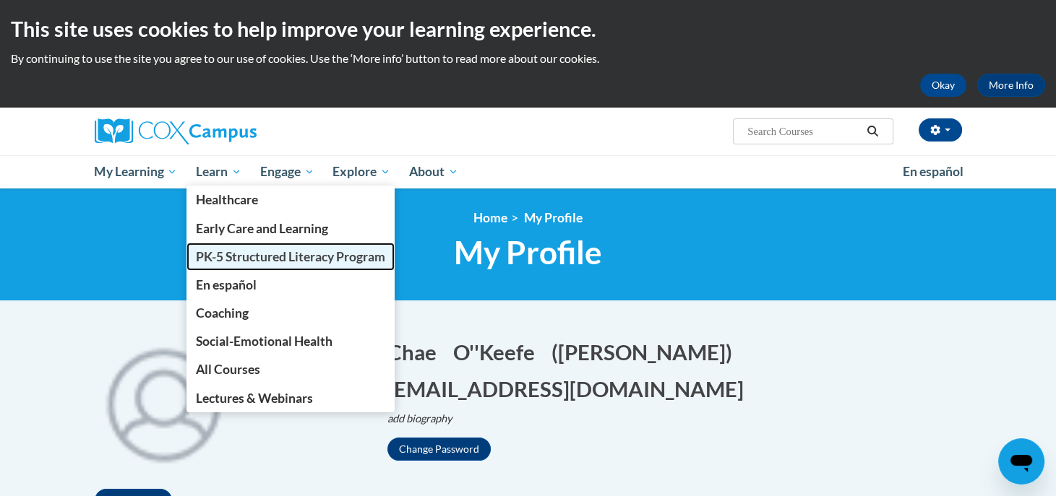
click at [249, 258] on span "PK-5 Structured Literacy Program" at bounding box center [290, 256] width 189 height 15
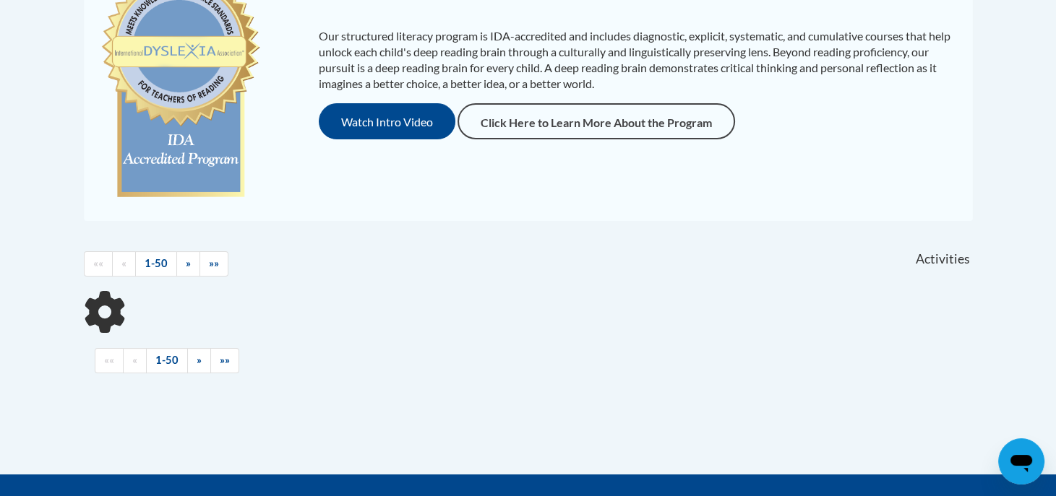
scroll to position [376, 0]
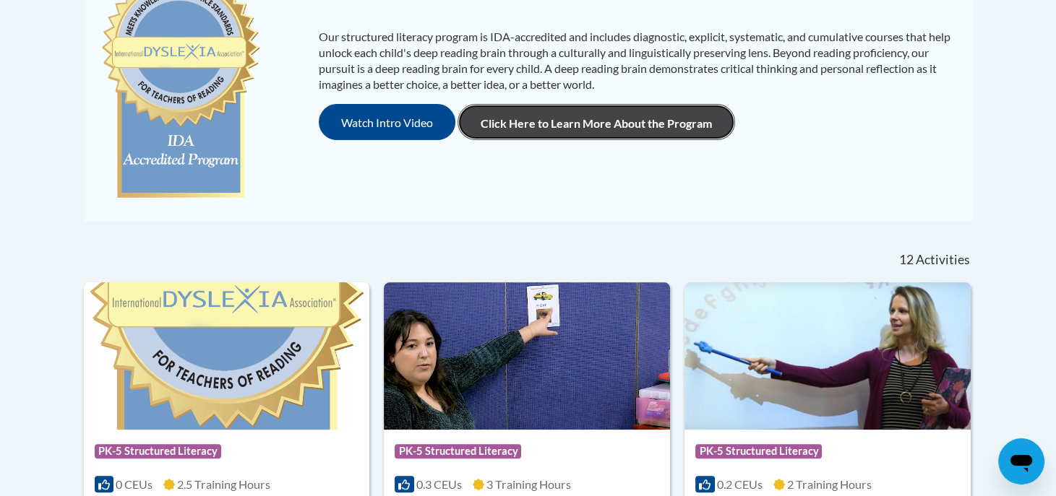
click at [532, 134] on link "Click Here to Learn More About the Program" at bounding box center [595, 122] width 277 height 36
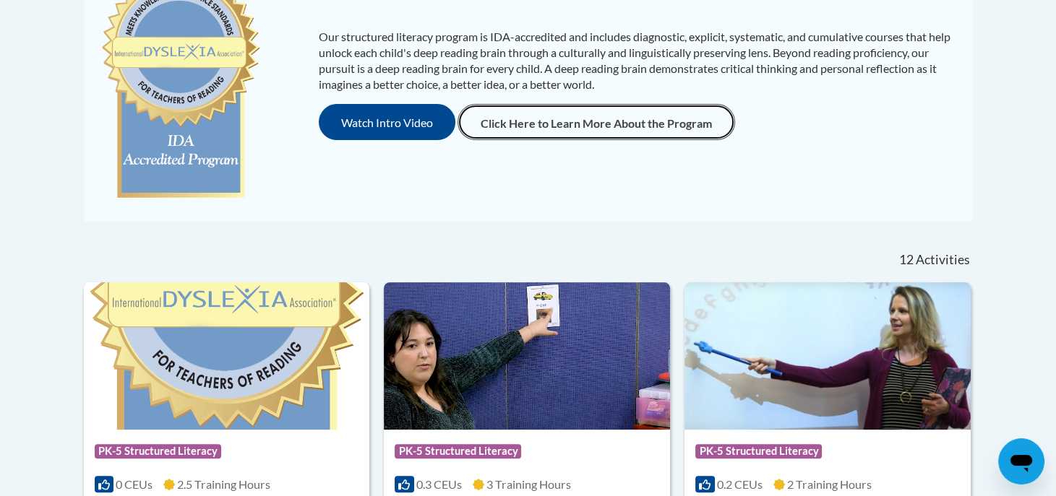
scroll to position [0, 0]
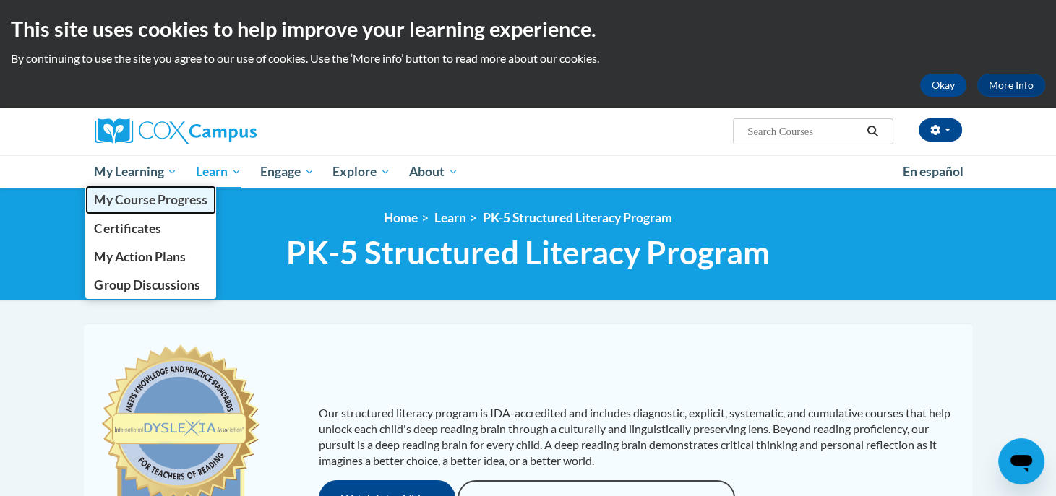
click at [129, 200] on span "My Course Progress" at bounding box center [150, 199] width 113 height 15
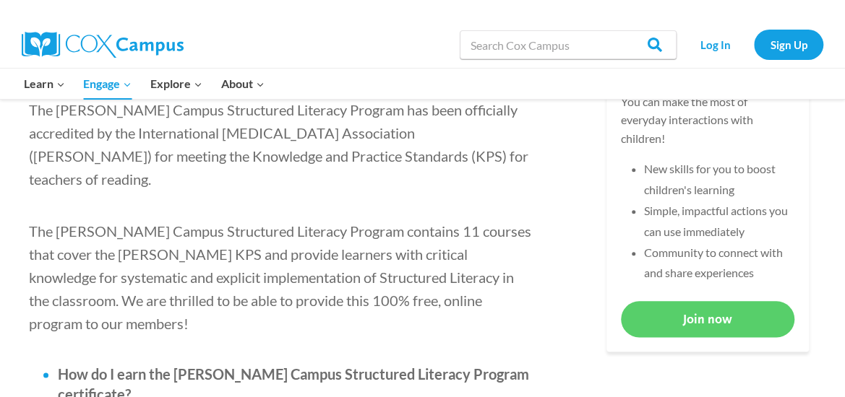
scroll to position [632, 0]
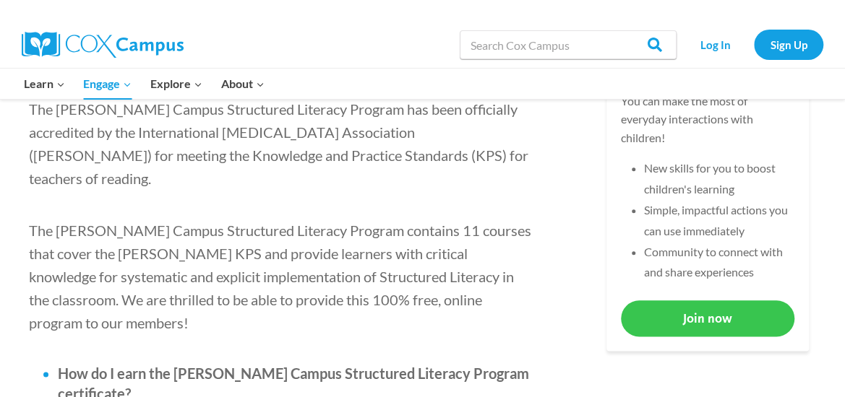
click at [653, 312] on link "Join now" at bounding box center [707, 318] width 173 height 35
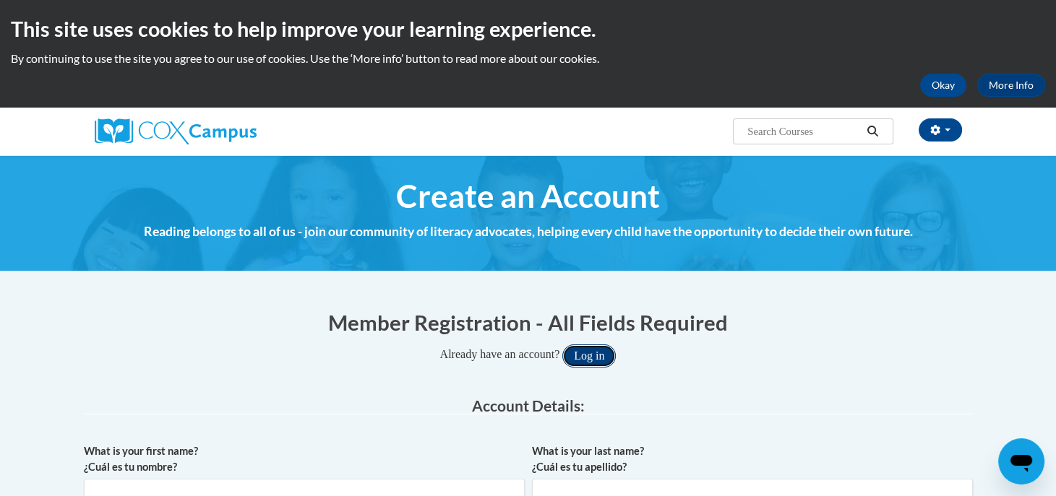
click at [600, 357] on button "Log in" at bounding box center [588, 356] width 53 height 23
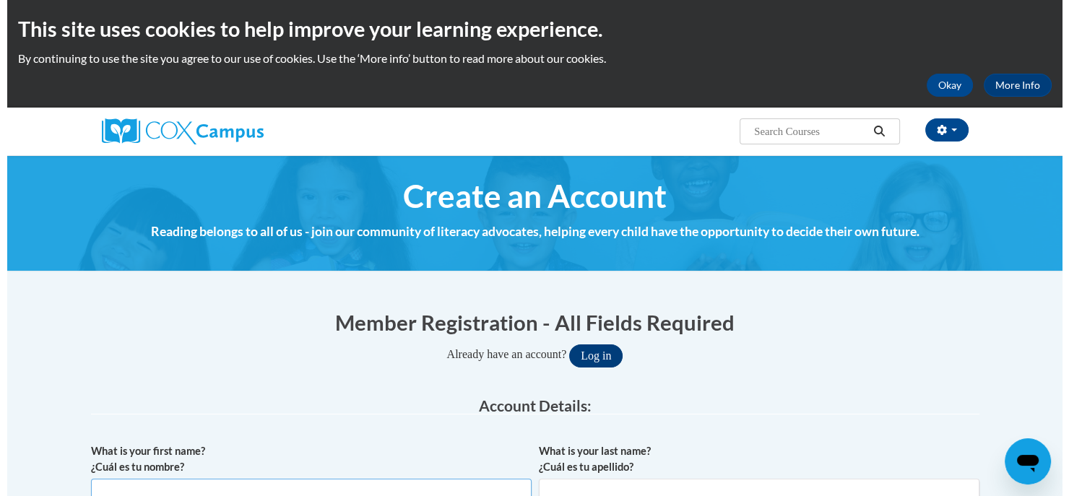
scroll to position [14, 0]
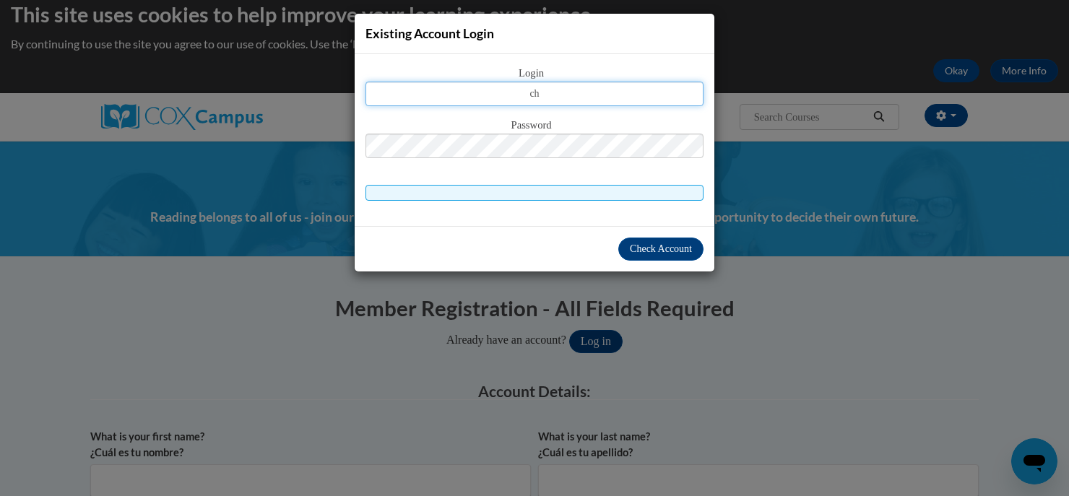
type input "chae.okeefe1@apsk12.org"
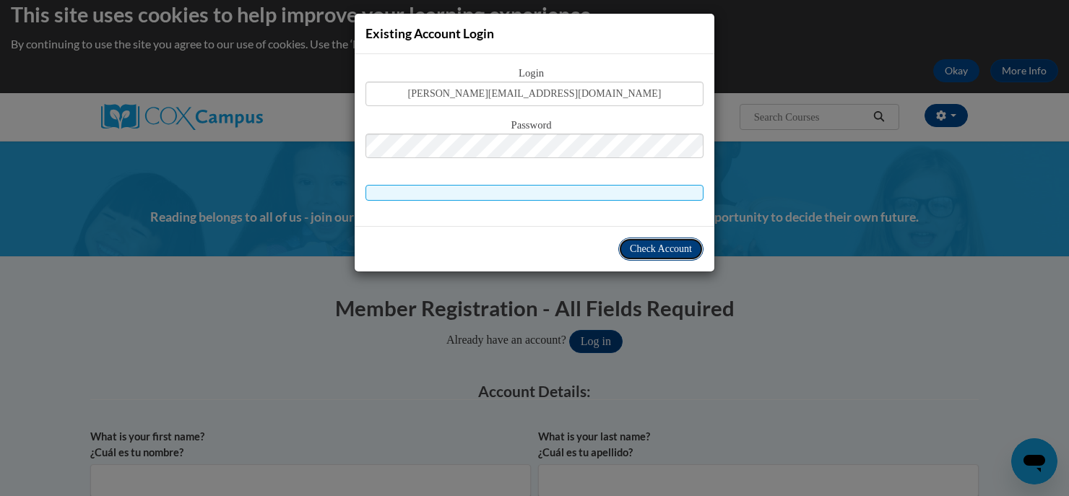
click at [683, 244] on span "Check Account" at bounding box center [661, 249] width 62 height 11
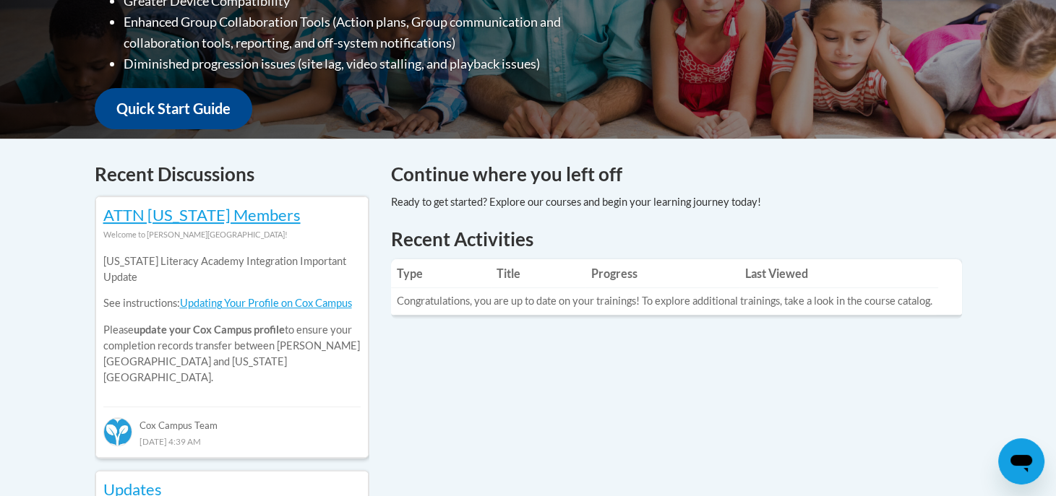
scroll to position [478, 0]
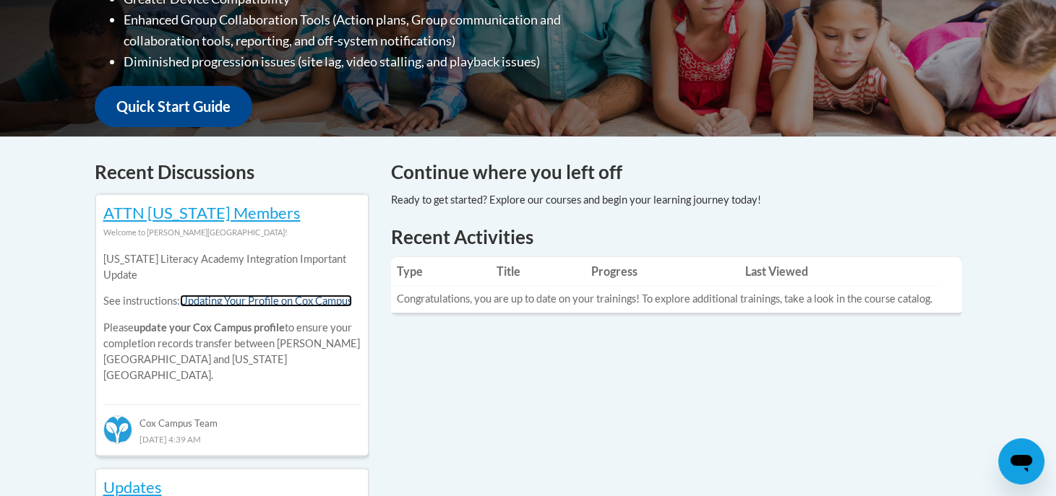
click at [253, 303] on link "Updating Your Profile on Cox Campus" at bounding box center [266, 301] width 172 height 12
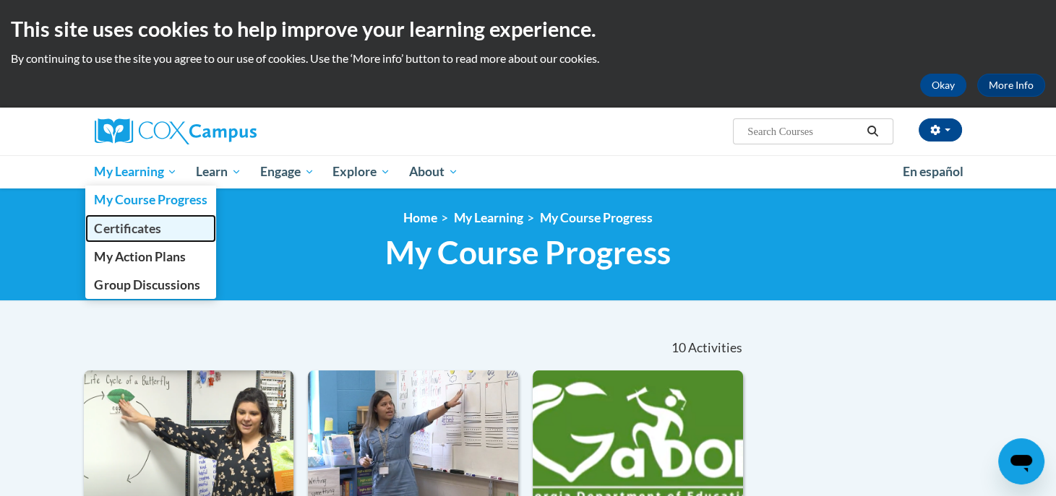
click at [142, 228] on span "Certificates" at bounding box center [127, 228] width 66 height 15
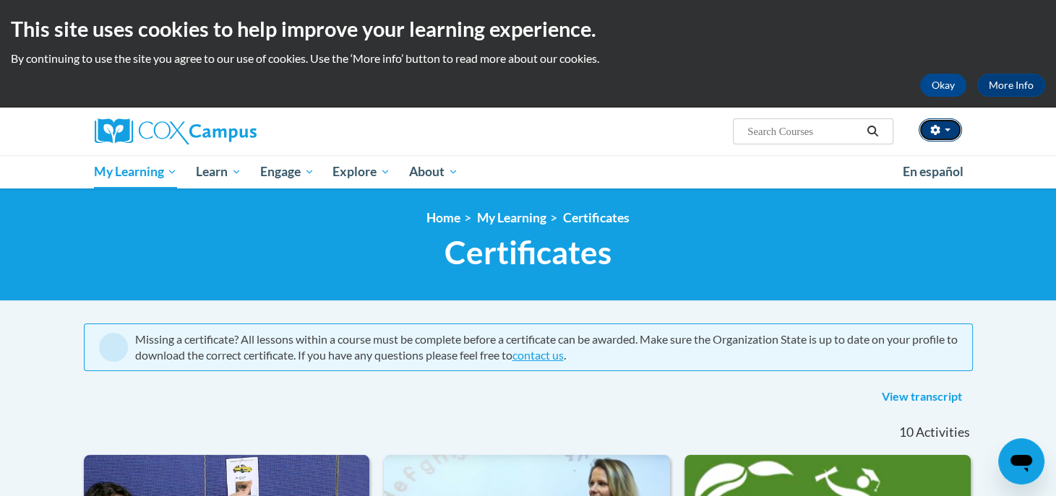
click at [950, 135] on button "button" at bounding box center [939, 130] width 43 height 23
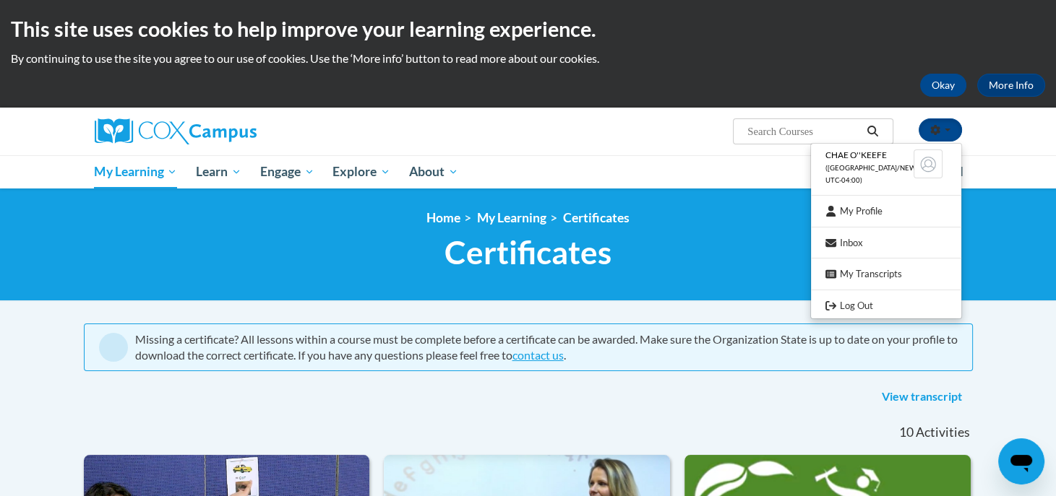
click at [986, 153] on div "Chae O''Keefe ([GEOGRAPHIC_DATA]/New_York UTC-04:00) My Profile Inbox My Transc…" at bounding box center [528, 148] width 1056 height 81
